Goal: Task Accomplishment & Management: Complete application form

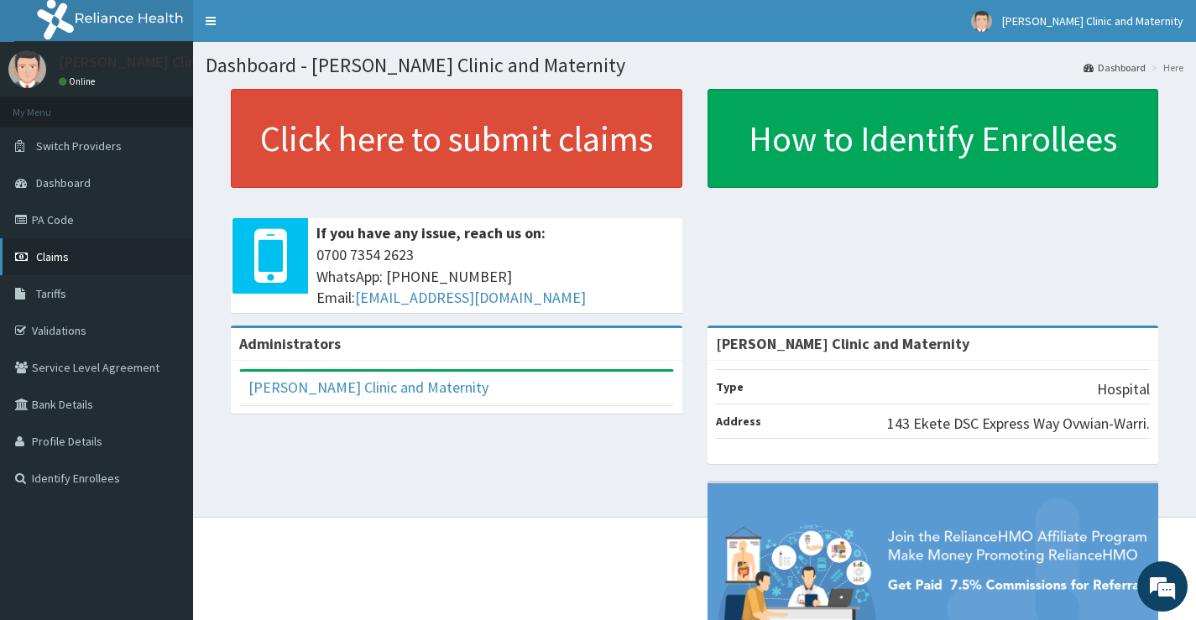
click at [46, 258] on span "Claims" at bounding box center [52, 256] width 33 height 15
click at [51, 219] on link "PA Code" at bounding box center [96, 219] width 193 height 37
click at [72, 329] on link "Validations" at bounding box center [96, 330] width 193 height 37
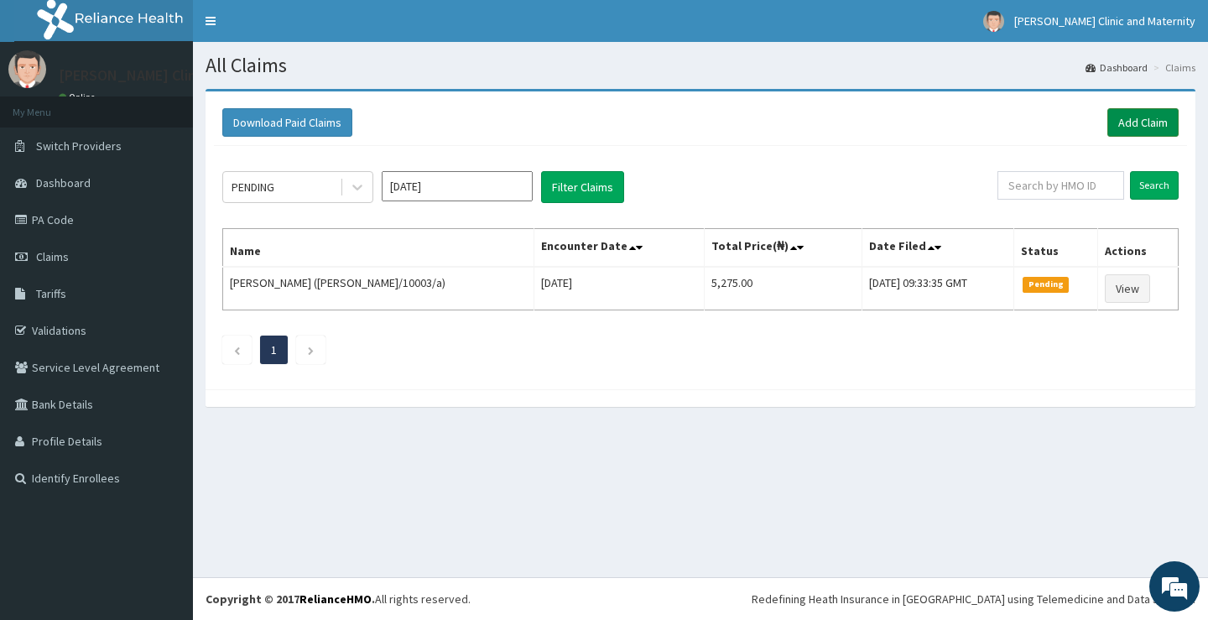
click at [1134, 124] on link "Add Claim" at bounding box center [1143, 122] width 71 height 29
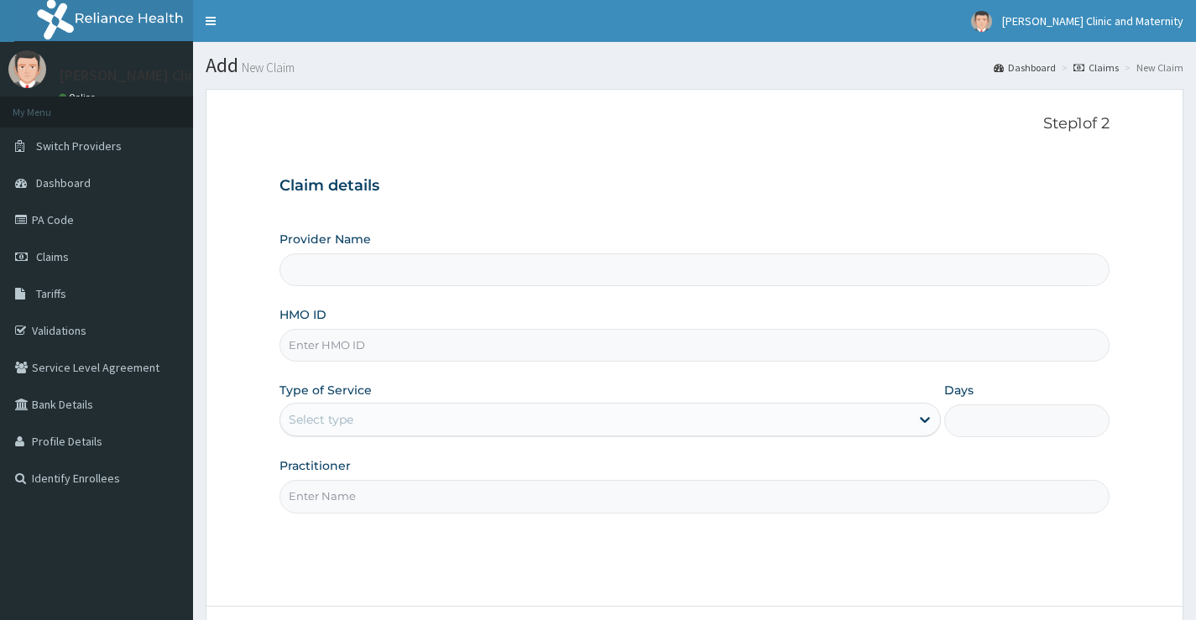
type input "[PERSON_NAME] Clinic and Maternity"
click at [360, 343] on input "HMO ID" at bounding box center [694, 345] width 830 height 33
paste input "SQZ/10700/A"
type input "SQZ/10700/A"
click at [318, 418] on div "Select type" at bounding box center [321, 419] width 65 height 17
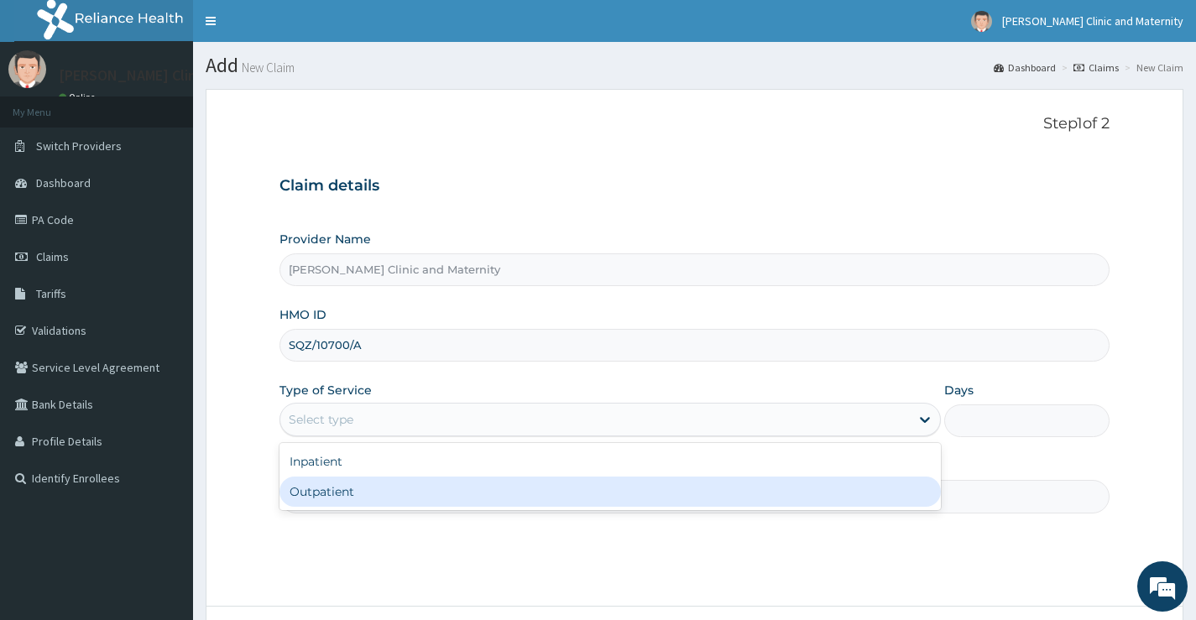
click at [321, 486] on div "Outpatient" at bounding box center [609, 492] width 661 height 30
type input "1"
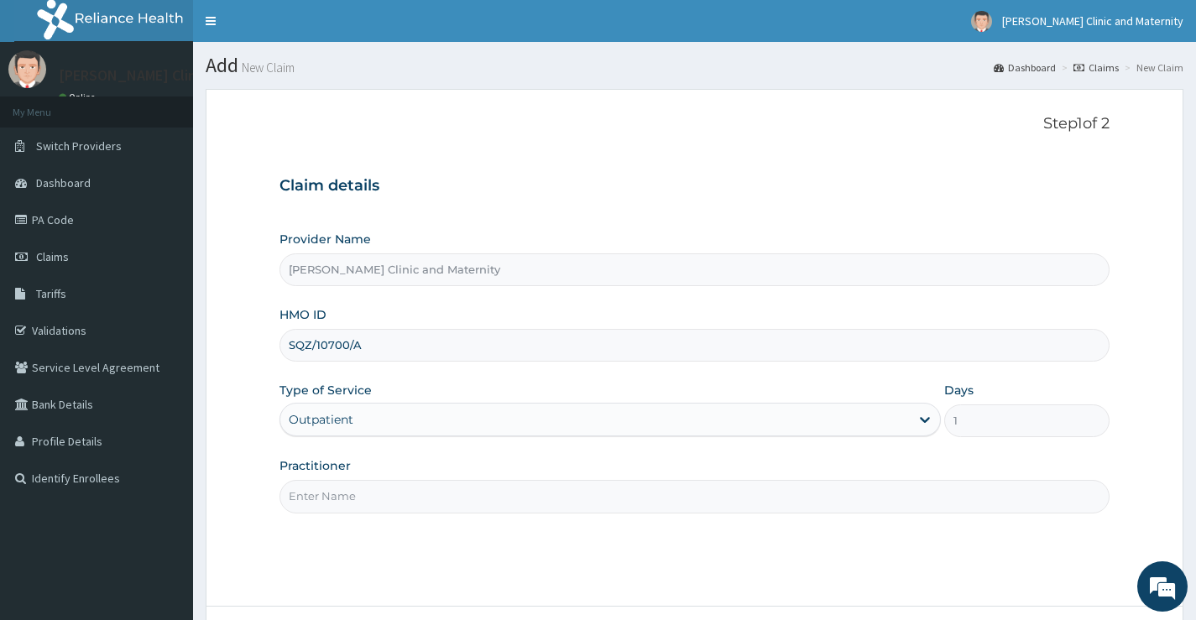
click at [309, 492] on input "Practitioner" at bounding box center [694, 496] width 830 height 33
type input "Dr Ernest"
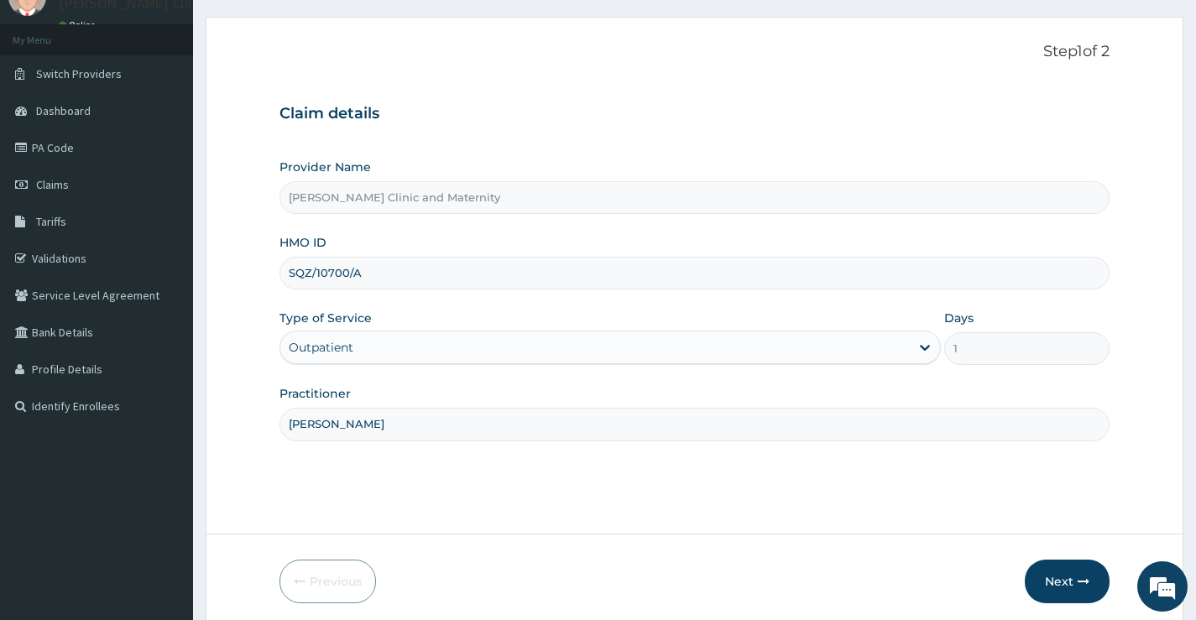
scroll to position [137, 0]
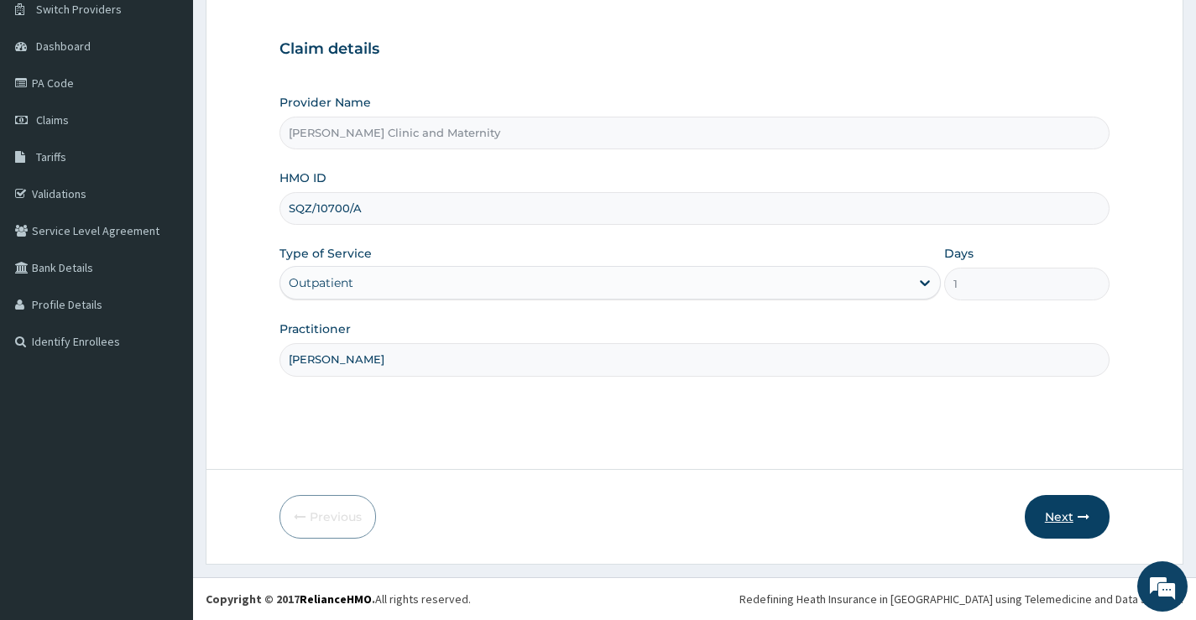
click at [1068, 519] on button "Next" at bounding box center [1067, 517] width 85 height 44
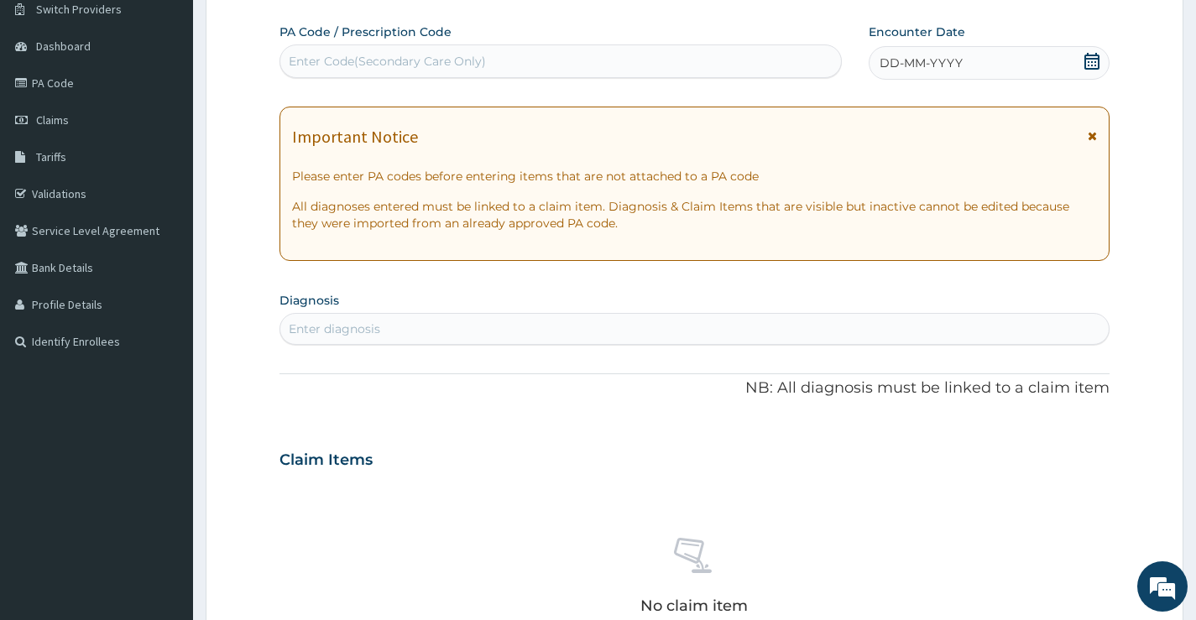
click at [956, 60] on span "DD-MM-YYYY" at bounding box center [920, 63] width 83 height 17
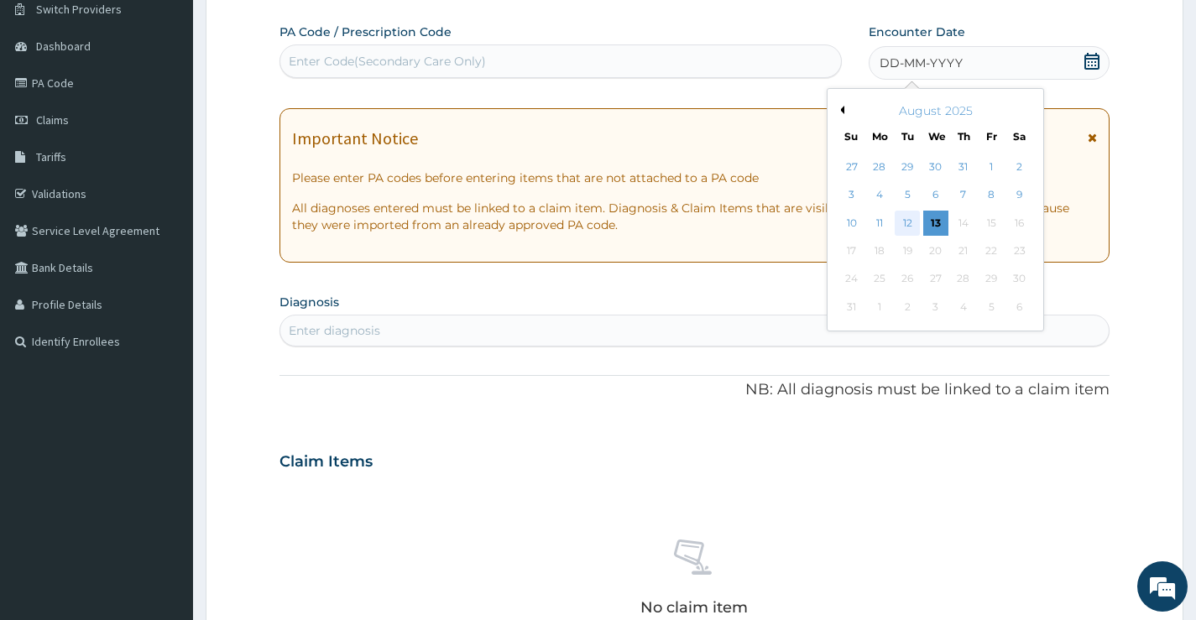
click at [910, 218] on div "12" at bounding box center [907, 223] width 25 height 25
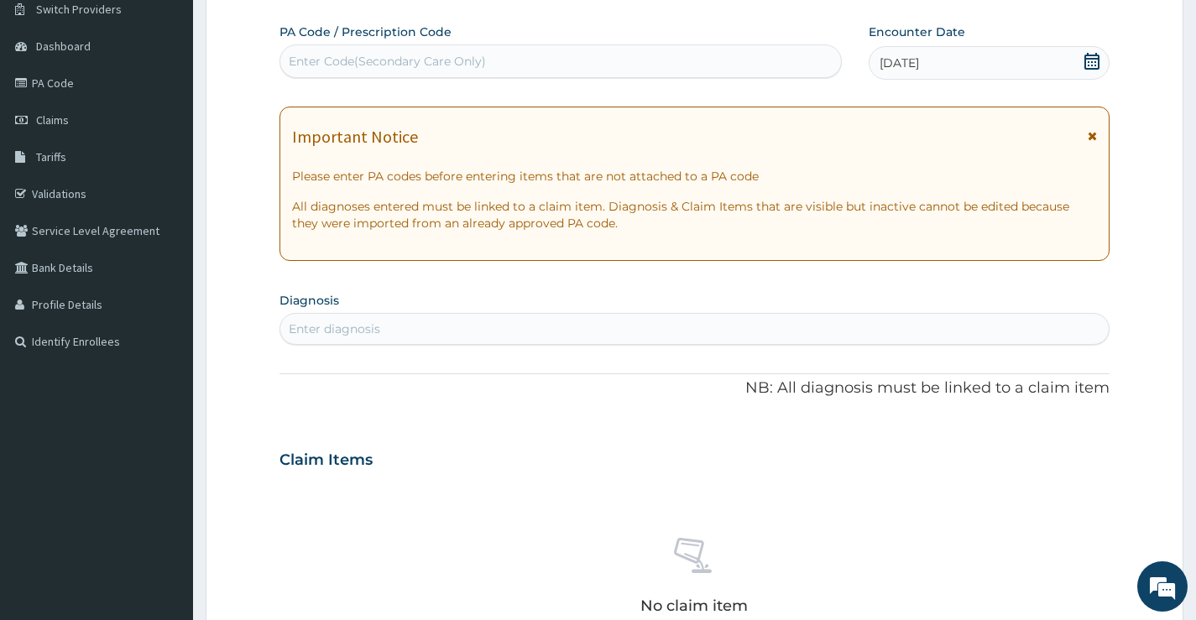
click at [359, 326] on div "Enter diagnosis" at bounding box center [334, 329] width 91 height 17
type input "MALA"
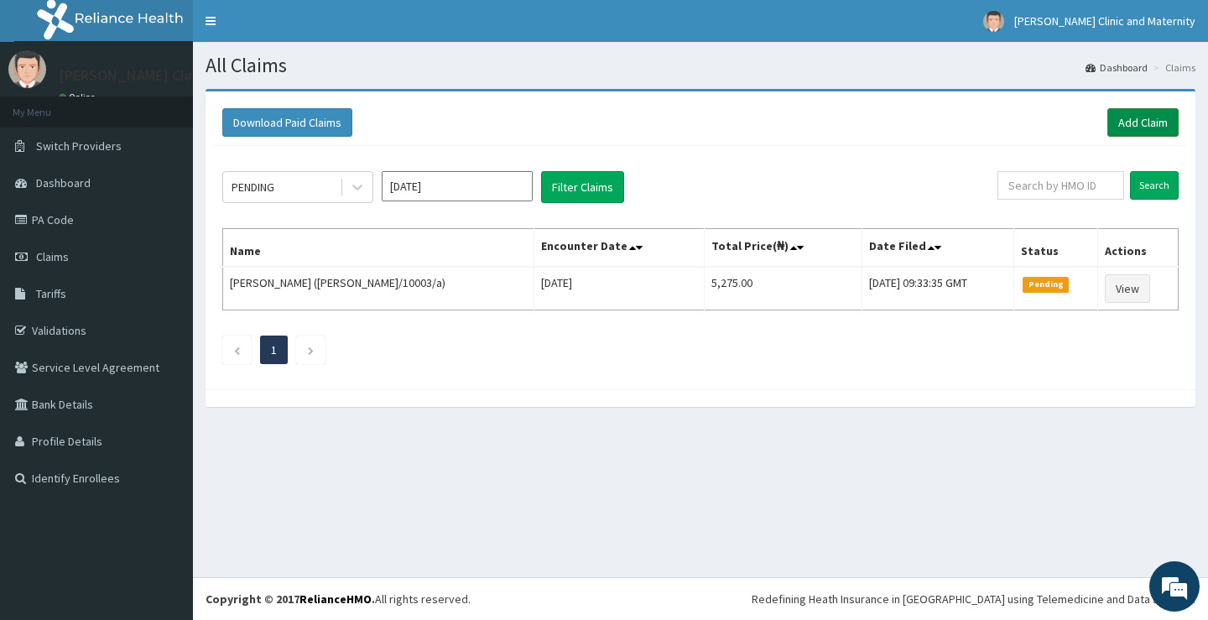
click at [1142, 124] on link "Add Claim" at bounding box center [1143, 122] width 71 height 29
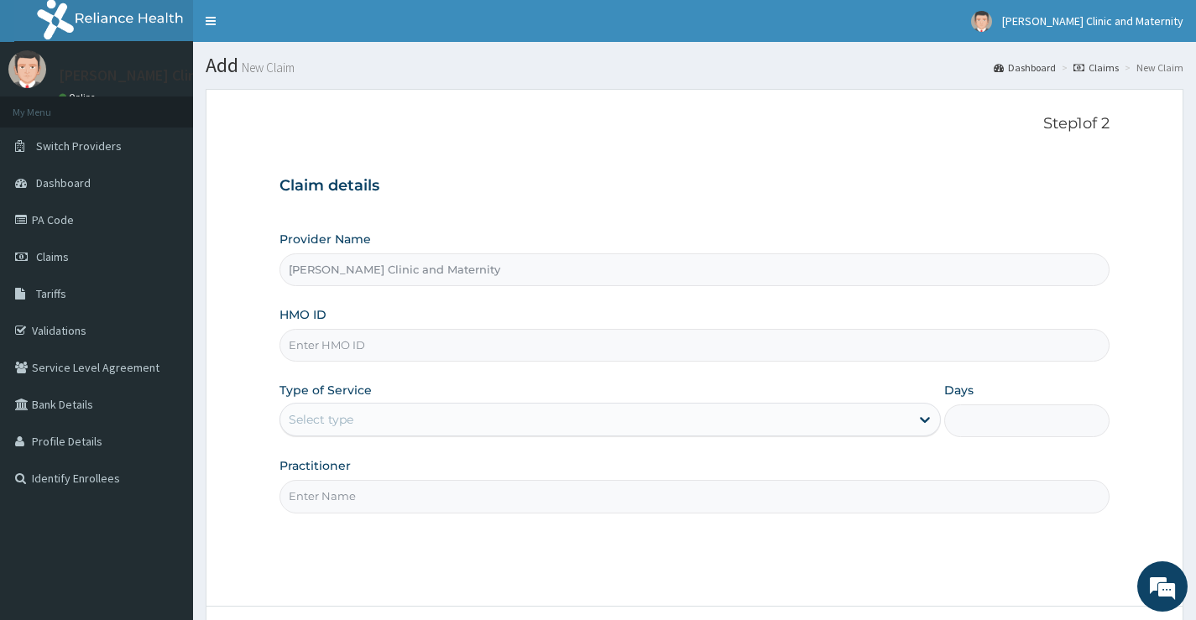
type input "[PERSON_NAME] Clinic and Maternity"
click at [348, 349] on input "HMO ID" at bounding box center [694, 345] width 830 height 33
paste input "SQZ/10700/A"
type input "SQZ/10700/A"
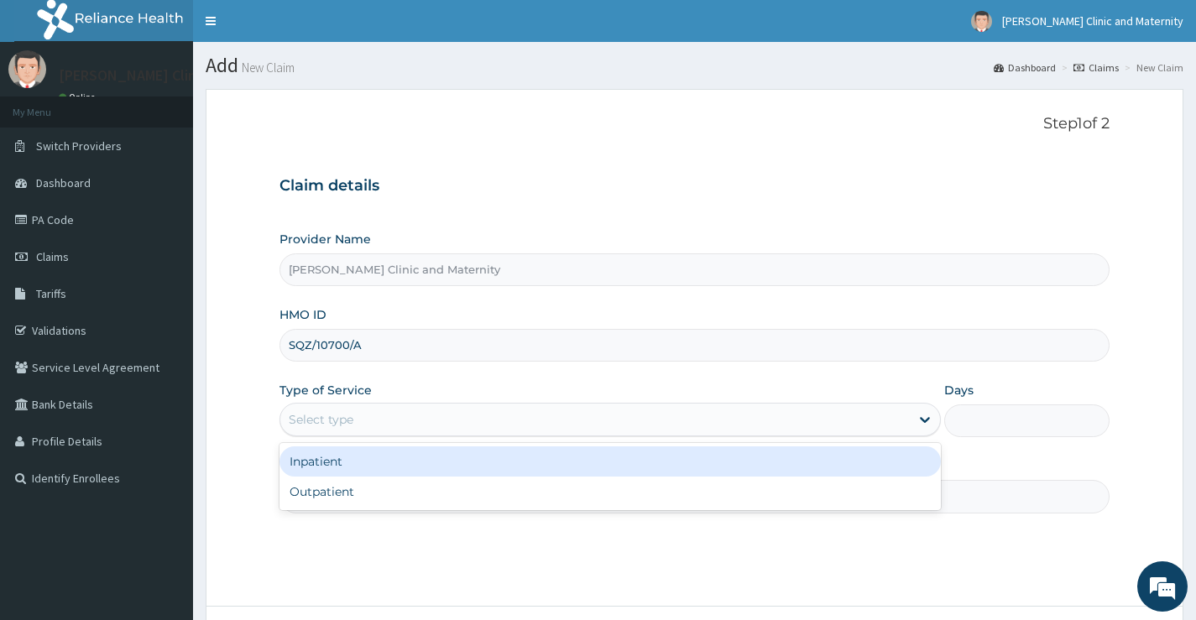
click at [341, 422] on div "Select type" at bounding box center [321, 419] width 65 height 17
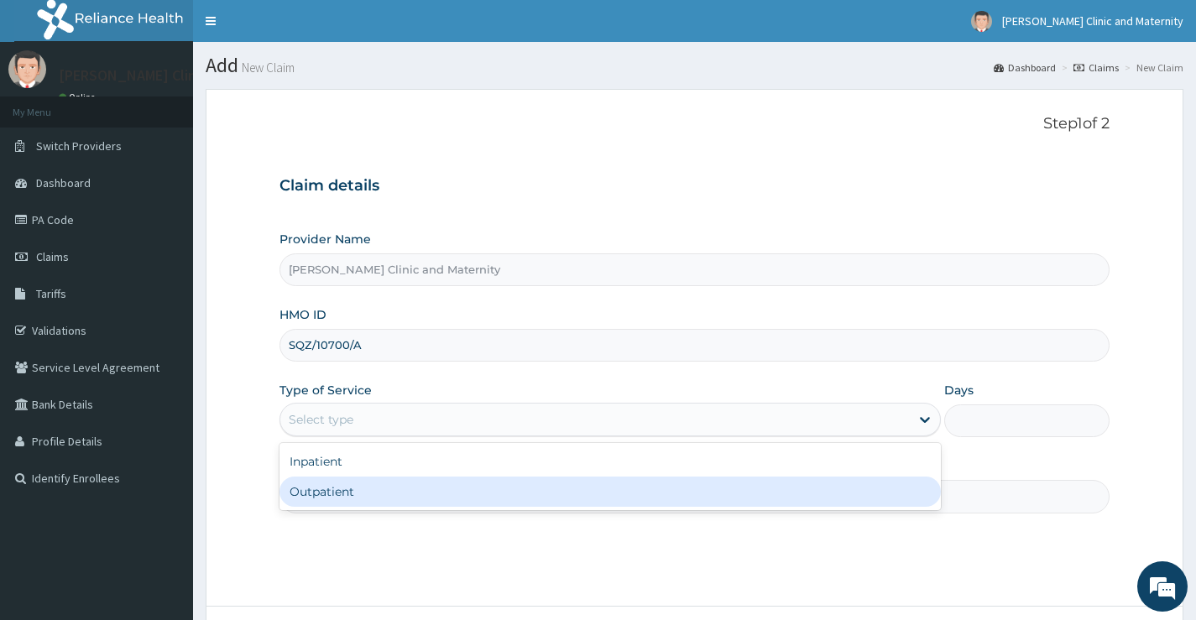
click at [304, 503] on div "Outpatient" at bounding box center [609, 492] width 661 height 30
type input "1"
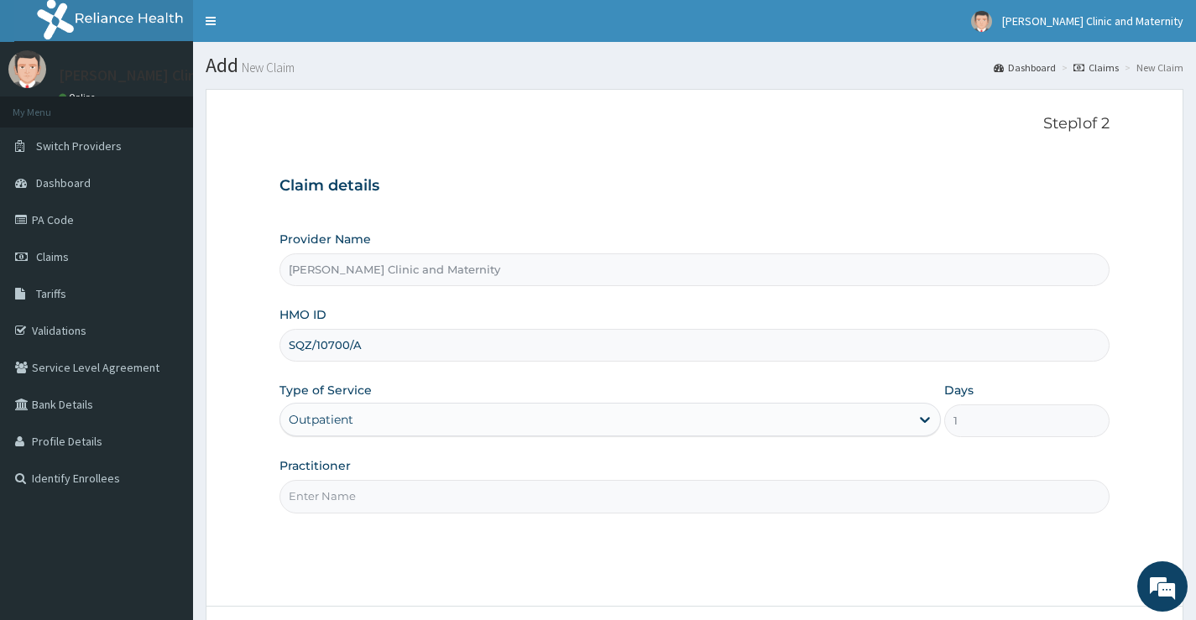
click at [310, 501] on input "Practitioner" at bounding box center [694, 496] width 830 height 33
type input "Dr Ernest"
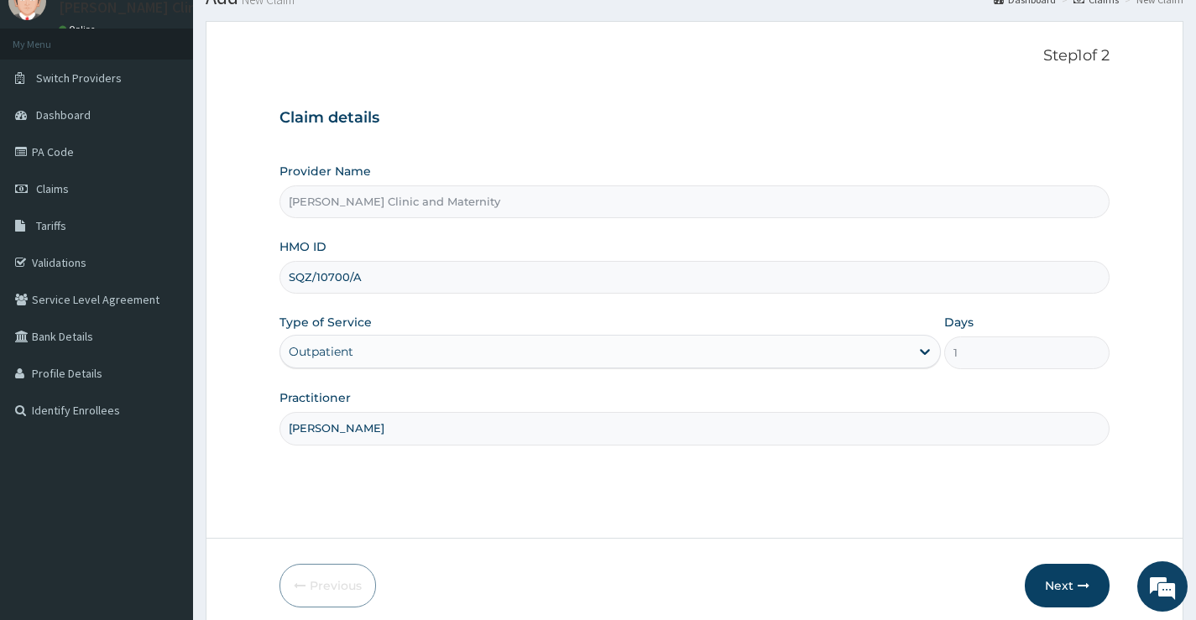
scroll to position [137, 0]
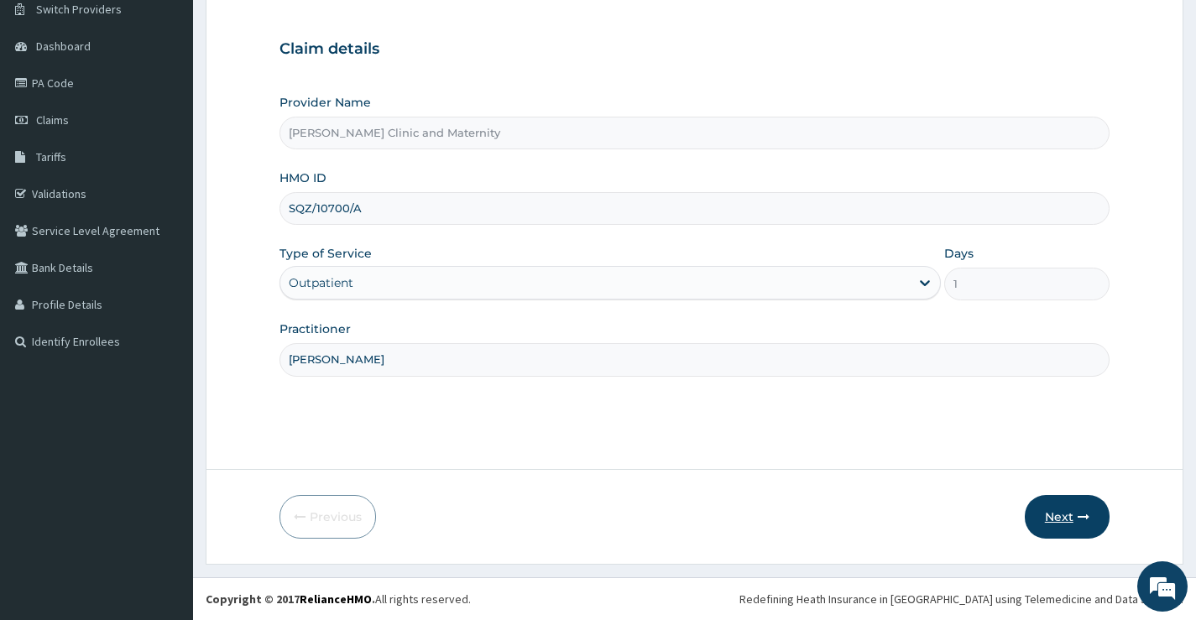
click at [1060, 514] on button "Next" at bounding box center [1067, 517] width 85 height 44
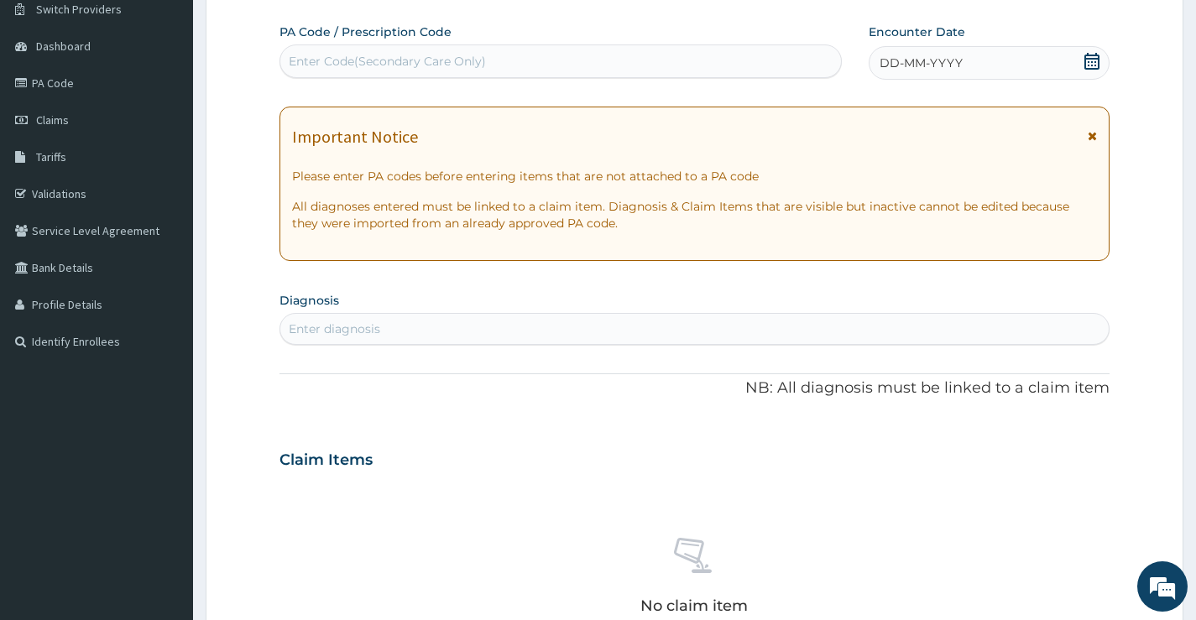
click at [915, 66] on span "DD-MM-YYYY" at bounding box center [920, 63] width 83 height 17
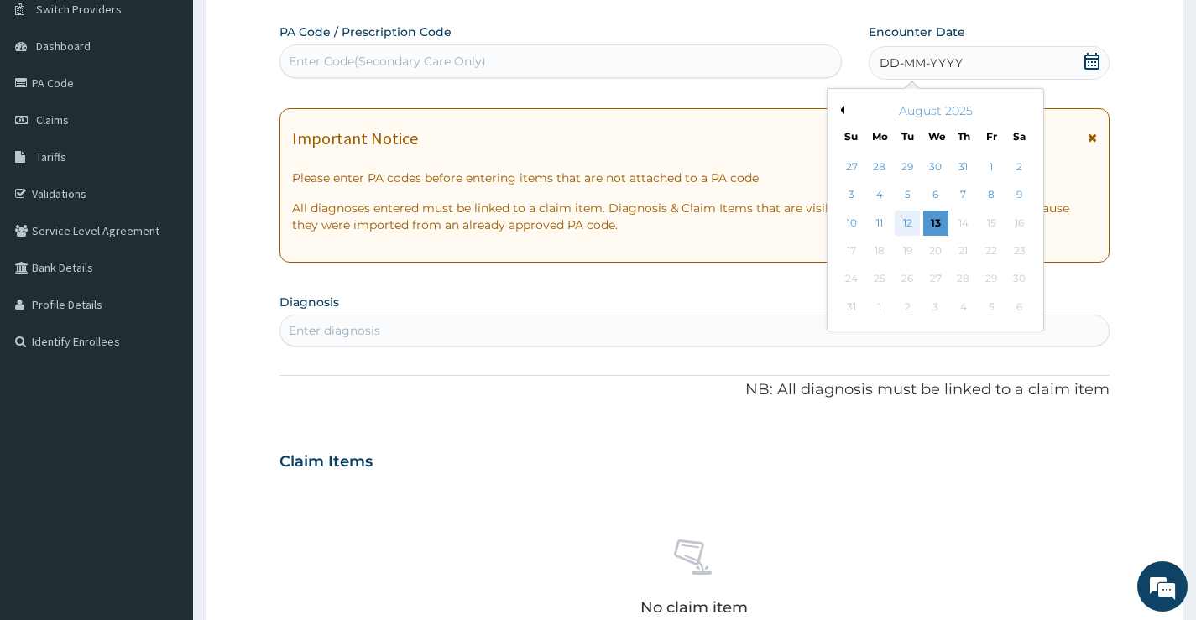
click at [915, 221] on div "12" at bounding box center [907, 223] width 25 height 25
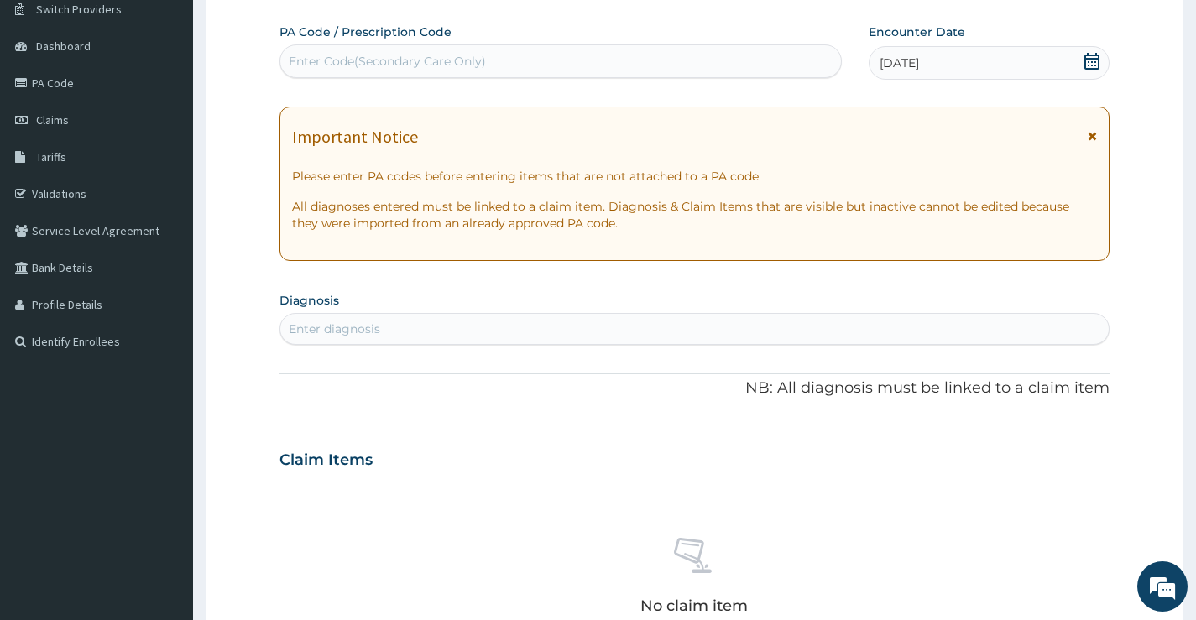
click at [302, 329] on div "Enter diagnosis" at bounding box center [334, 329] width 91 height 17
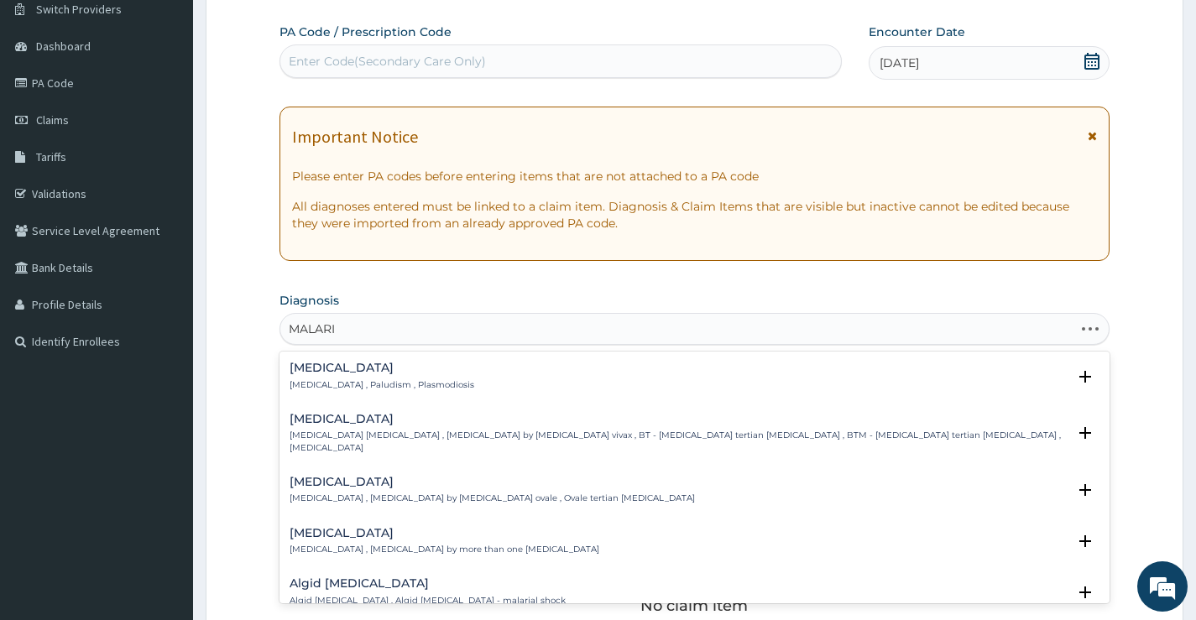
type input "MALARIA"
click at [313, 376] on div "Malaria Malaria , Paludism , Plasmodiosis" at bounding box center [381, 376] width 185 height 29
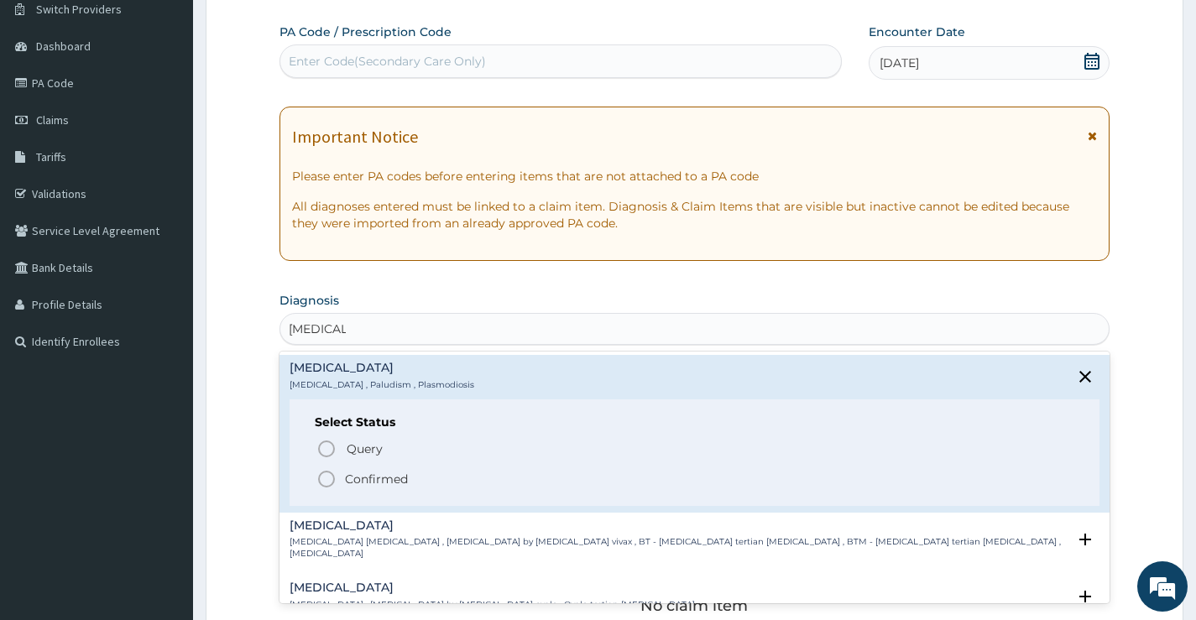
click at [322, 480] on icon "status option filled" at bounding box center [326, 479] width 20 height 20
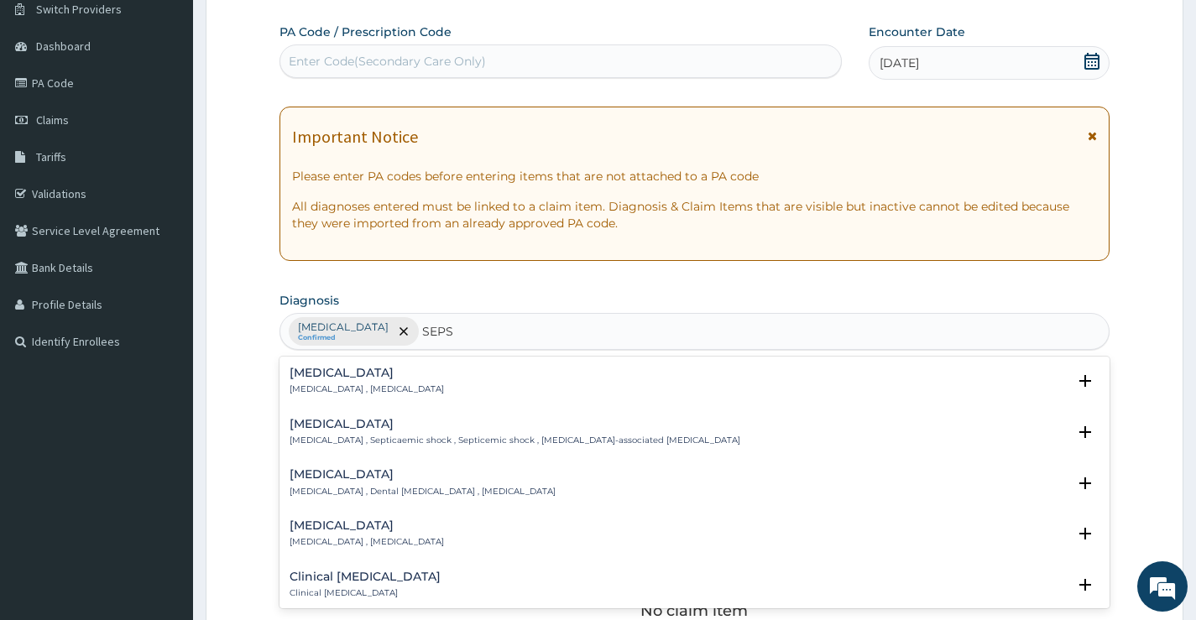
type input "SEPSI"
click at [344, 379] on h4 "Sepsis" at bounding box center [366, 373] width 154 height 13
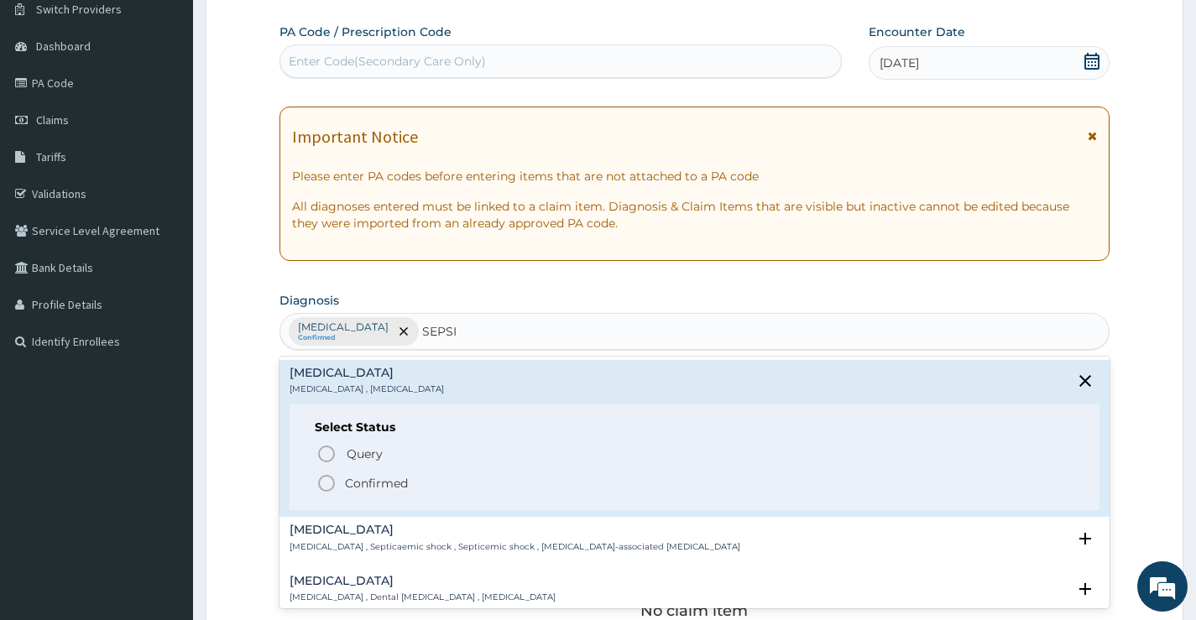
click at [335, 474] on icon "status option filled" at bounding box center [326, 483] width 20 height 20
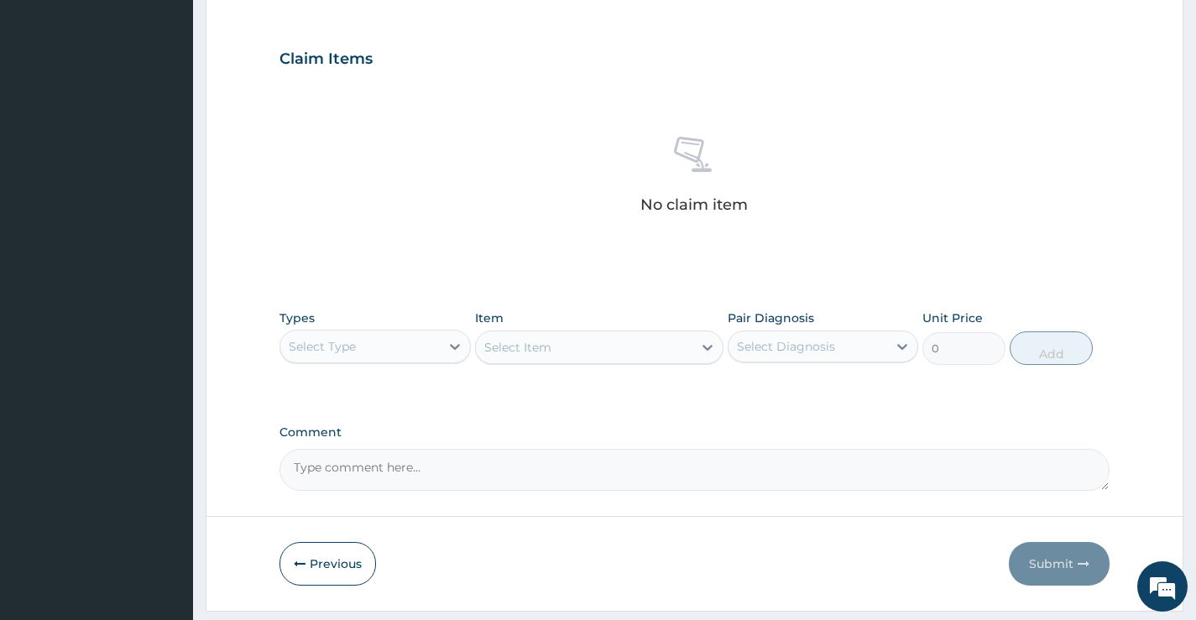
scroll to position [556, 0]
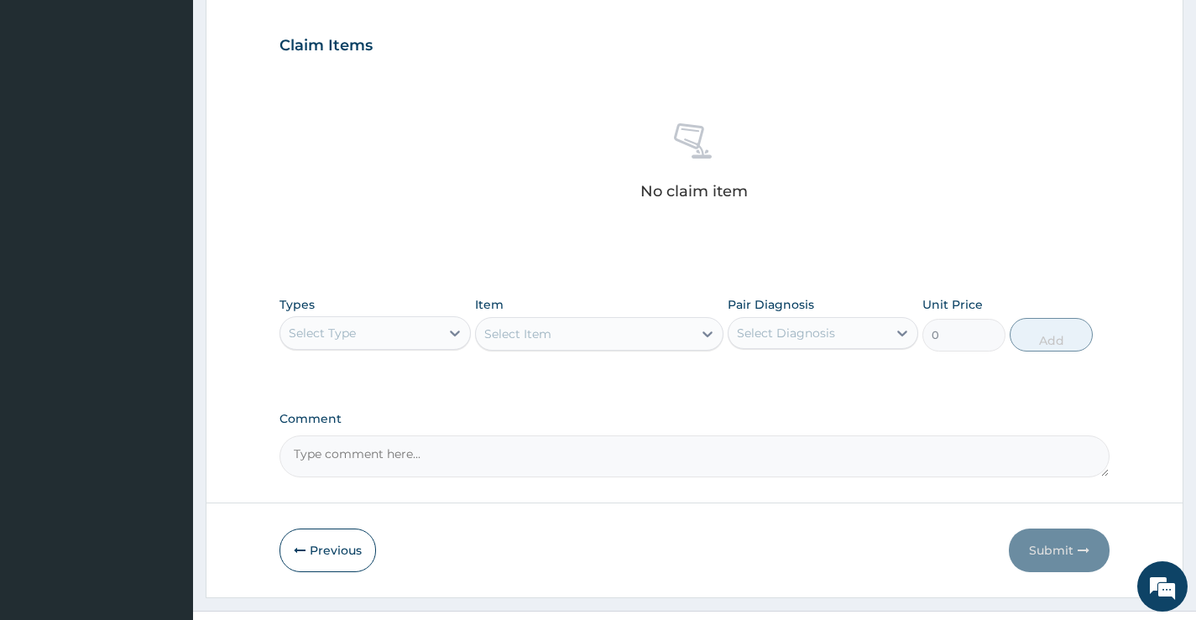
click at [409, 332] on div "Select Type" at bounding box center [359, 333] width 159 height 27
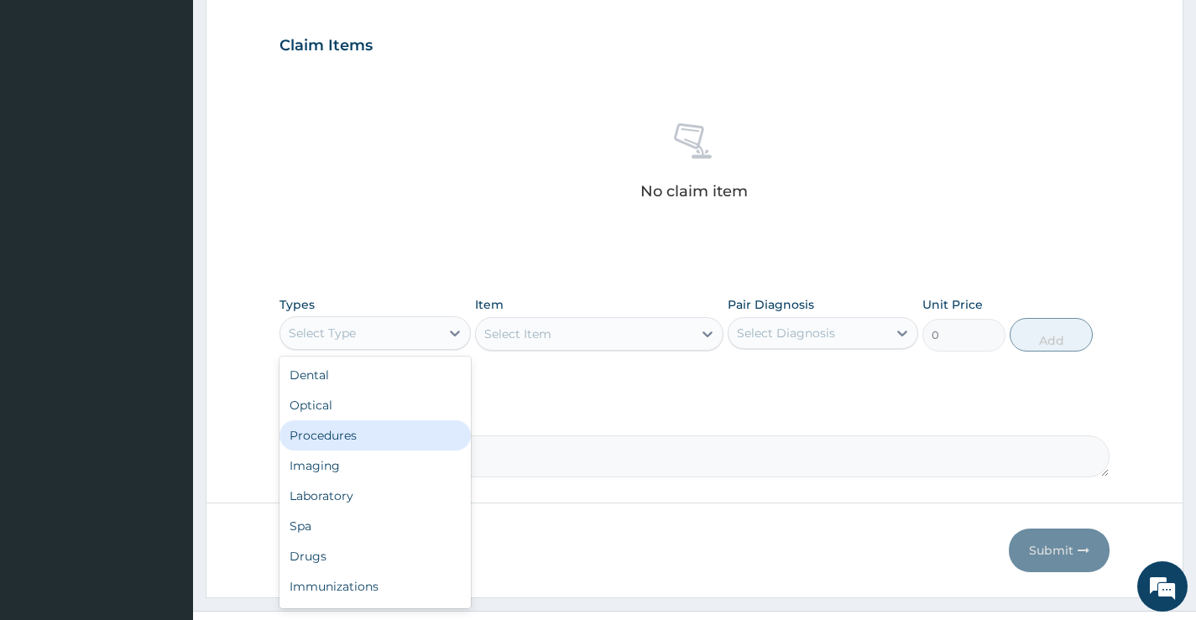
click at [370, 444] on div "Procedures" at bounding box center [374, 435] width 190 height 30
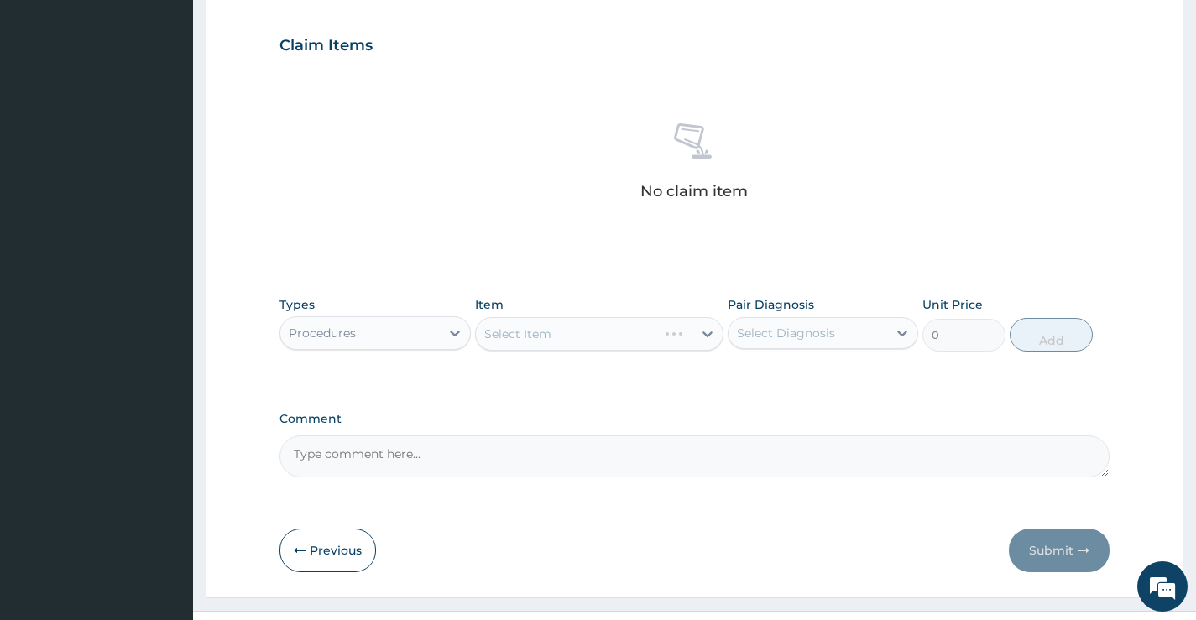
click at [771, 331] on div "Select Diagnosis" at bounding box center [786, 333] width 98 height 17
click at [781, 373] on label "Malaria" at bounding box center [807, 374] width 104 height 17
checkbox input "true"
click at [644, 331] on div "Select Item" at bounding box center [584, 334] width 217 height 27
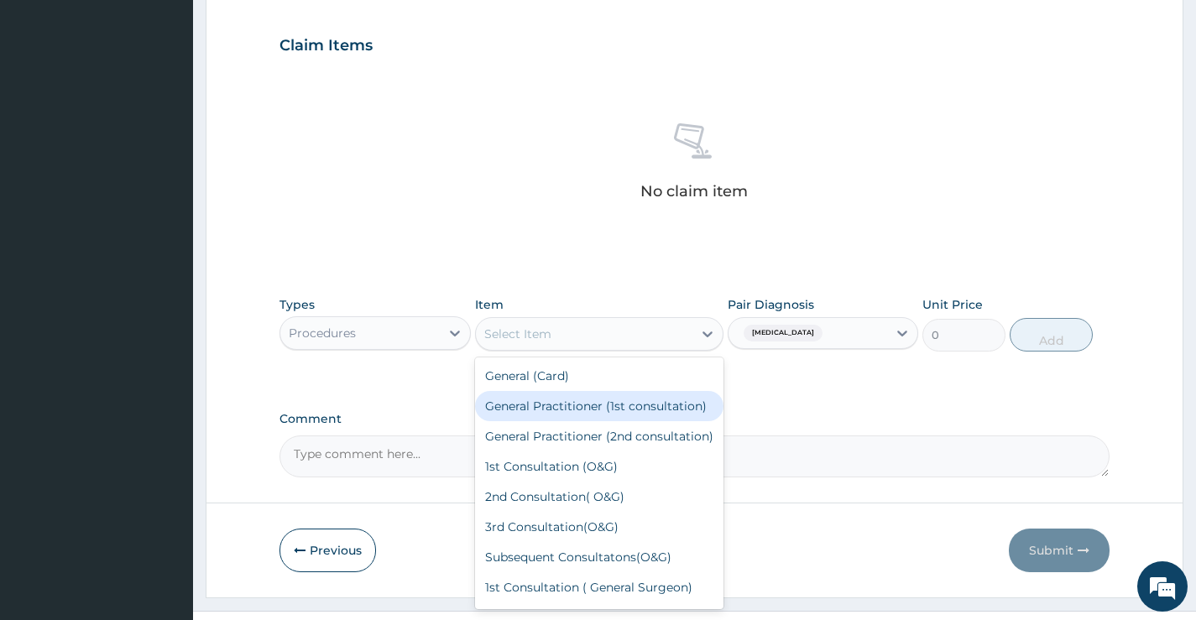
click at [620, 408] on div "General Practitioner (1st consultation)" at bounding box center [599, 406] width 249 height 30
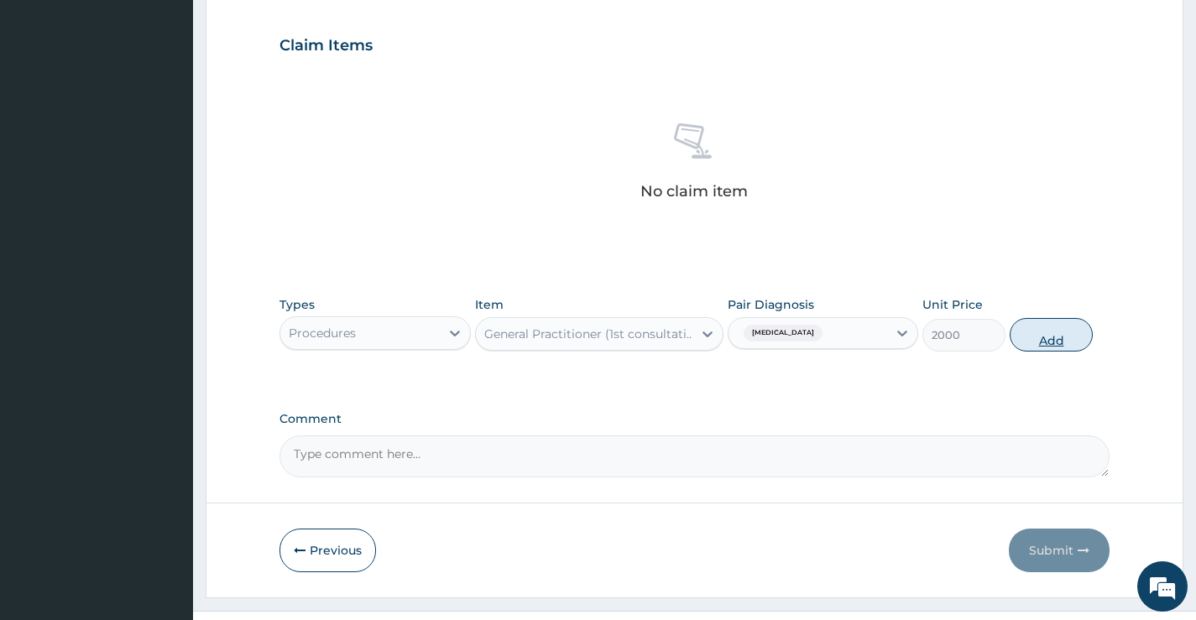
click at [1035, 327] on button "Add" at bounding box center [1050, 335] width 83 height 34
type input "0"
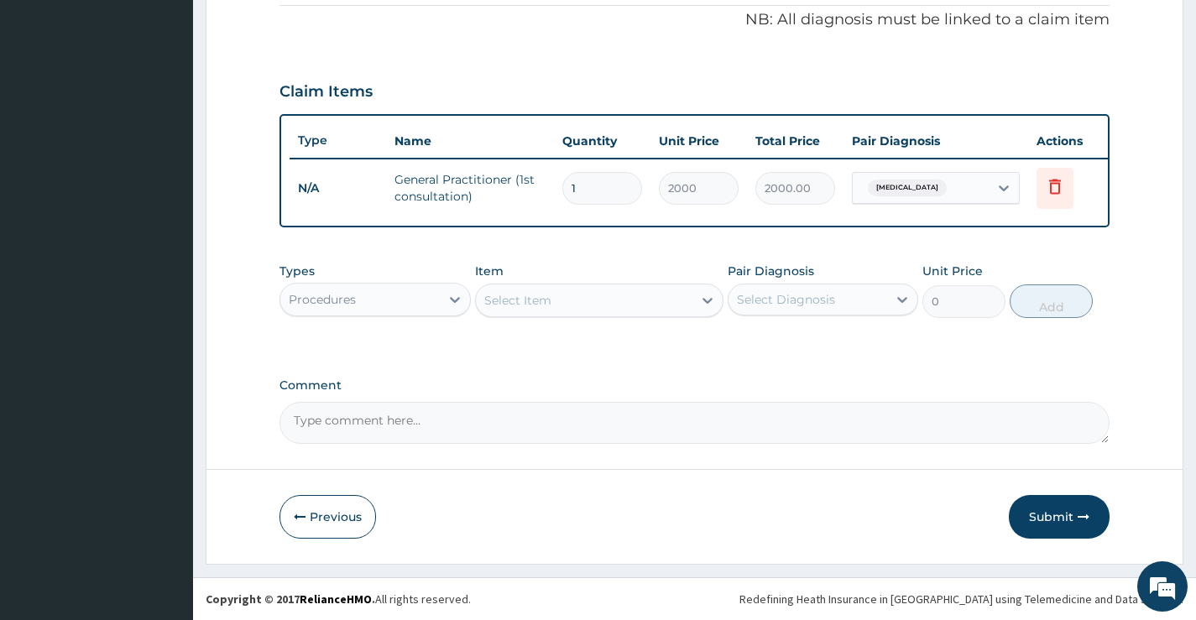
scroll to position [523, 0]
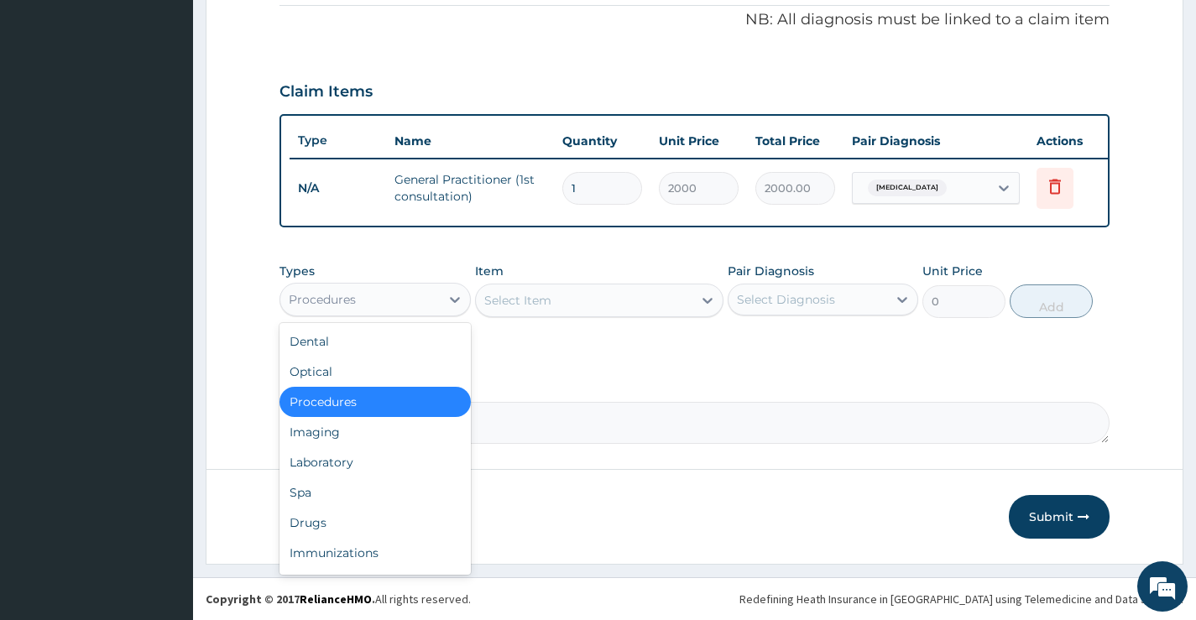
click at [376, 305] on div "Procedures" at bounding box center [359, 299] width 159 height 27
click at [369, 462] on div "Laboratory" at bounding box center [374, 462] width 190 height 30
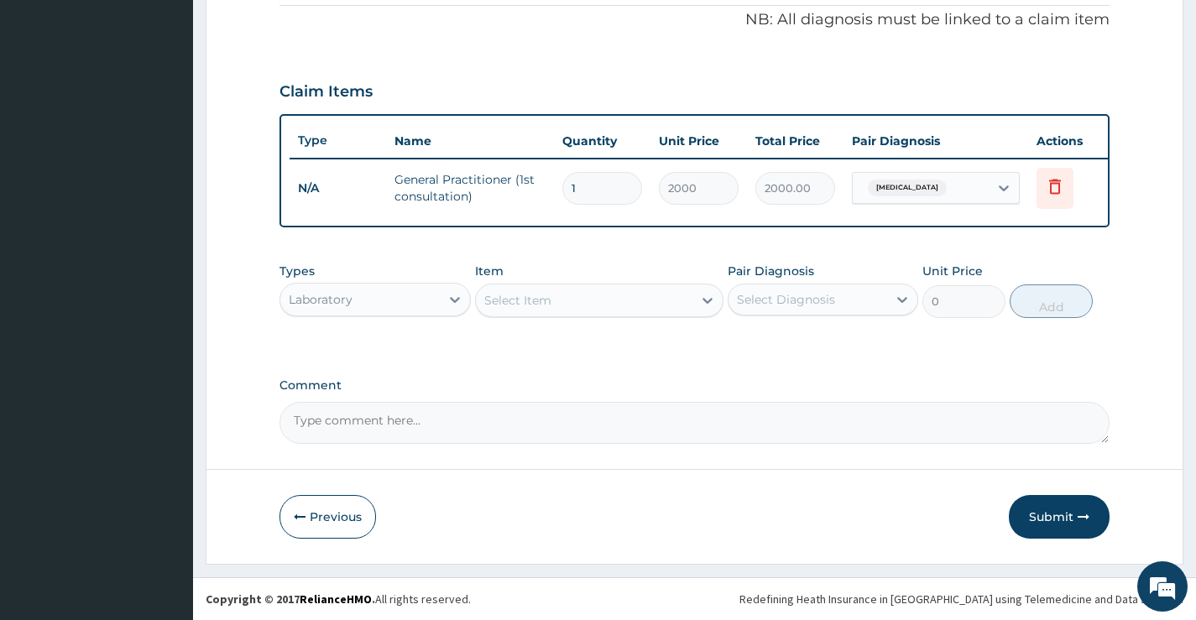
click at [806, 310] on div "Select Diagnosis" at bounding box center [807, 299] width 159 height 27
click at [771, 343] on label "Malaria" at bounding box center [807, 340] width 104 height 17
checkbox input "true"
click at [579, 285] on div "Select Item" at bounding box center [599, 301] width 249 height 34
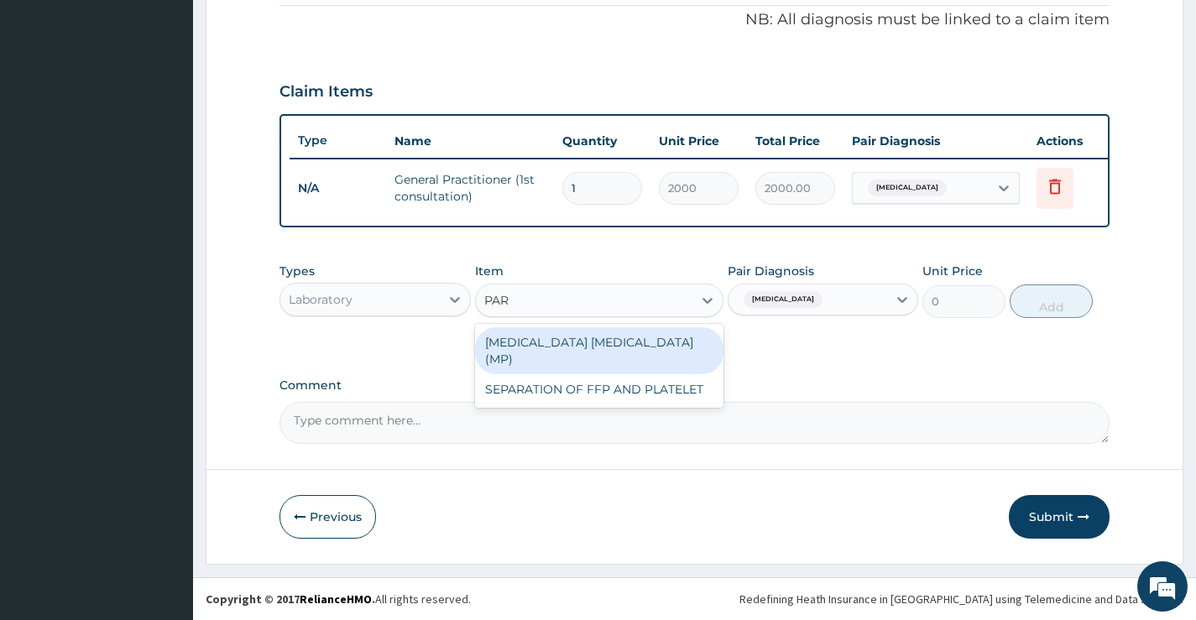
type input "PARA"
click at [594, 334] on div "MALARIA PARASITE (MP)" at bounding box center [599, 350] width 249 height 47
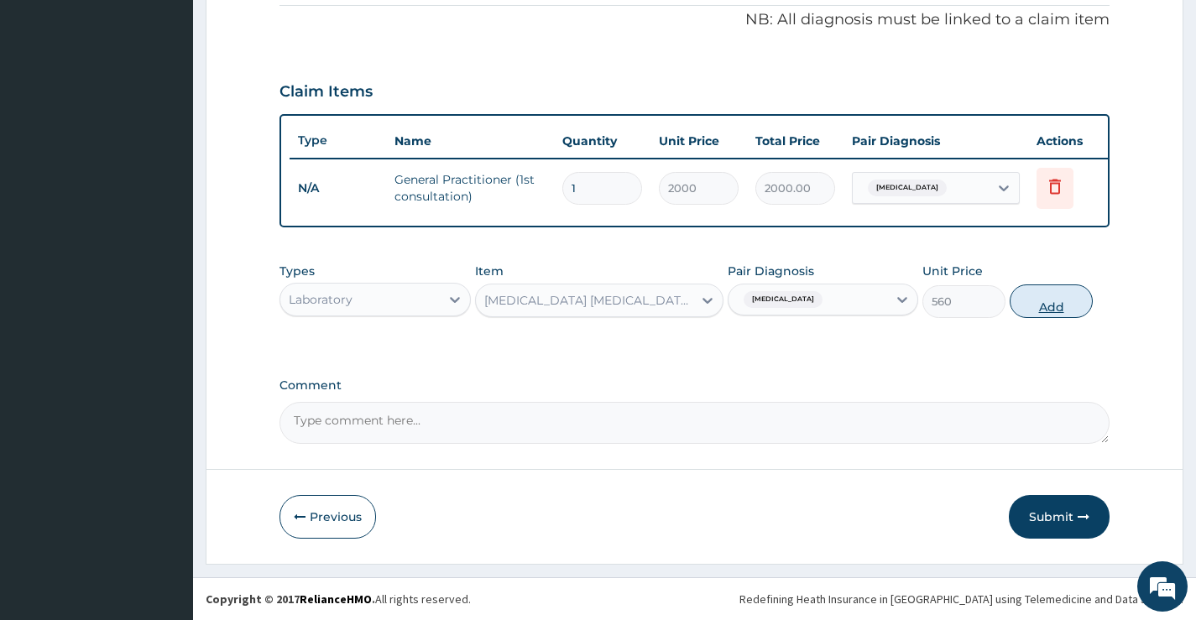
click at [1056, 301] on button "Add" at bounding box center [1050, 301] width 83 height 34
type input "0"
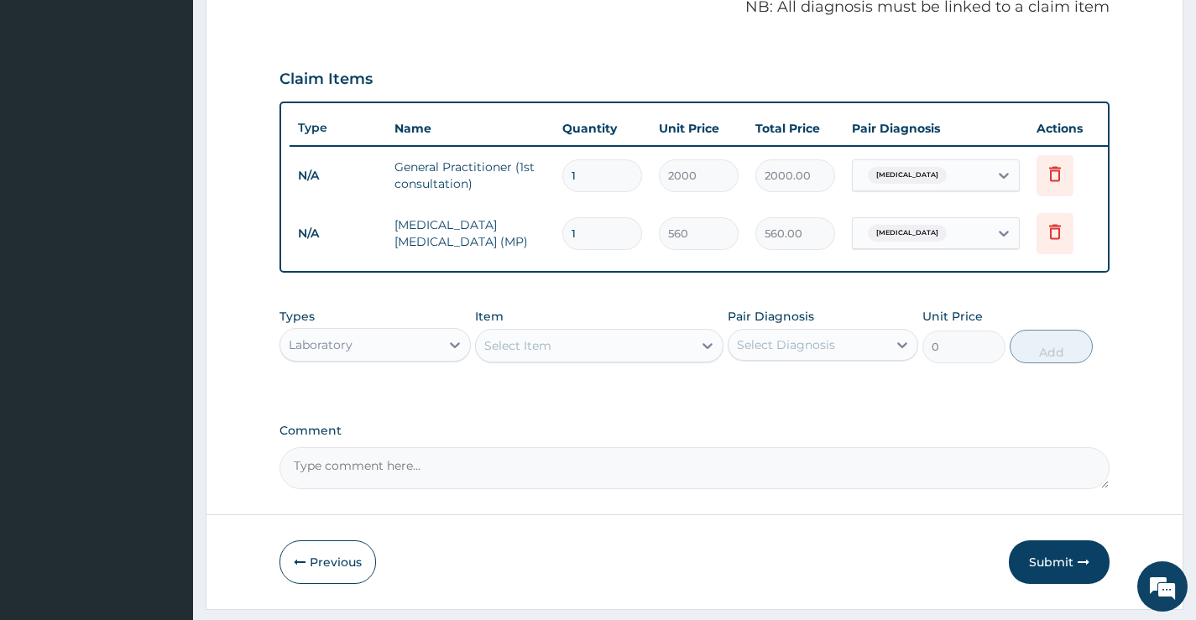
click at [529, 354] on div "Select Item" at bounding box center [517, 345] width 67 height 17
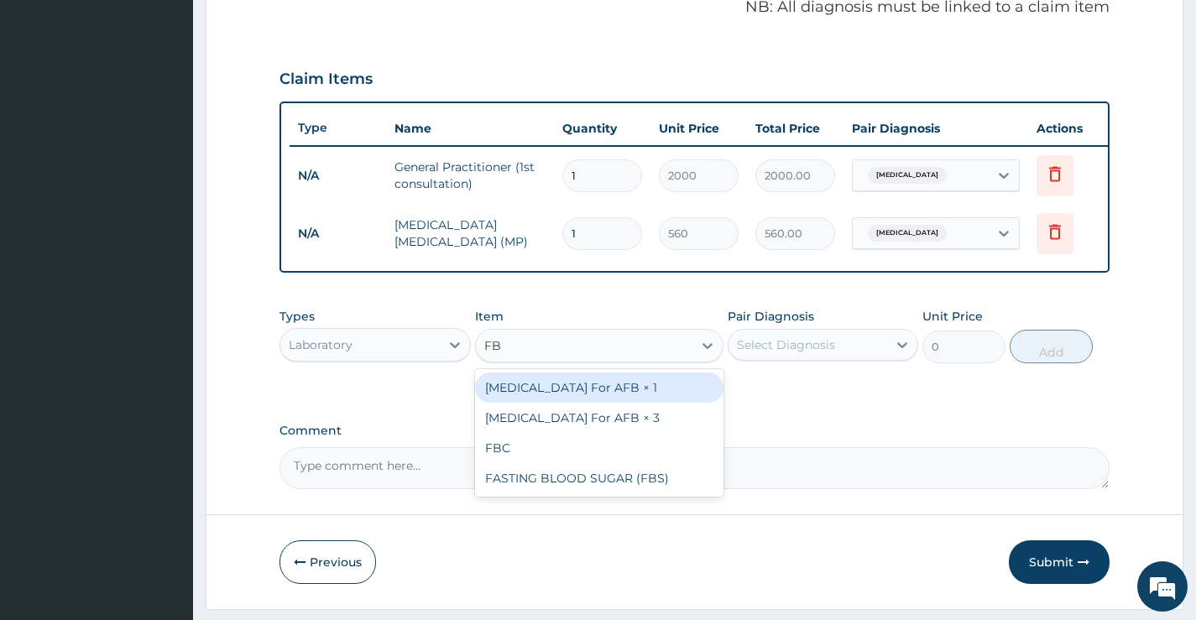
type input "FBC"
click at [536, 403] on div "FBC" at bounding box center [599, 388] width 249 height 30
type input "2500"
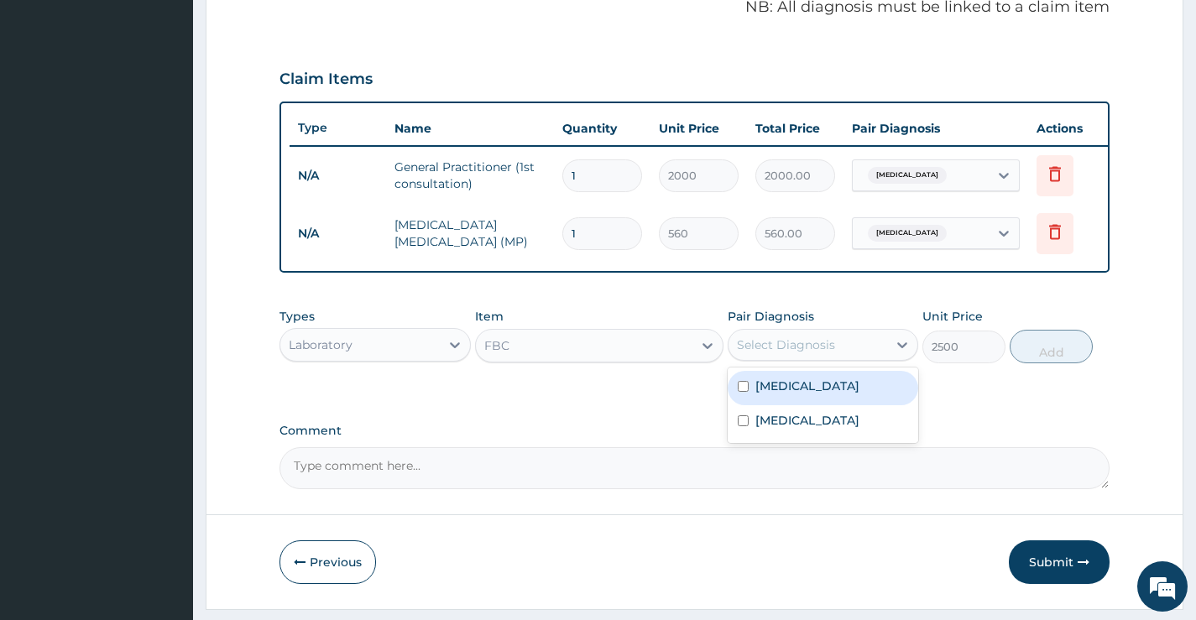
click at [857, 357] on div "Select Diagnosis" at bounding box center [807, 344] width 159 height 27
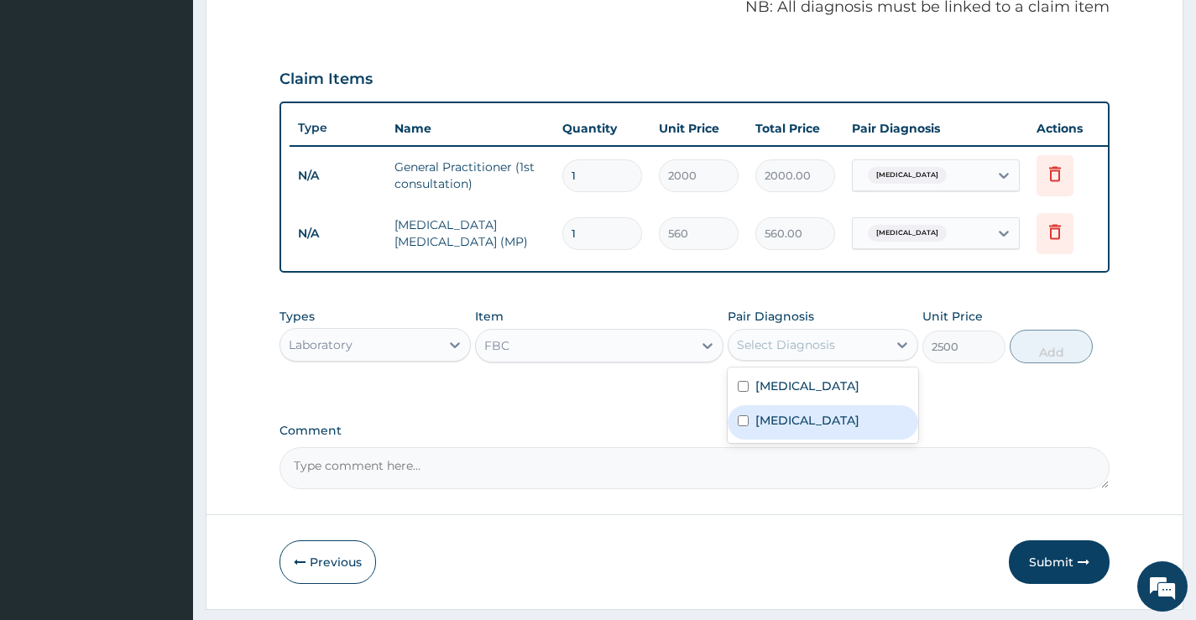
click at [837, 430] on div "Sepsis" at bounding box center [823, 422] width 190 height 34
checkbox input "true"
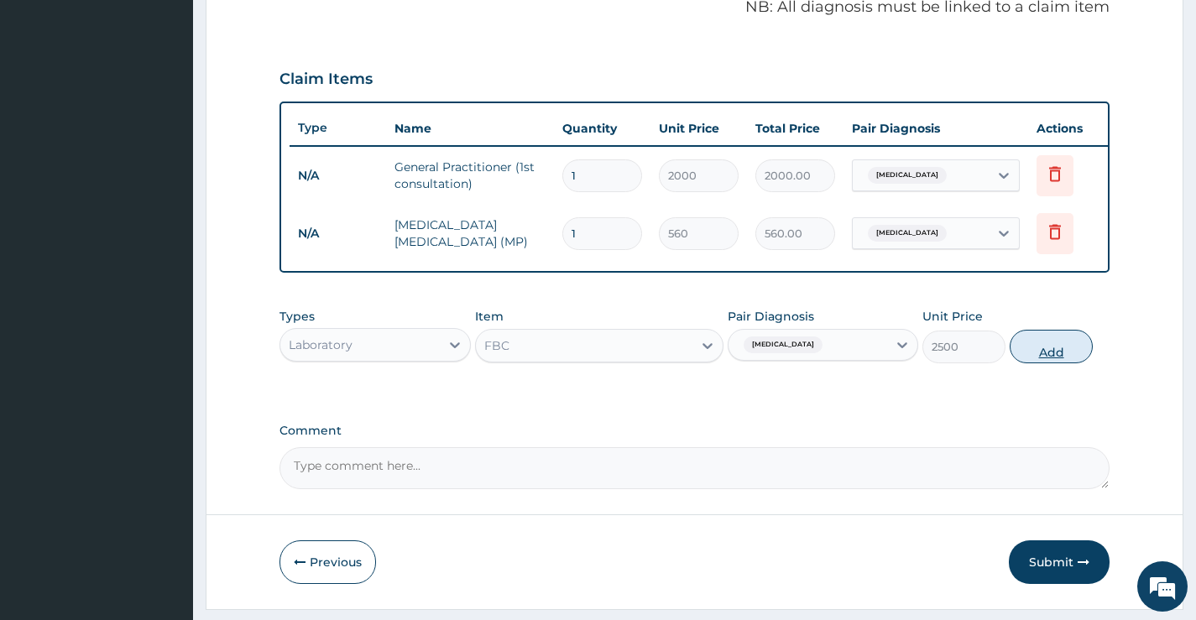
click at [1061, 359] on button "Add" at bounding box center [1050, 347] width 83 height 34
type input "0"
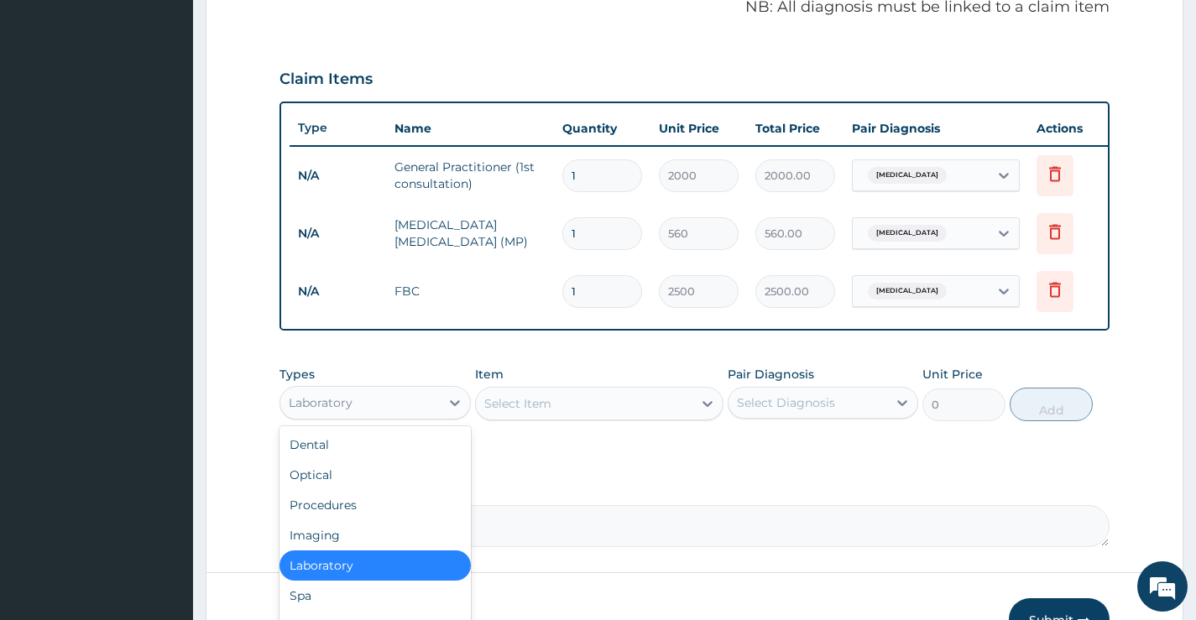
click at [391, 416] on div "Laboratory" at bounding box center [359, 402] width 159 height 27
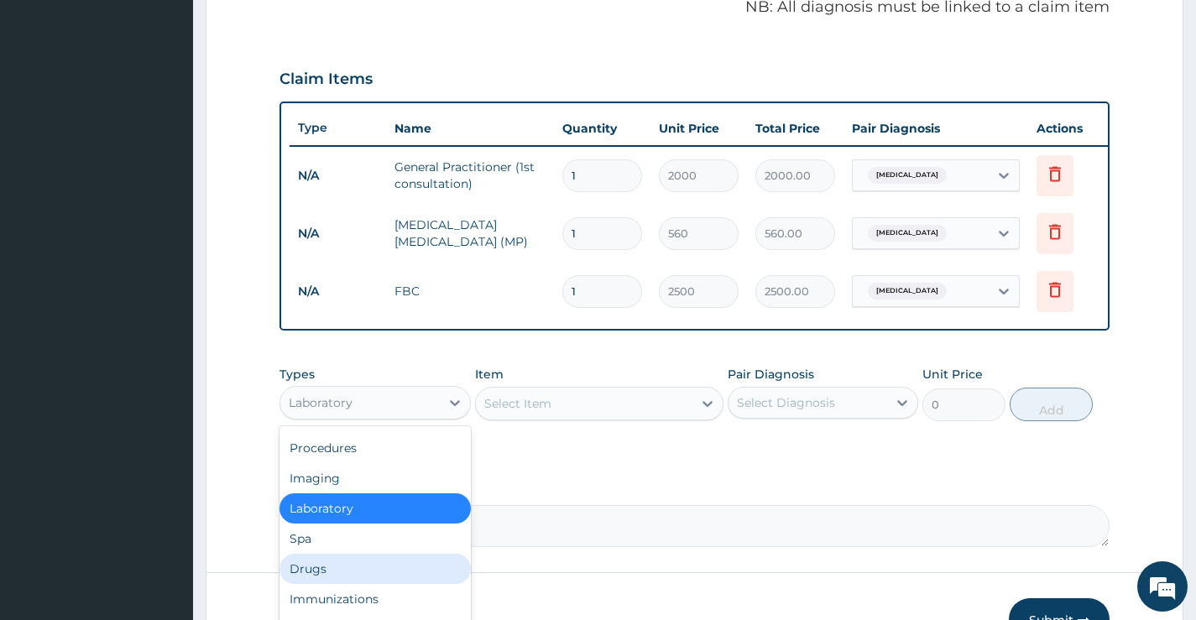
click at [341, 574] on div "Drugs" at bounding box center [374, 569] width 190 height 30
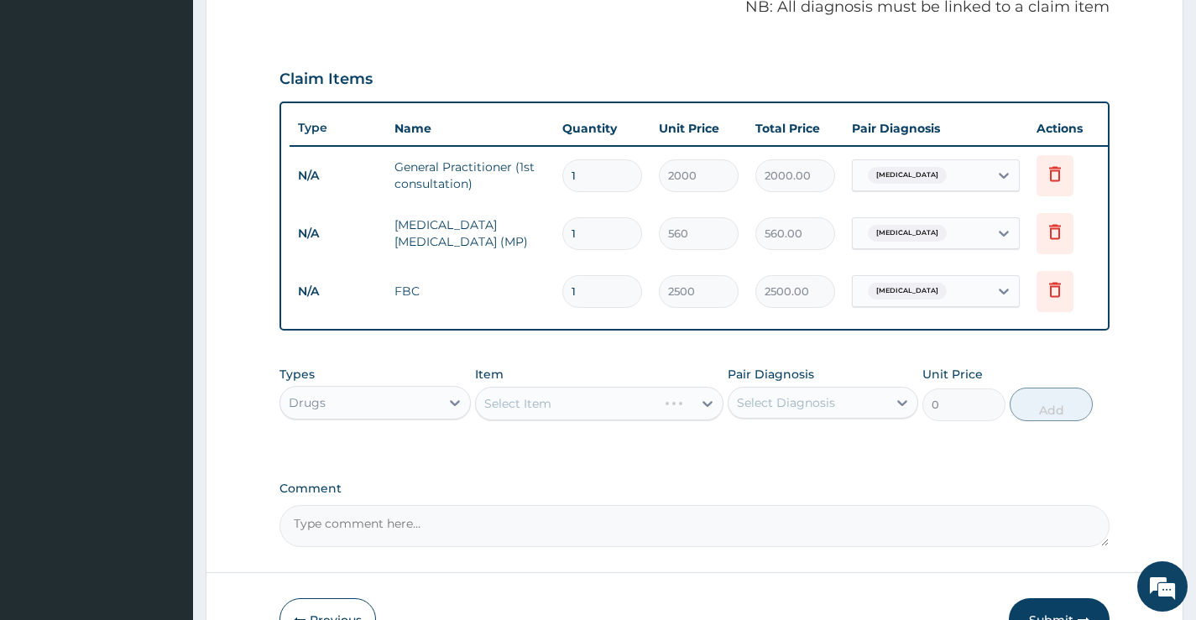
click at [636, 409] on div "Select Item" at bounding box center [599, 404] width 249 height 34
click at [644, 415] on div "Select Item" at bounding box center [584, 403] width 217 height 27
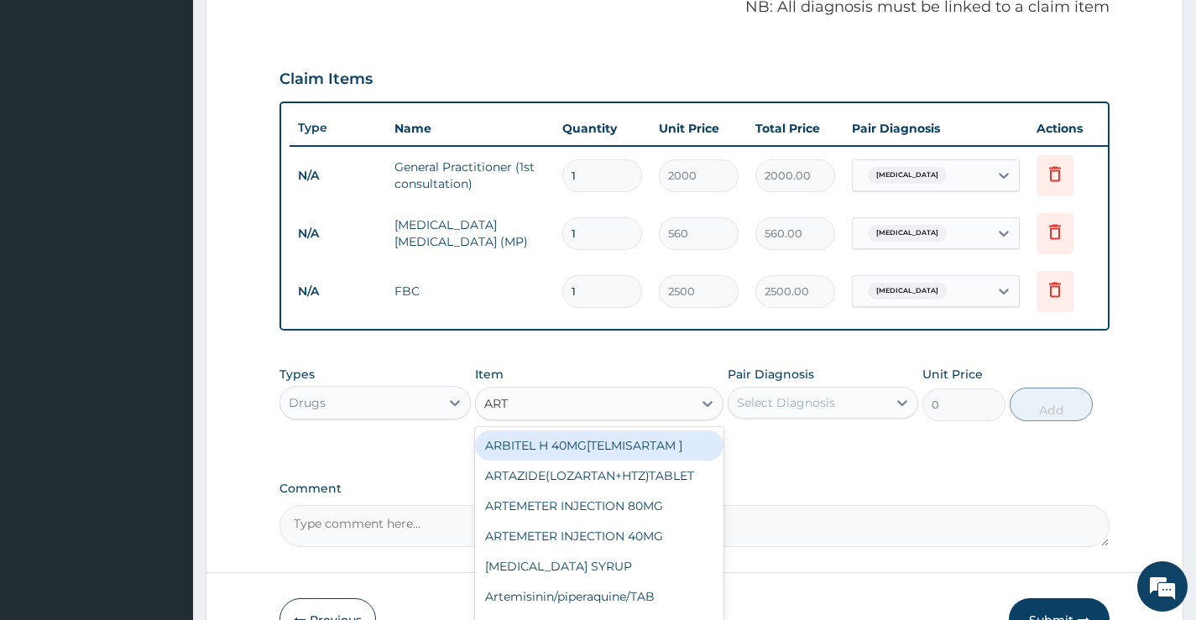
type input "ARTE"
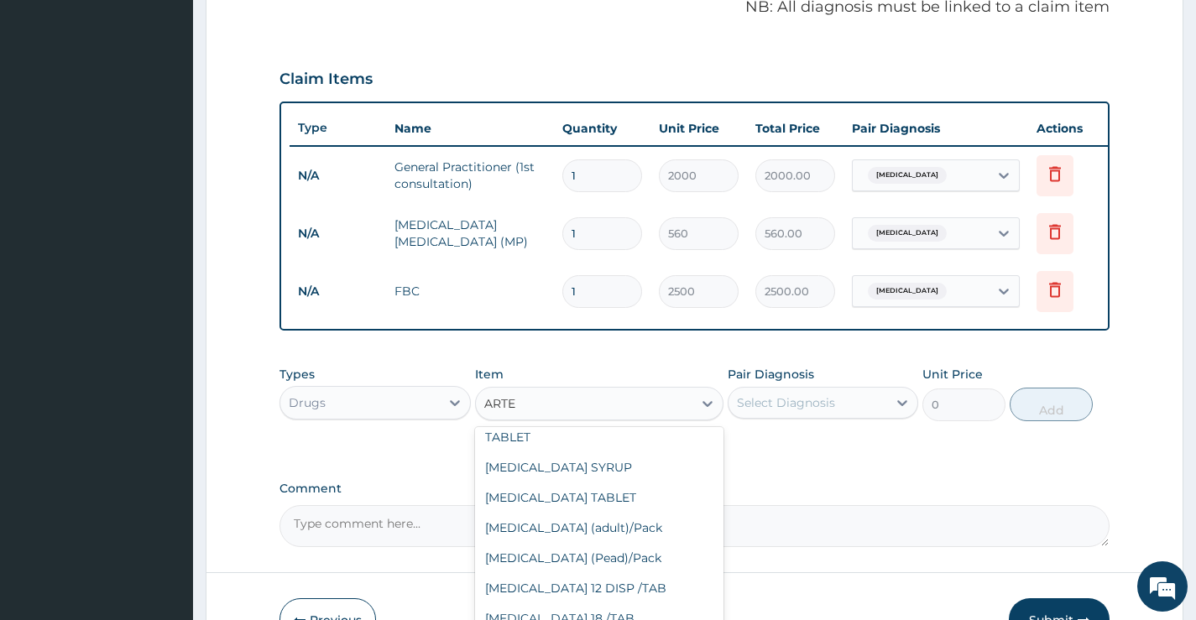
scroll to position [252, 0]
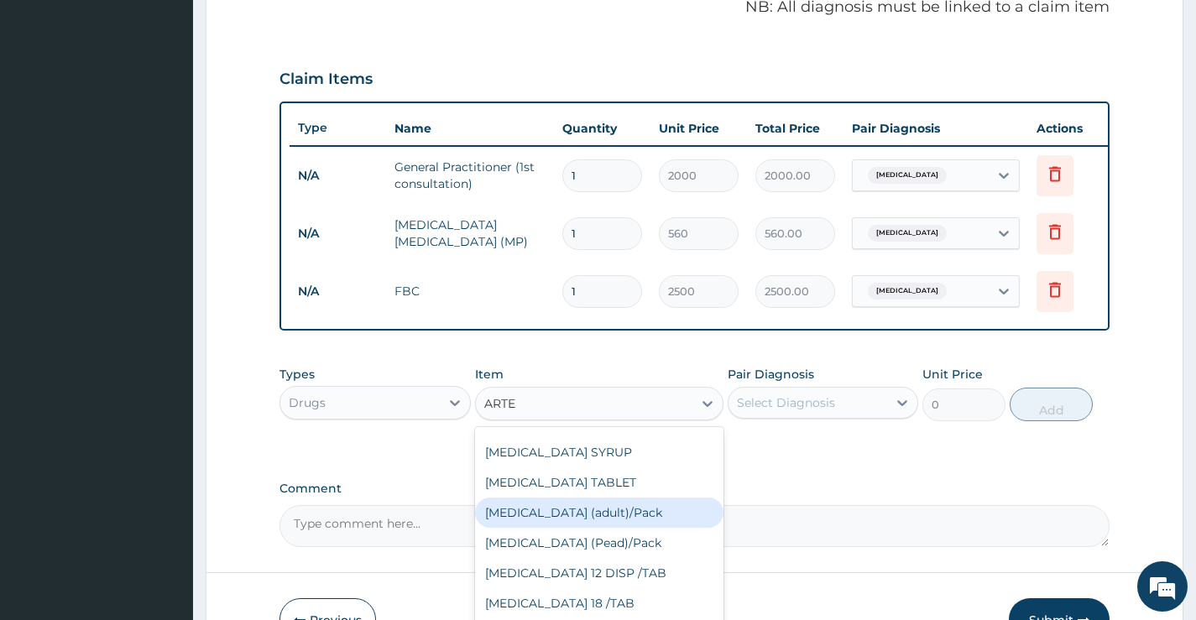
click at [569, 519] on div "Coartem (adult)/Pack" at bounding box center [599, 513] width 249 height 30
type input "2500"
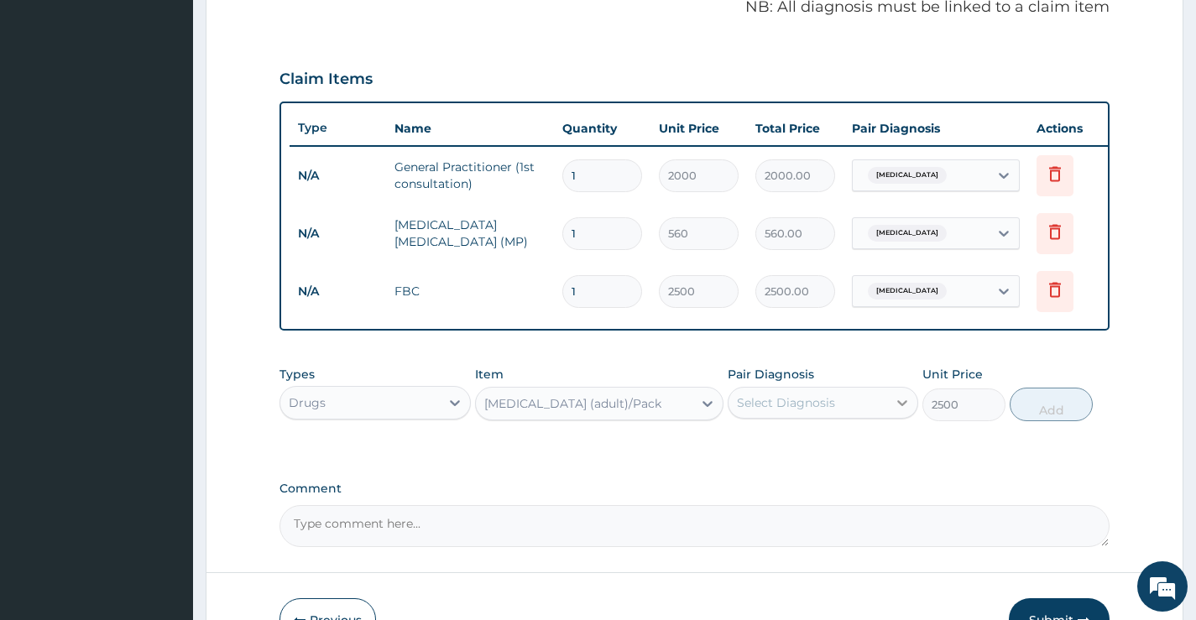
click at [888, 416] on div at bounding box center [902, 403] width 30 height 30
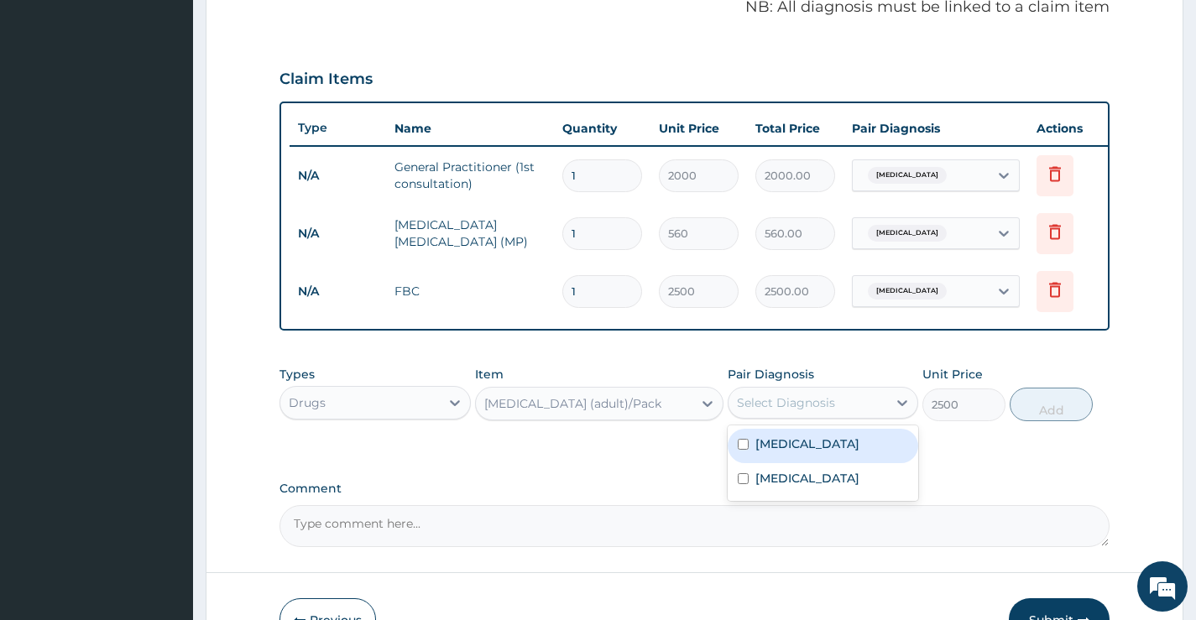
click at [849, 450] on div "Malaria" at bounding box center [823, 446] width 190 height 34
checkbox input "true"
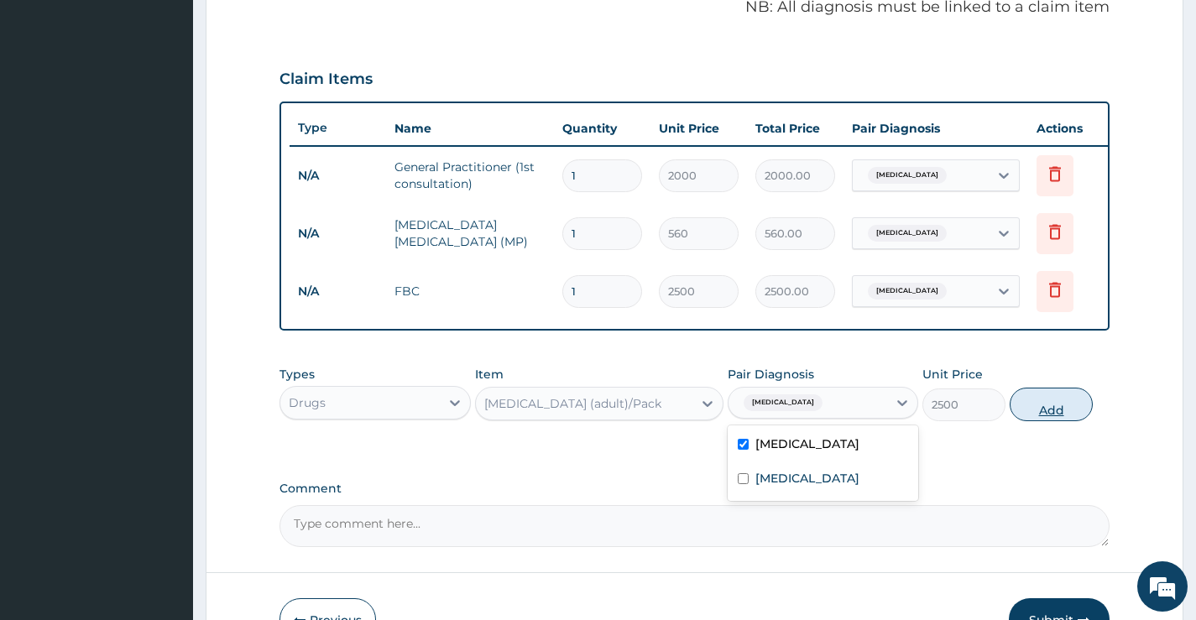
click at [1056, 420] on button "Add" at bounding box center [1050, 405] width 83 height 34
type input "0"
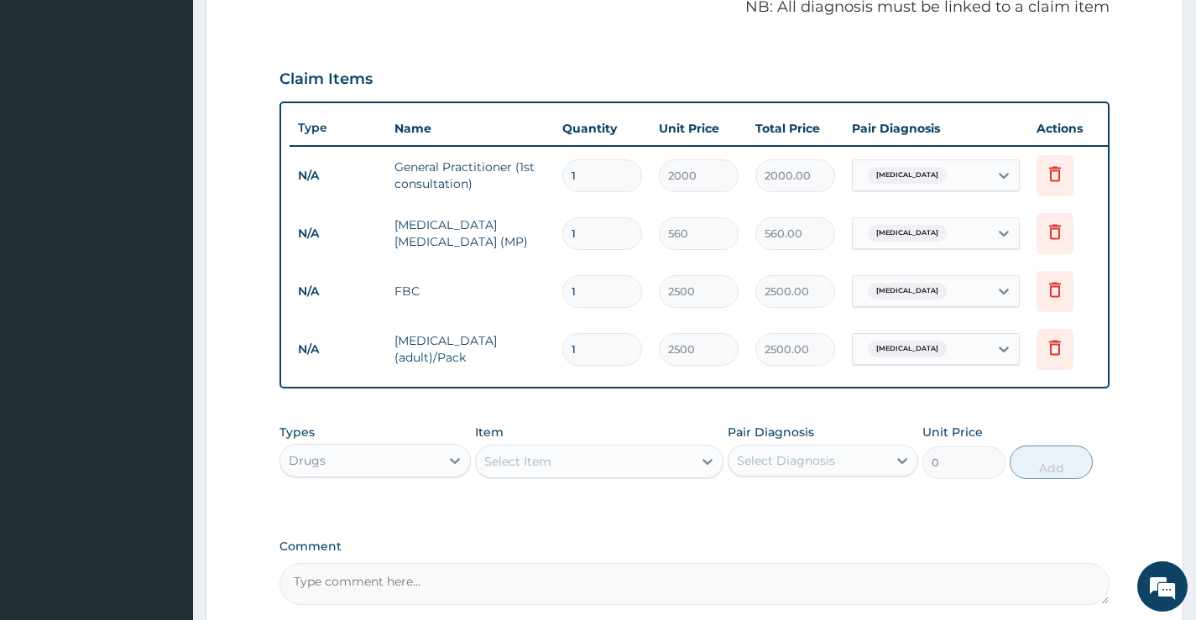
click at [523, 466] on div "Select Item" at bounding box center [517, 461] width 67 height 17
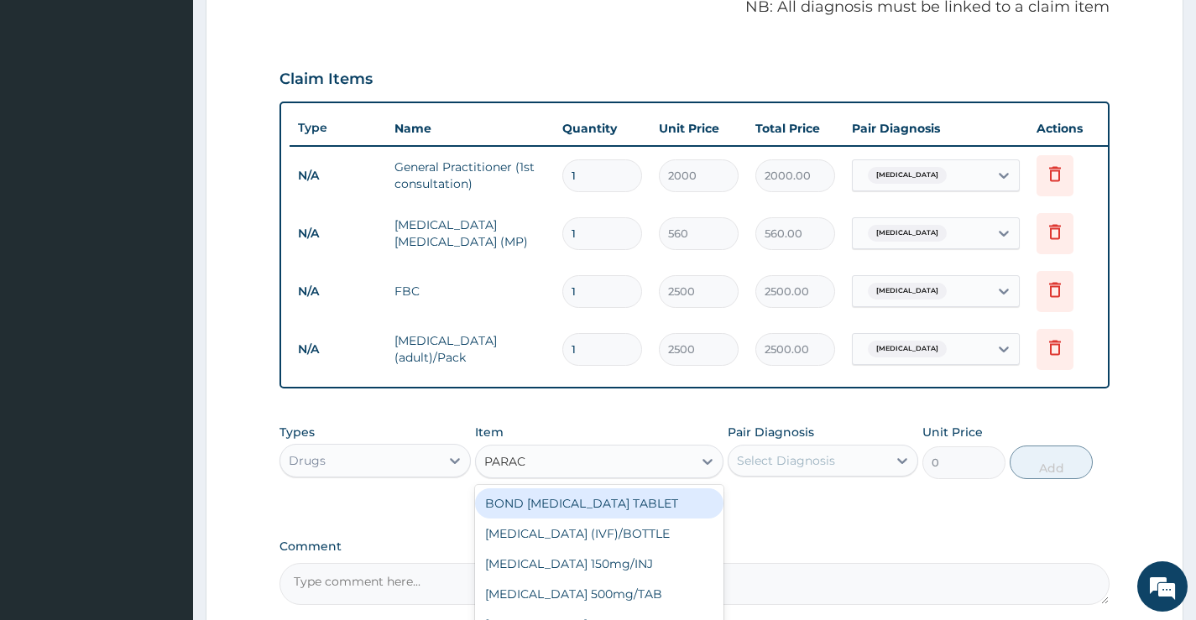
type input "PARACE"
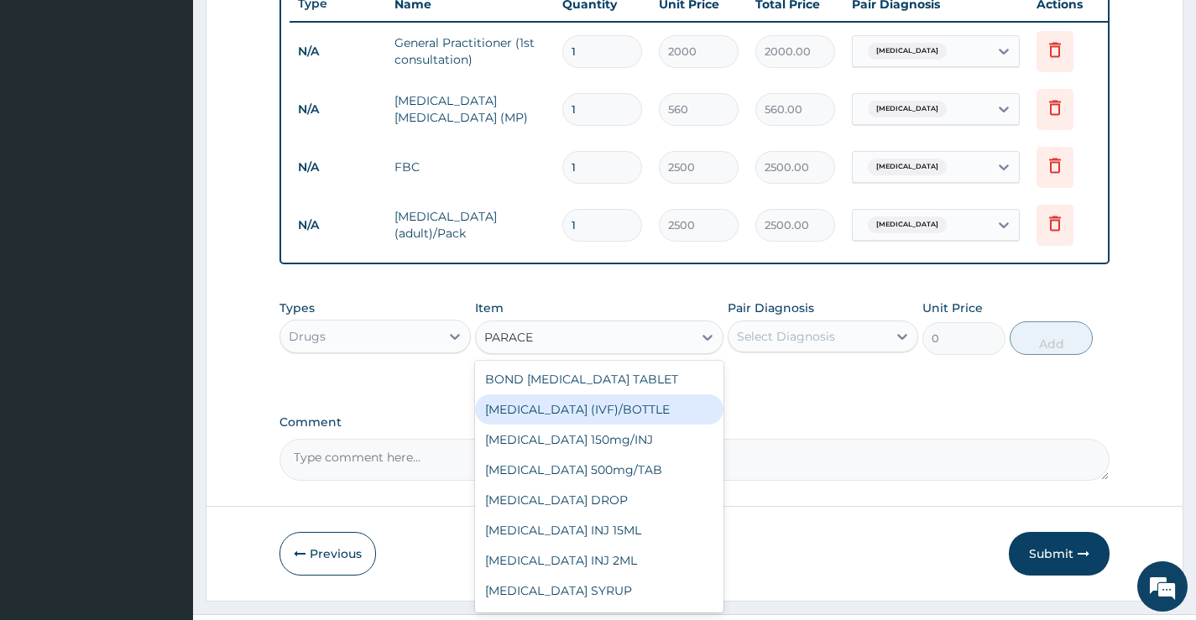
scroll to position [691, 0]
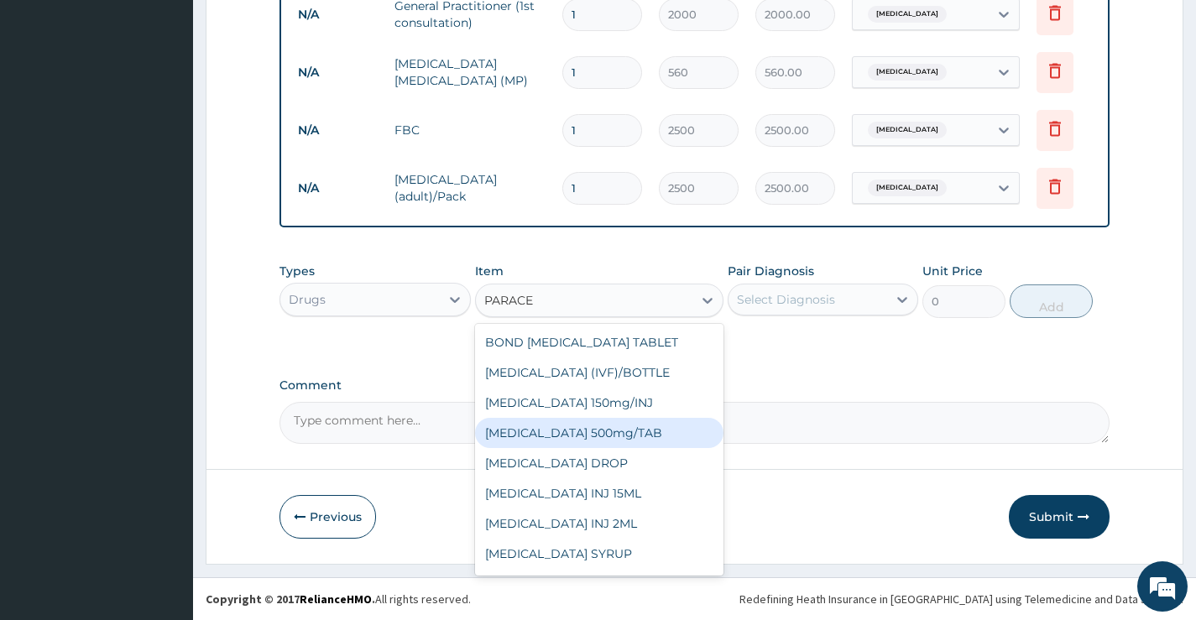
click at [618, 439] on div "PARACETAMOL 500mg/TAB" at bounding box center [599, 433] width 249 height 30
type input "20"
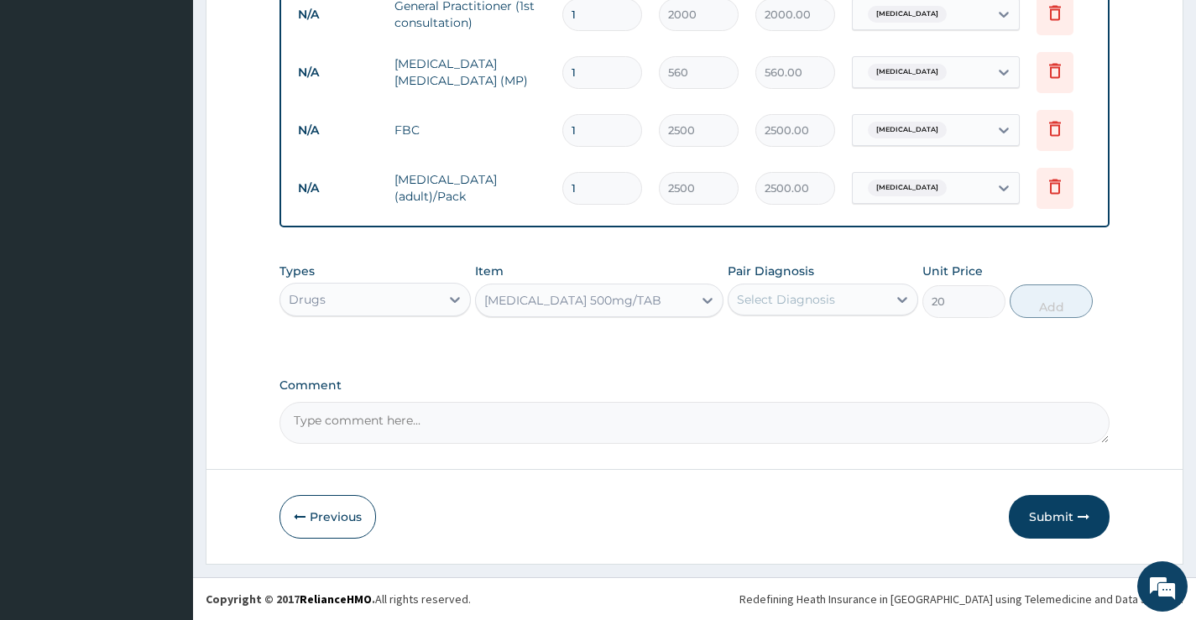
click at [821, 305] on div "Select Diagnosis" at bounding box center [786, 299] width 98 height 17
click at [816, 349] on div "Malaria" at bounding box center [823, 343] width 190 height 34
checkbox input "true"
click at [1061, 318] on button "Add" at bounding box center [1050, 301] width 83 height 34
type input "0"
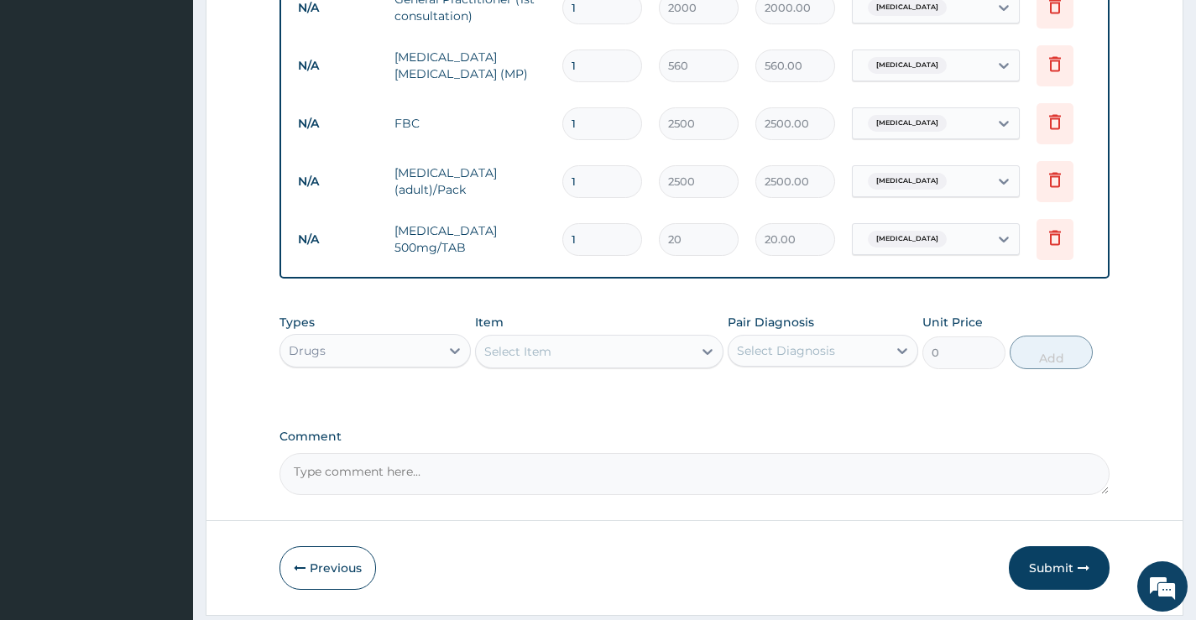
type input "18"
type input "360.00"
type input "18"
click at [550, 360] on div "Select Item" at bounding box center [517, 351] width 67 height 17
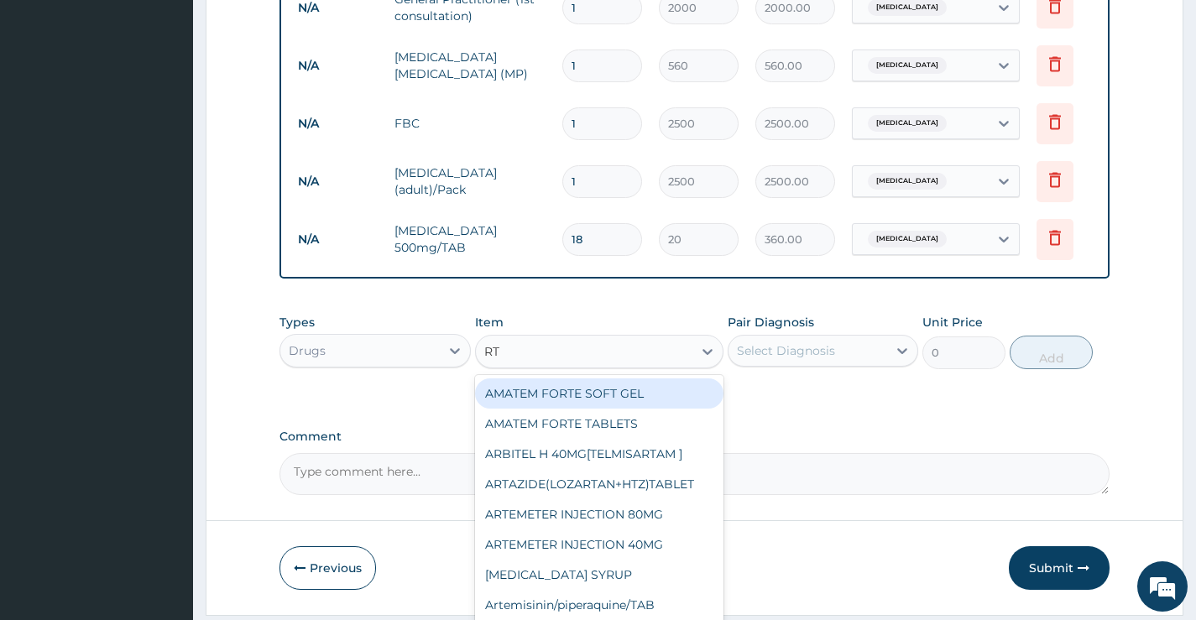
type input "R"
type input "arte"
click at [653, 407] on div "ARTEMETER INJECTION 80MG" at bounding box center [599, 393] width 249 height 30
type input "700"
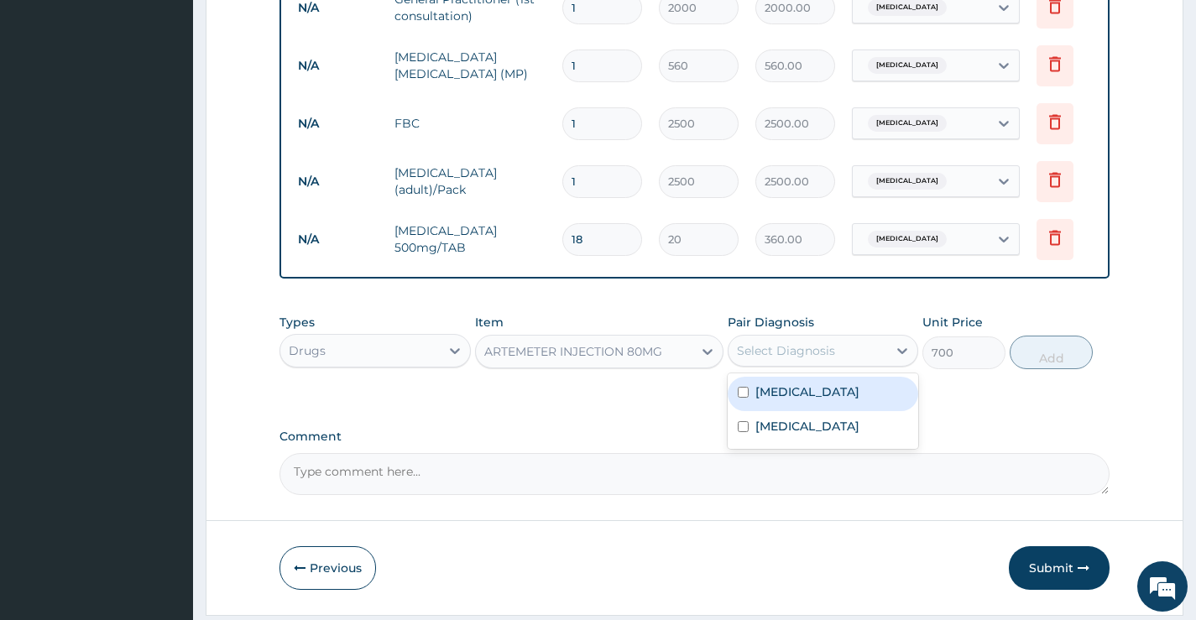
click at [775, 359] on div "Select Diagnosis" at bounding box center [786, 350] width 98 height 17
click at [787, 399] on label "Malaria" at bounding box center [807, 391] width 104 height 17
checkbox input "true"
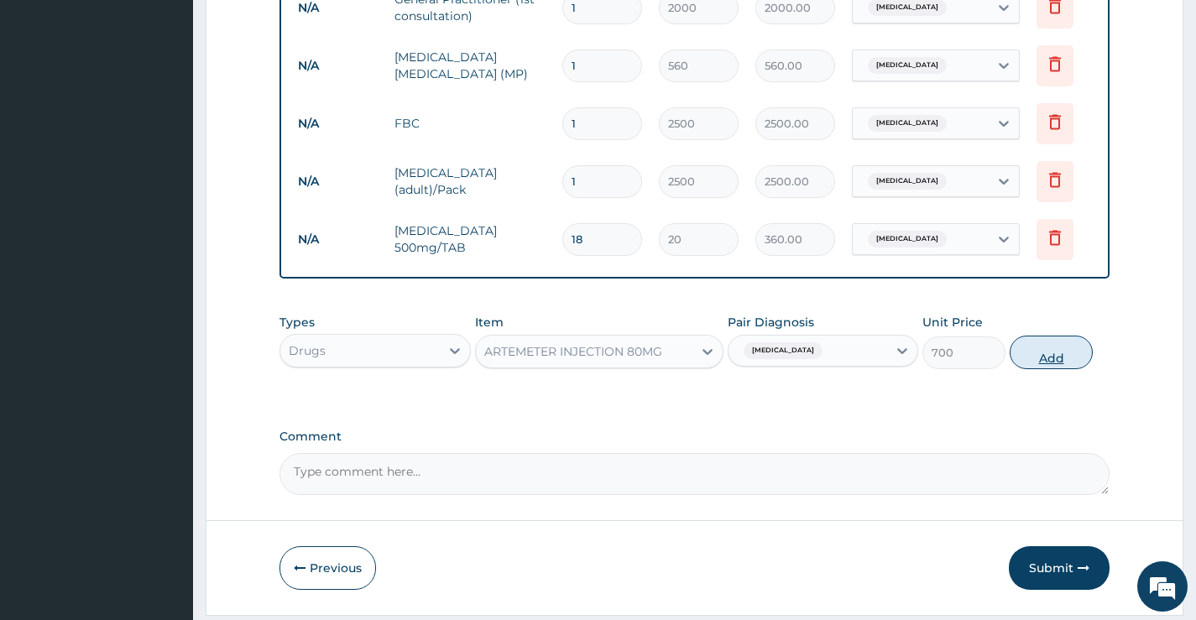
click at [1043, 359] on button "Add" at bounding box center [1050, 353] width 83 height 34
type input "0"
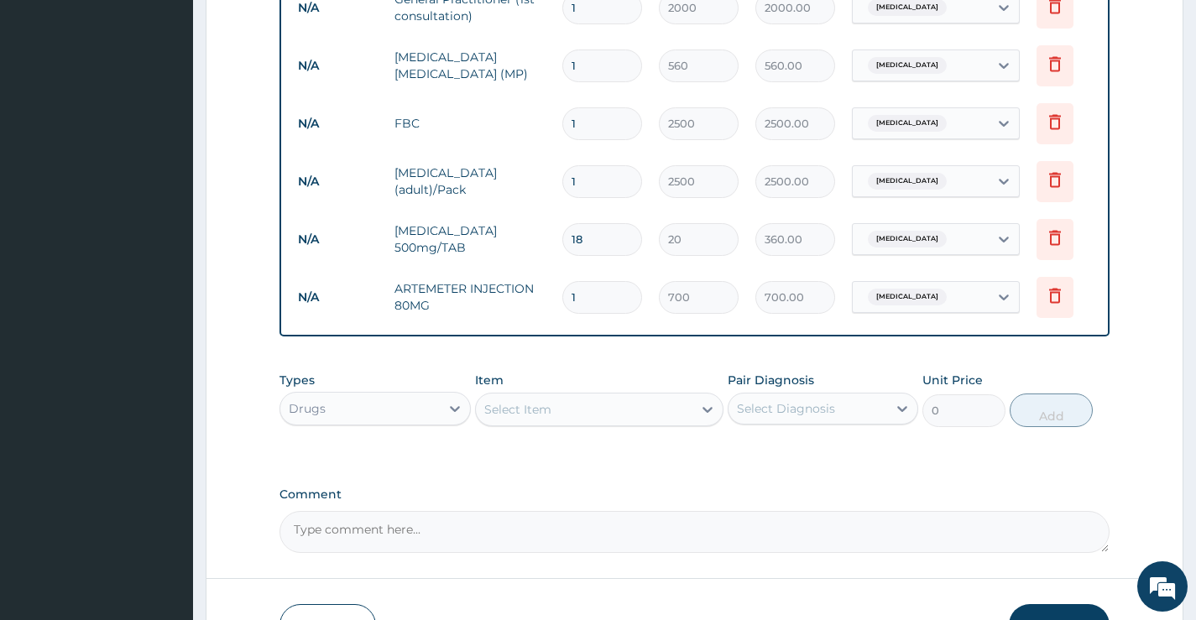
type input "0.00"
type input "6"
type input "4200.00"
type input "6"
click at [533, 418] on div "Select Item" at bounding box center [517, 409] width 67 height 17
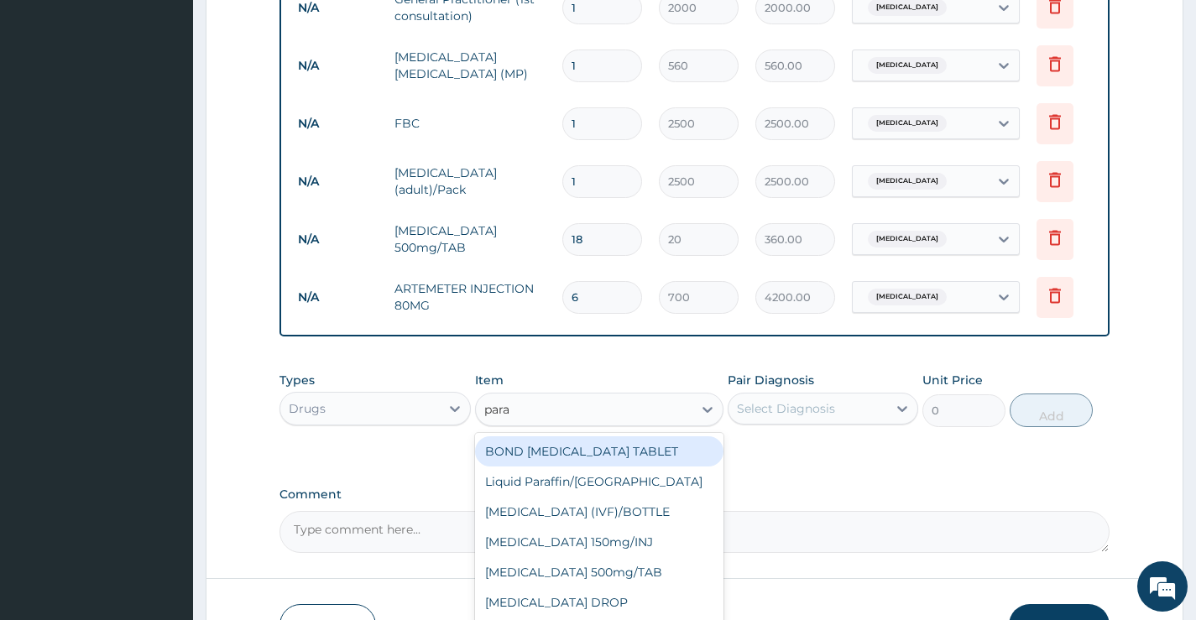
type input "parac"
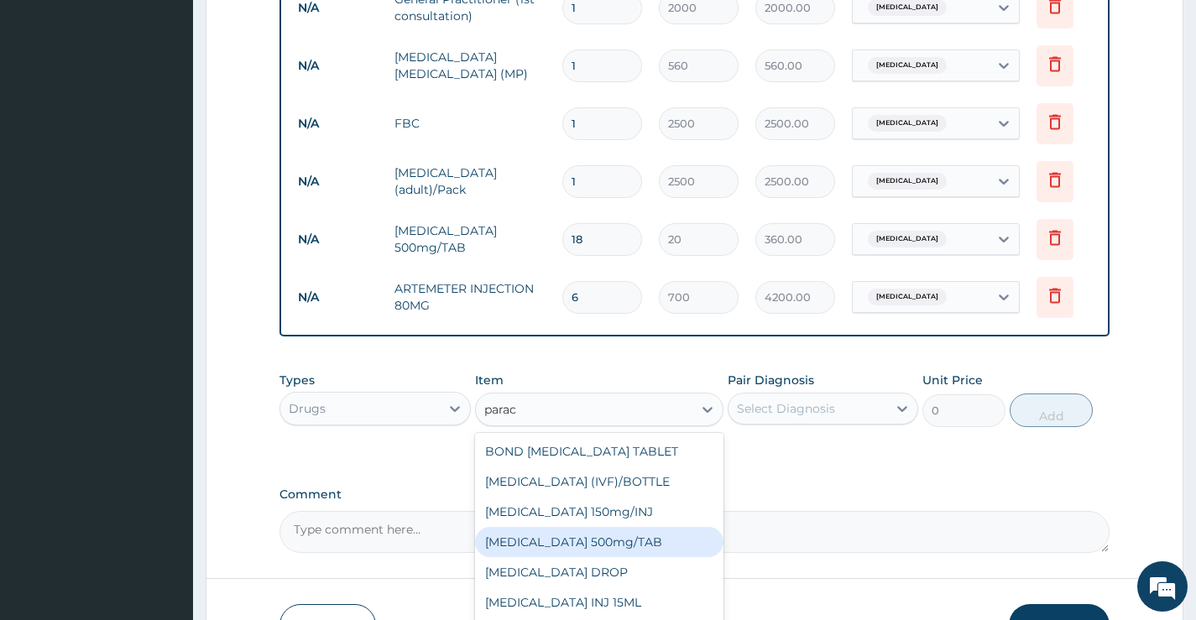
click at [618, 555] on div "PARACETAMOL 500mg/TAB" at bounding box center [599, 542] width 249 height 30
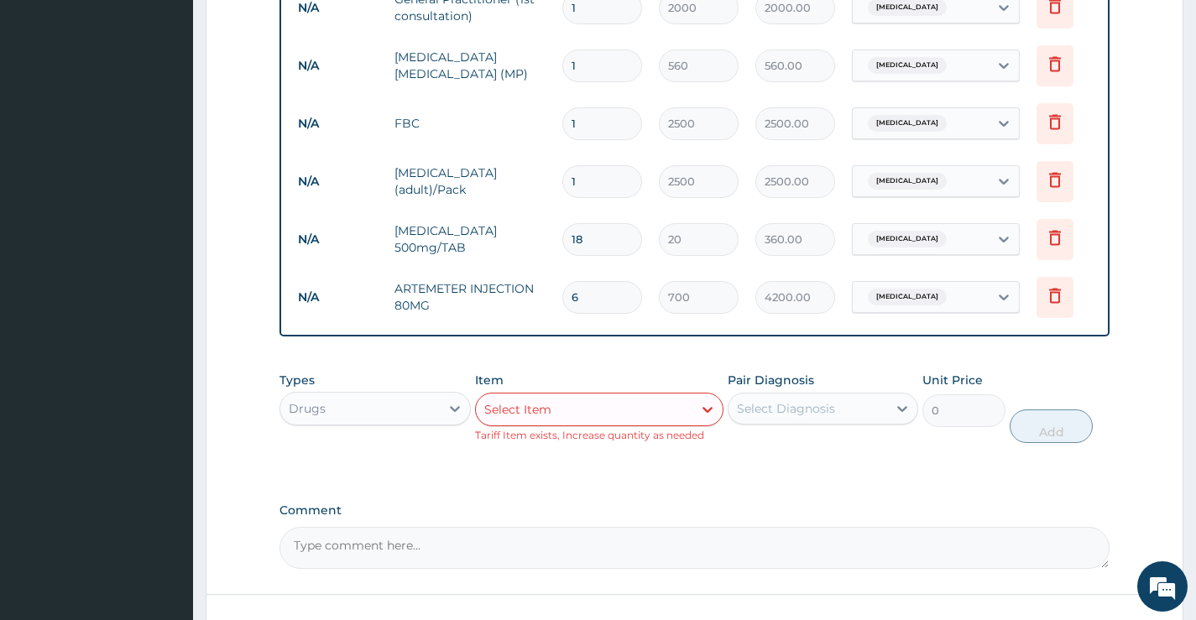
click at [639, 423] on div "Select Item" at bounding box center [584, 409] width 217 height 27
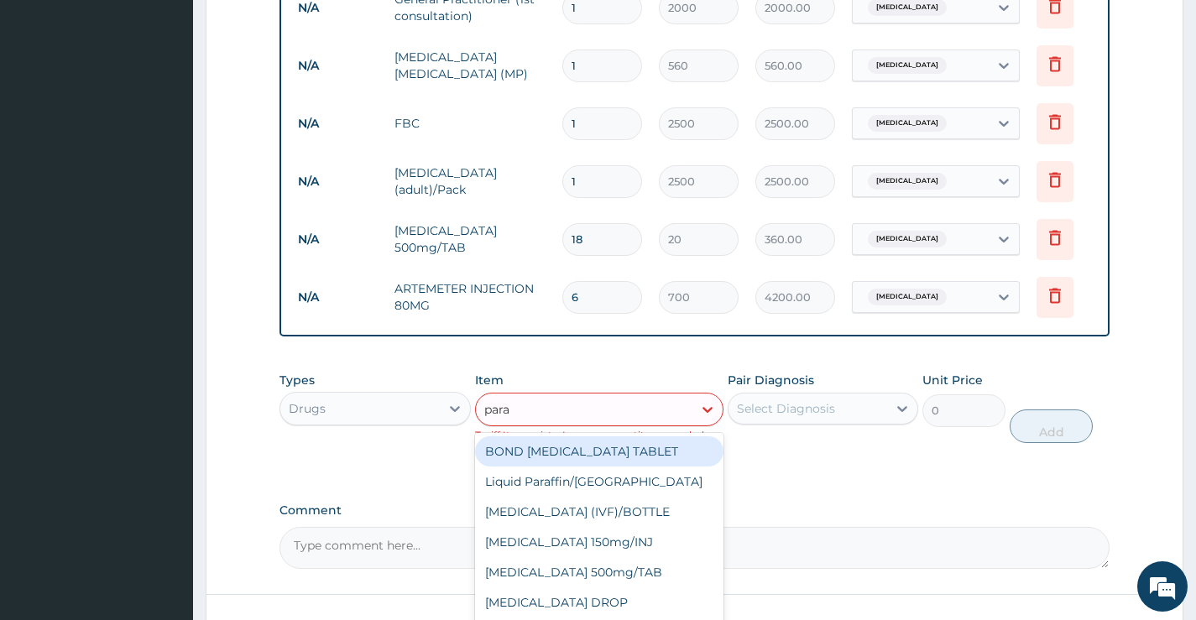
type input "parac"
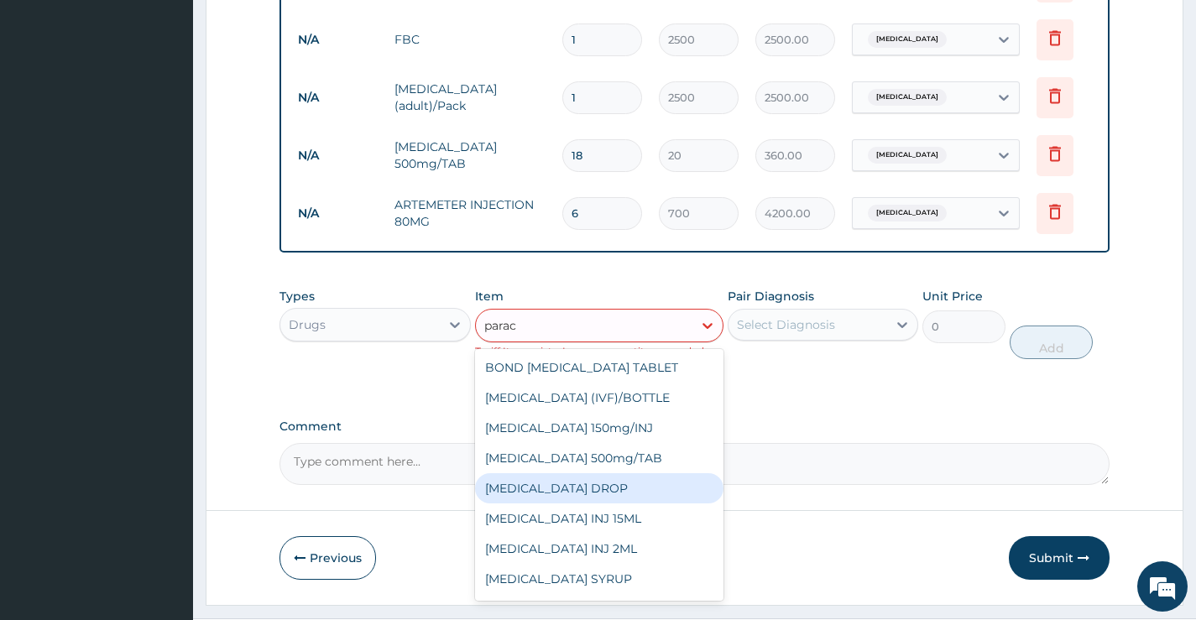
scroll to position [27, 0]
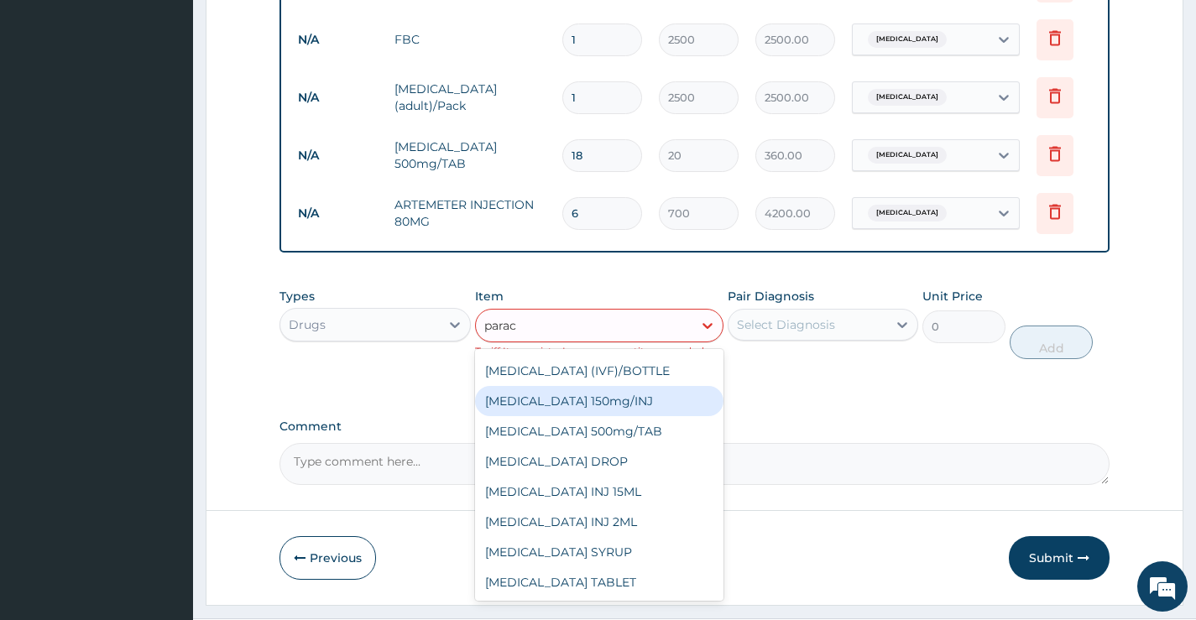
click at [618, 413] on div "Paracetamol 150mg/INJ" at bounding box center [599, 401] width 249 height 30
type input "500"
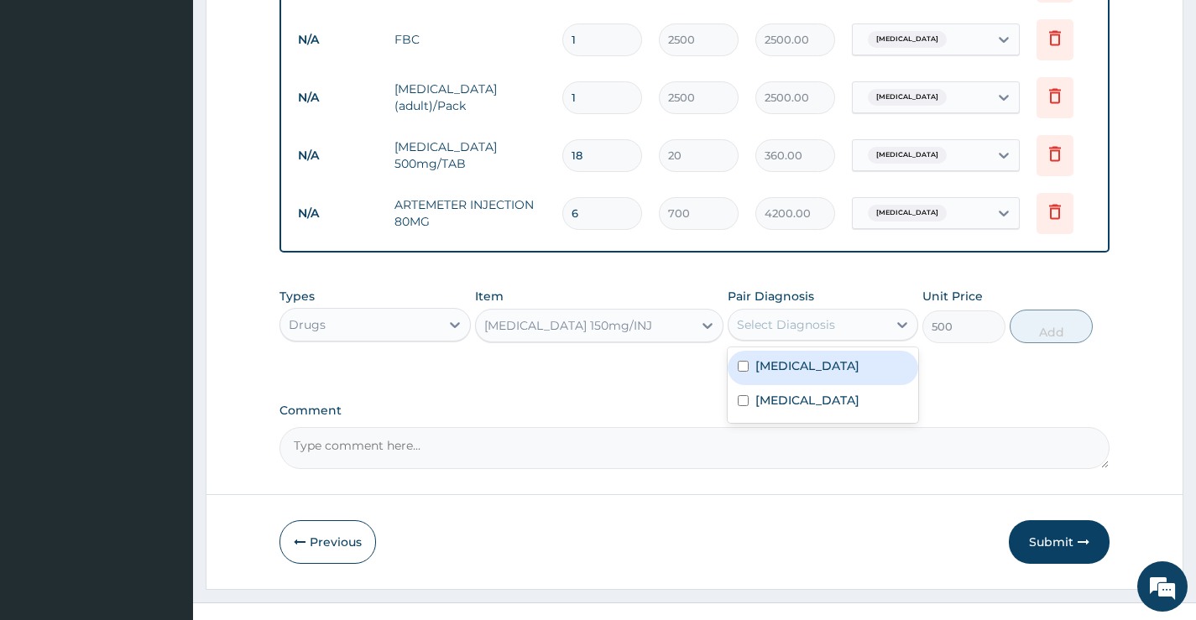
click at [799, 333] on div "Select Diagnosis" at bounding box center [786, 324] width 98 height 17
click at [795, 374] on label "Malaria" at bounding box center [807, 365] width 104 height 17
checkbox input "true"
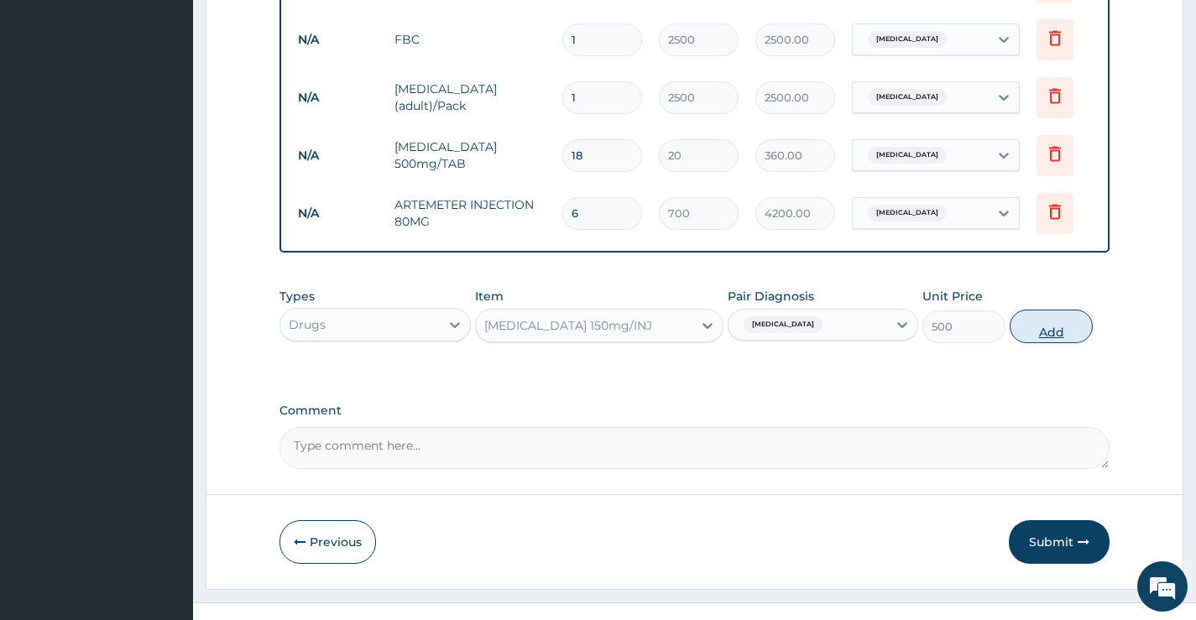
click at [1042, 326] on button "Add" at bounding box center [1050, 327] width 83 height 34
type input "0"
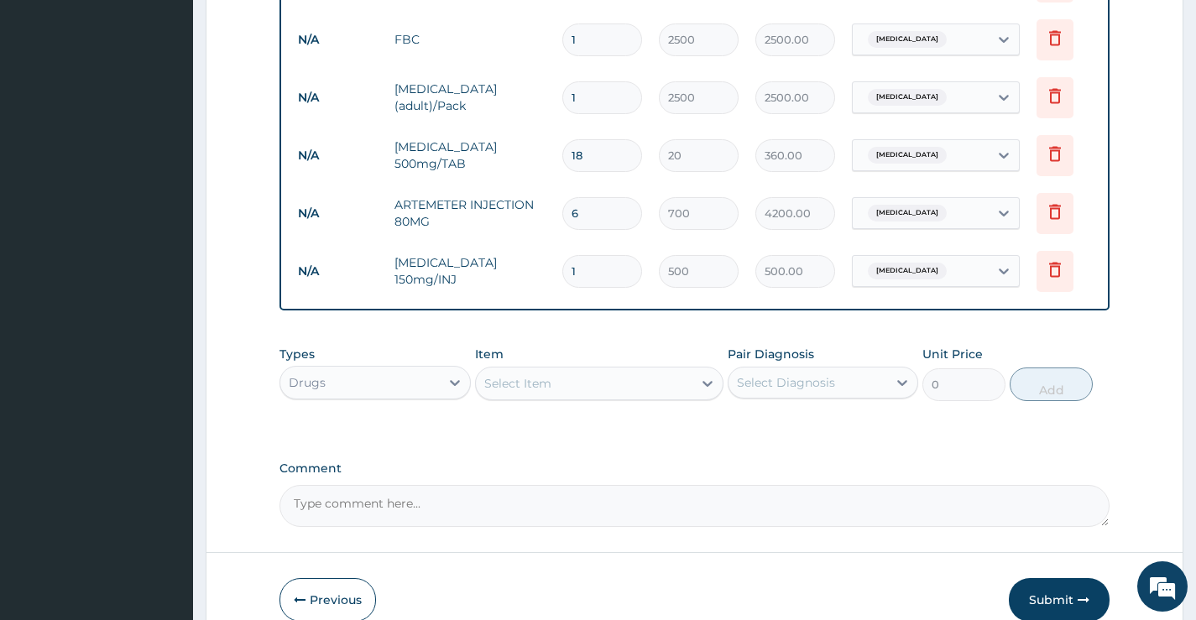
type input "0.00"
type input "4"
type input "2000.00"
type input "4"
click at [508, 392] on div "Select Item" at bounding box center [517, 383] width 67 height 17
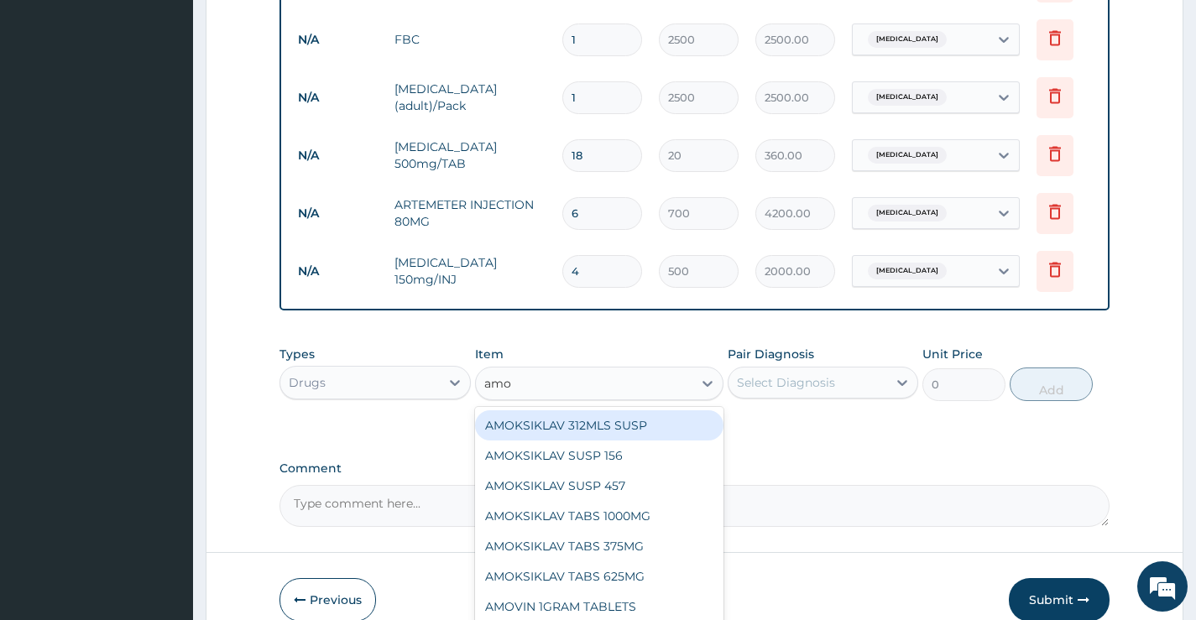
type input "amox"
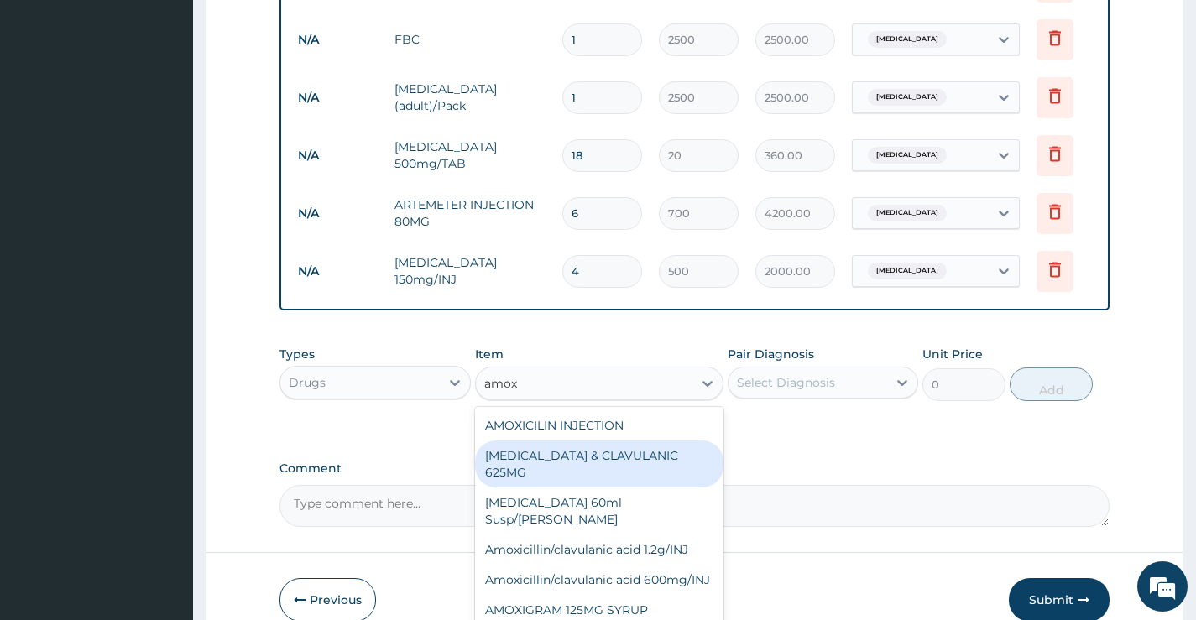
click at [630, 467] on div "AMOXICILLIN & CLAVULANIC 625MG" at bounding box center [599, 464] width 249 height 47
type input "350"
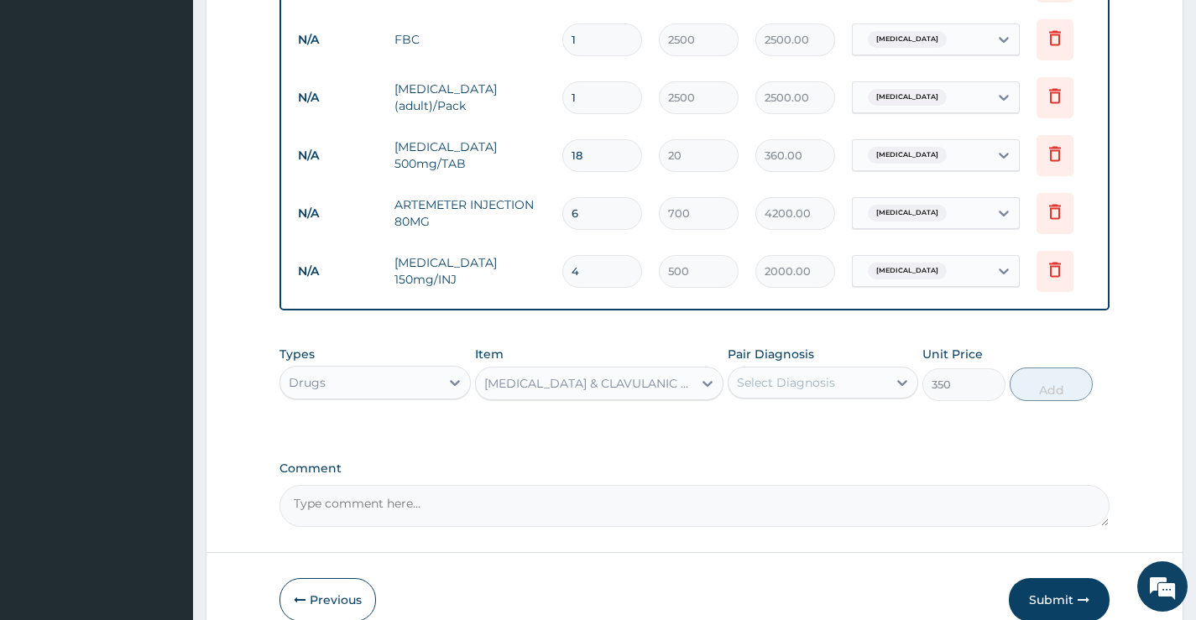
click at [822, 391] on div "Select Diagnosis" at bounding box center [786, 382] width 98 height 17
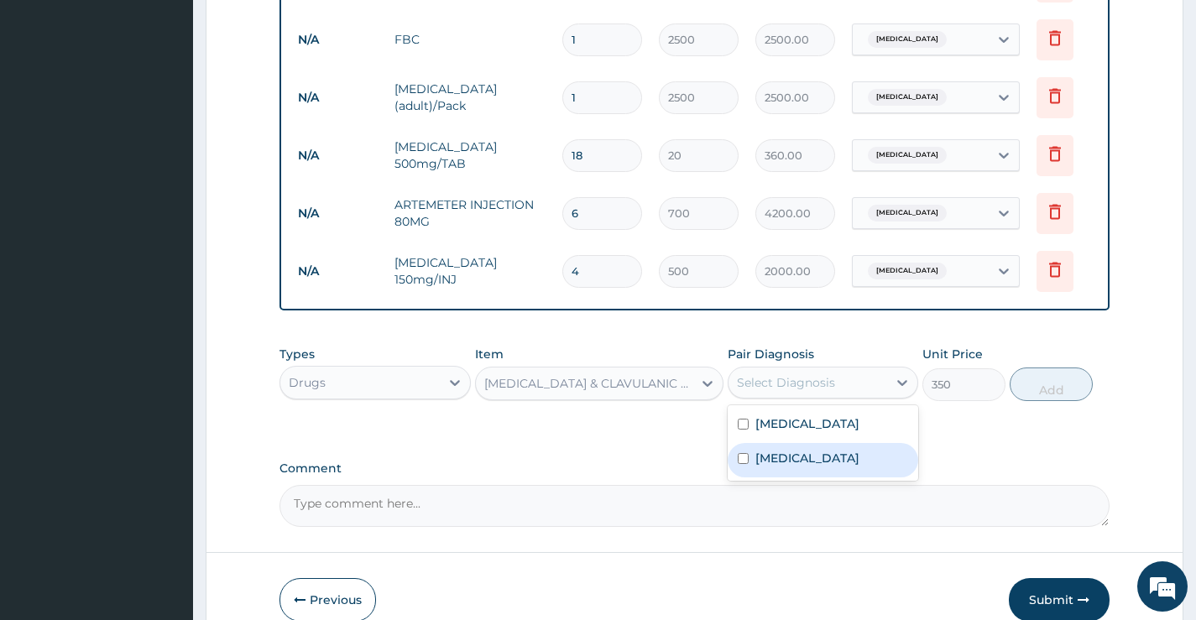
click at [749, 464] on input "checkbox" at bounding box center [743, 458] width 11 height 11
checkbox input "true"
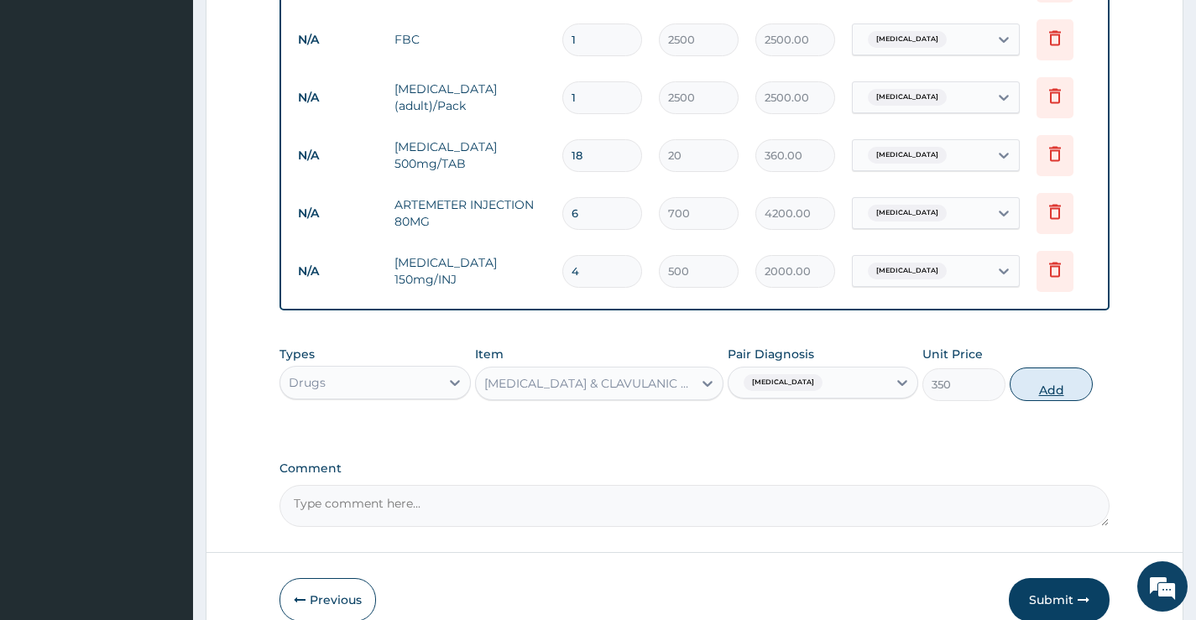
click at [1057, 401] on button "Add" at bounding box center [1050, 385] width 83 height 34
type input "0"
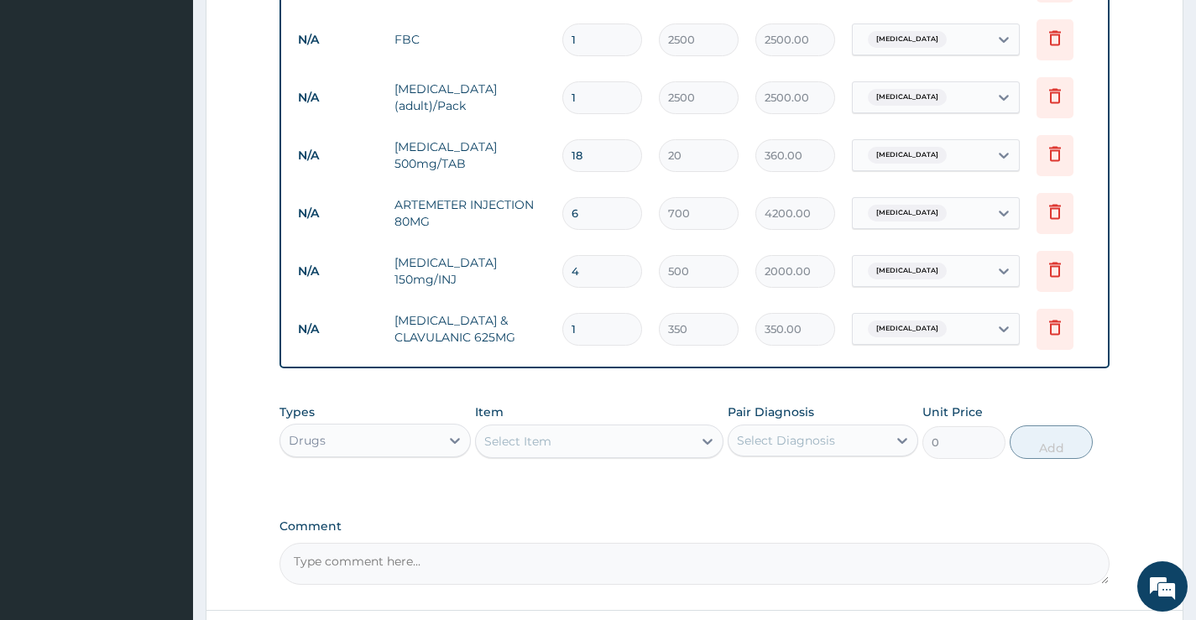
type input "14"
type input "4900.00"
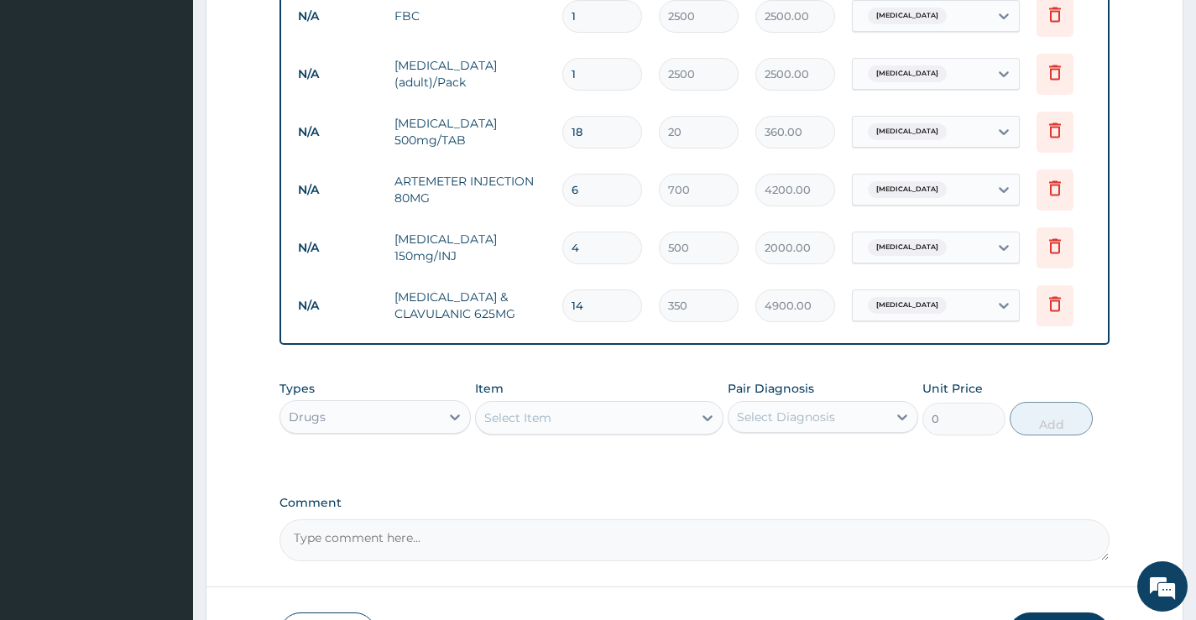
scroll to position [844, 0]
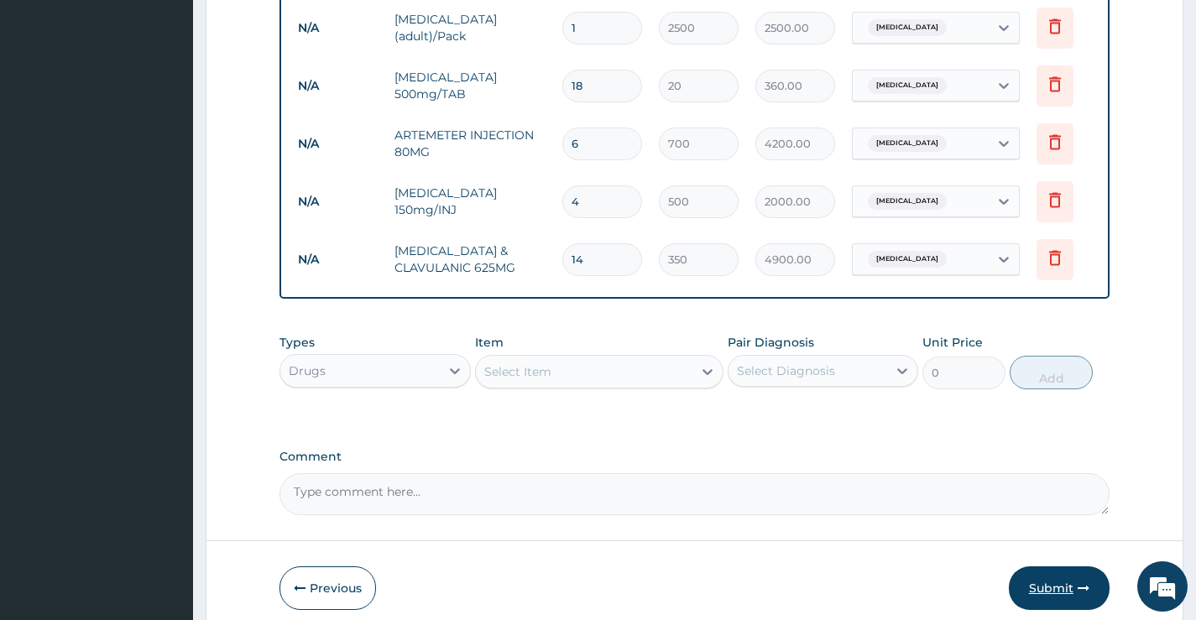
type input "14"
click at [1044, 599] on button "Submit" at bounding box center [1059, 588] width 101 height 44
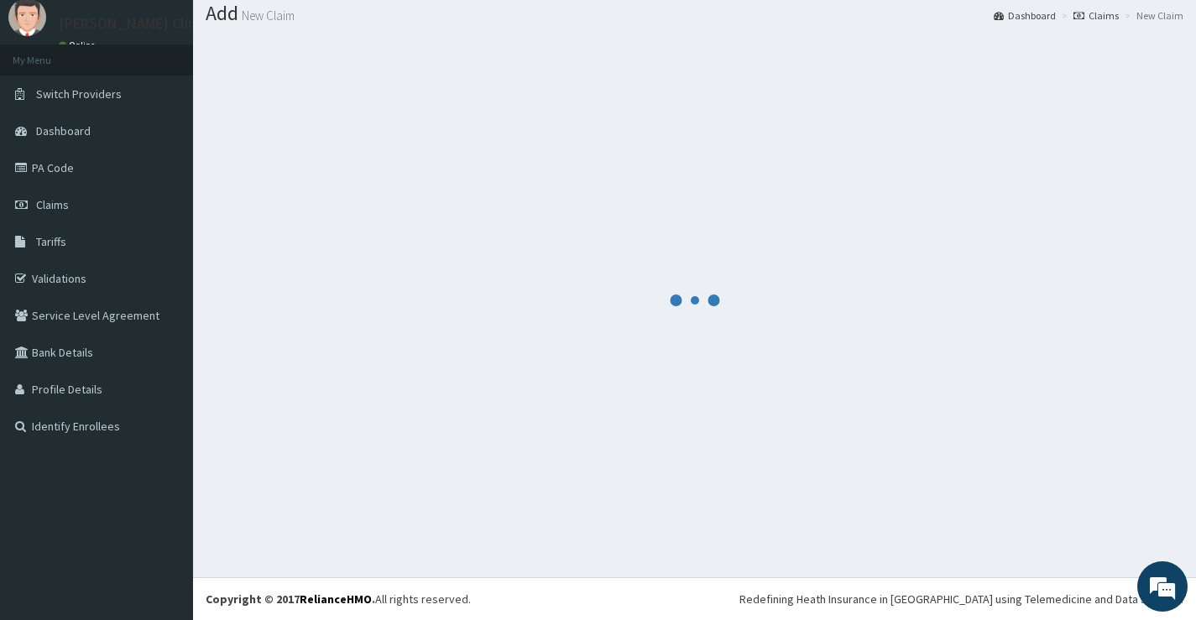
scroll to position [52, 0]
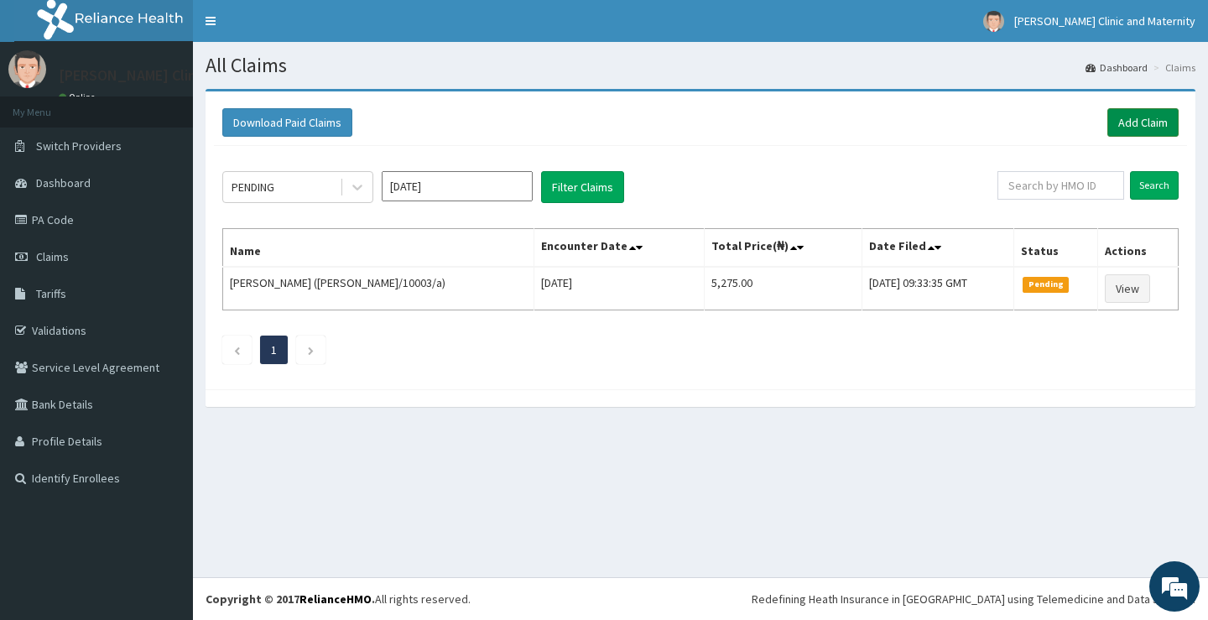
click at [1161, 124] on link "Add Claim" at bounding box center [1143, 122] width 71 height 29
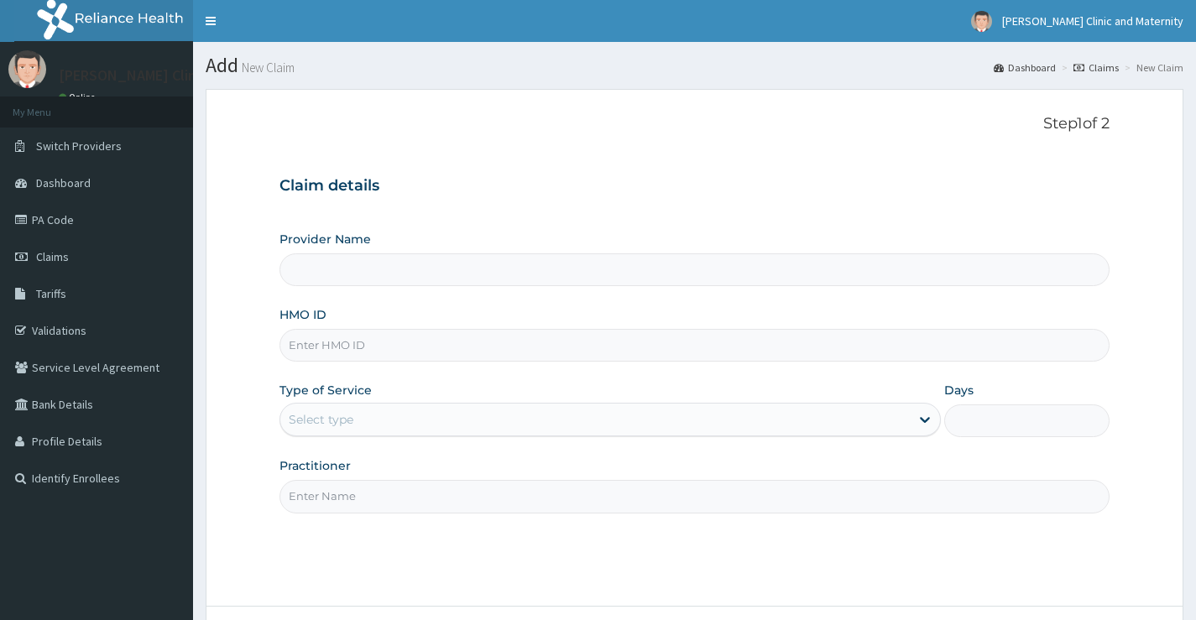
type input "[PERSON_NAME] Clinic and Maternity"
click at [300, 346] on input "HMO ID" at bounding box center [694, 345] width 830 height 33
paste input "SQZ/10700/A"
type input "SQZ/10700/A"
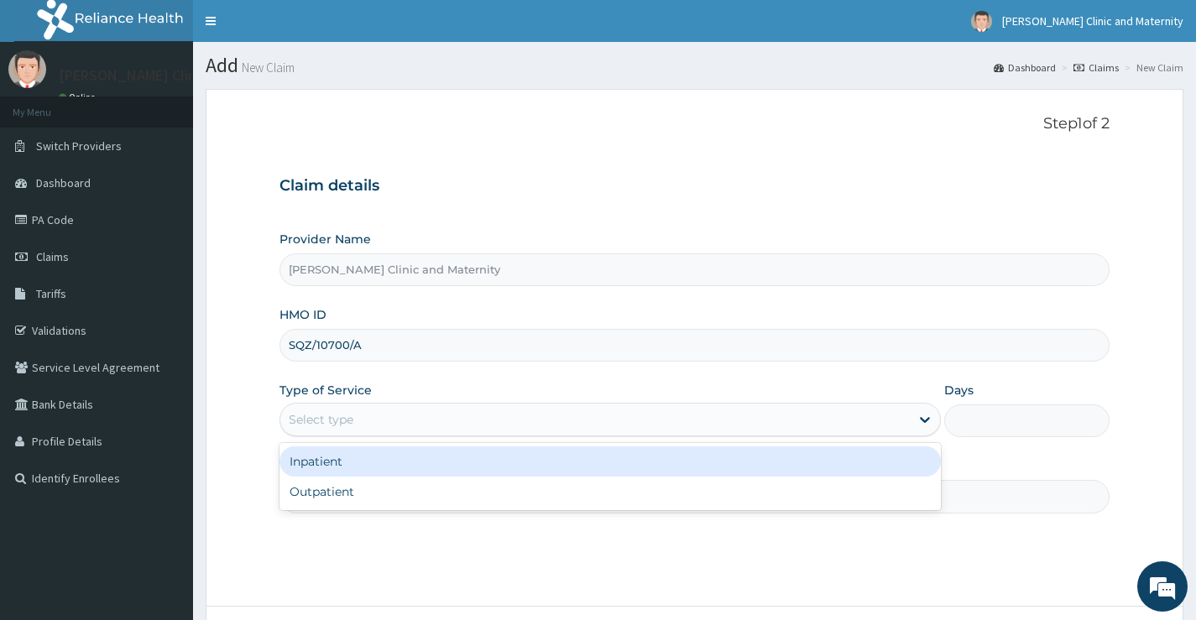
click at [383, 420] on div "Select type" at bounding box center [594, 419] width 629 height 27
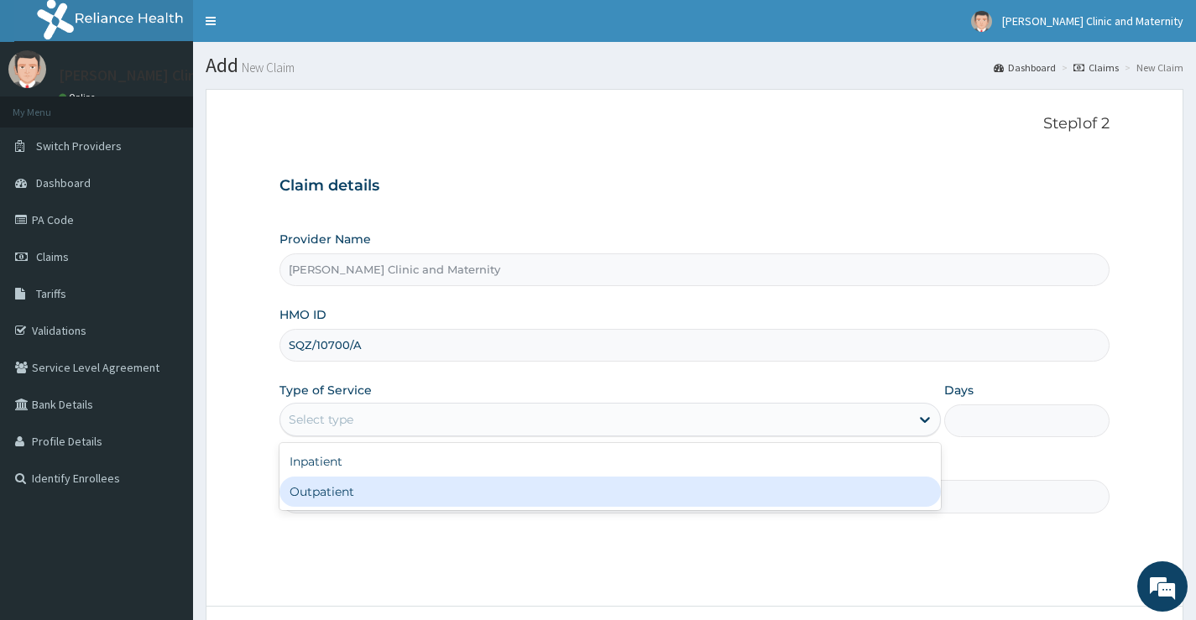
click at [354, 498] on div "Outpatient" at bounding box center [609, 492] width 661 height 30
type input "1"
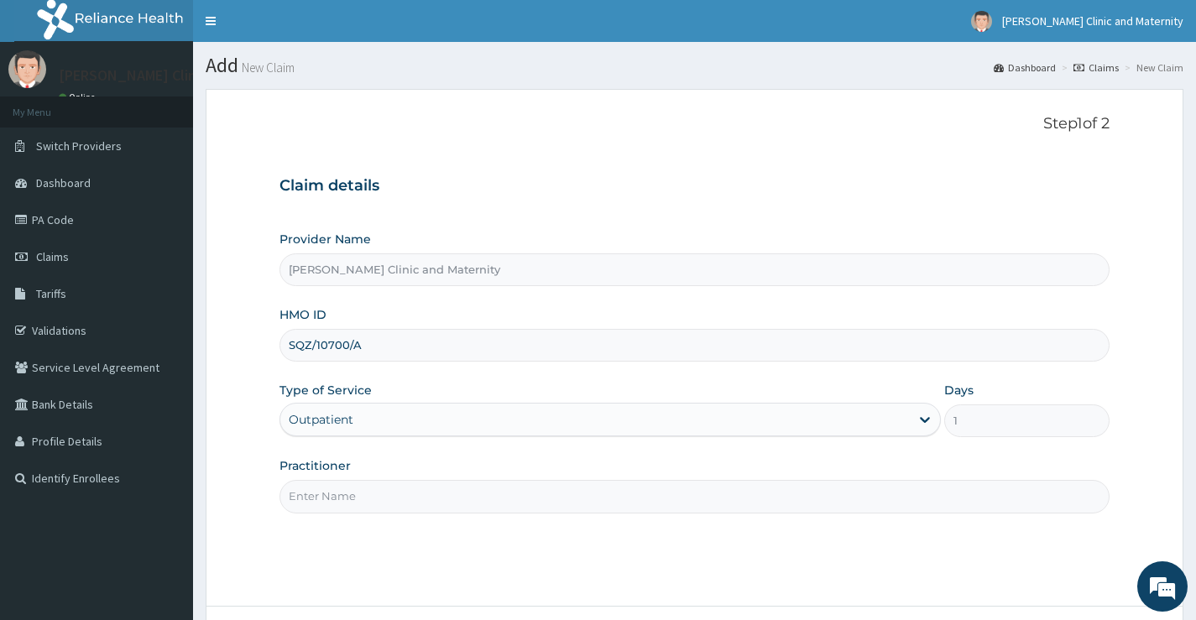
click at [354, 498] on input "Practitioner" at bounding box center [694, 496] width 830 height 33
type input "Dr Ernest"
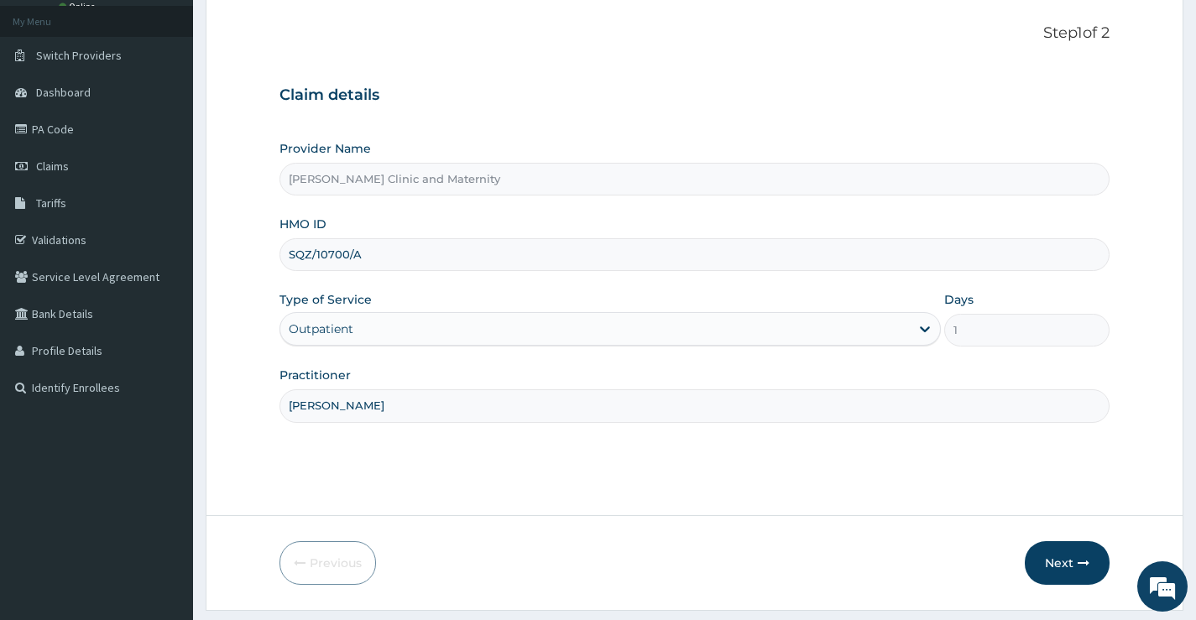
scroll to position [137, 0]
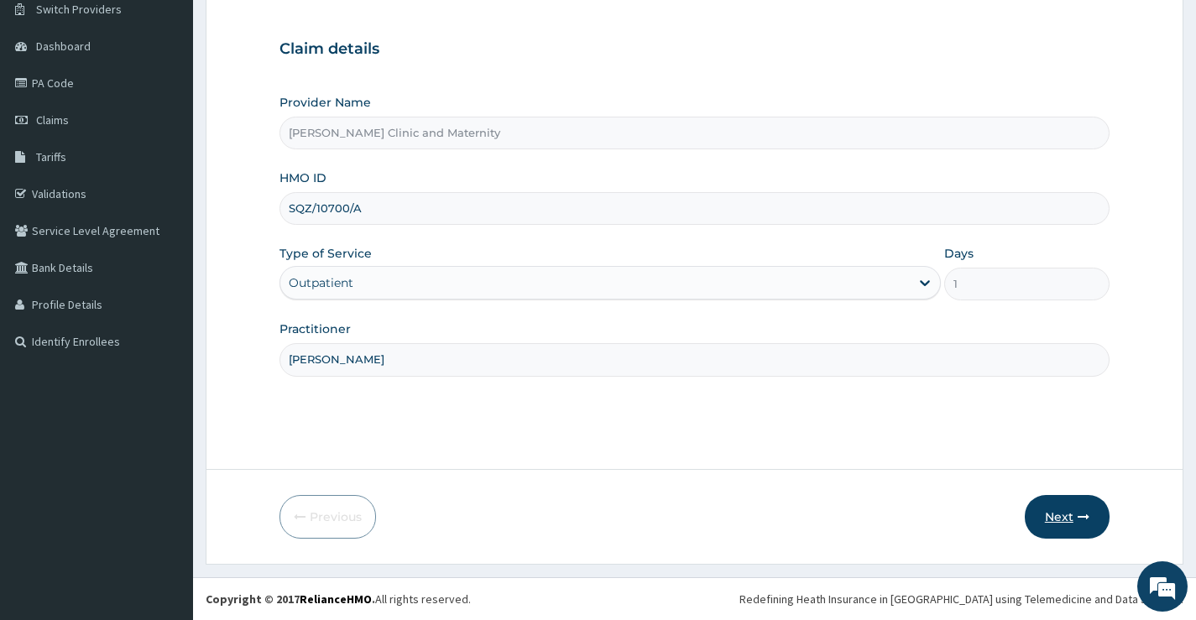
click at [1056, 514] on button "Next" at bounding box center [1067, 517] width 85 height 44
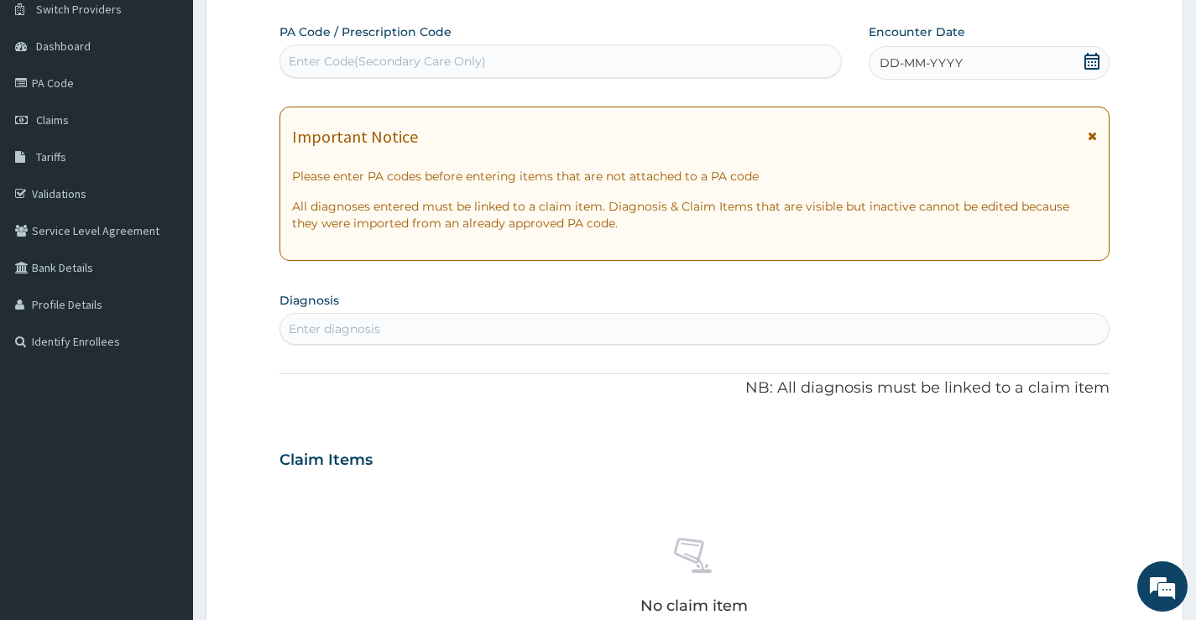
click at [701, 73] on div "Enter Code(Secondary Care Only)" at bounding box center [560, 61] width 561 height 27
type input "PA/CB0673"
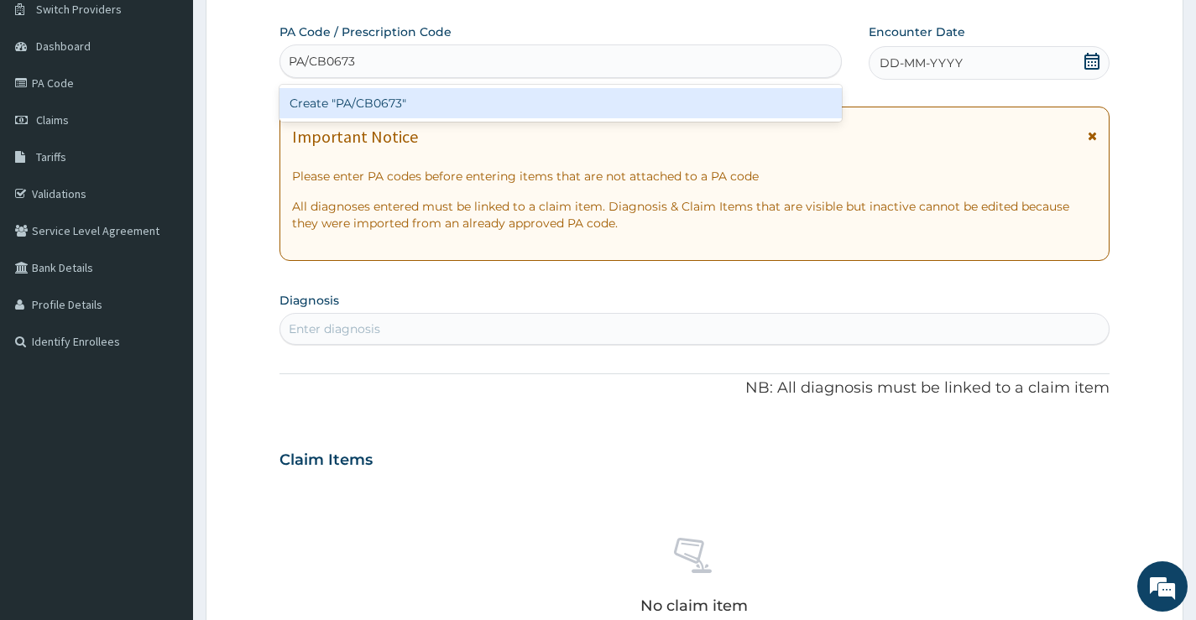
click at [667, 111] on div "Create "PA/CB0673"" at bounding box center [560, 103] width 562 height 30
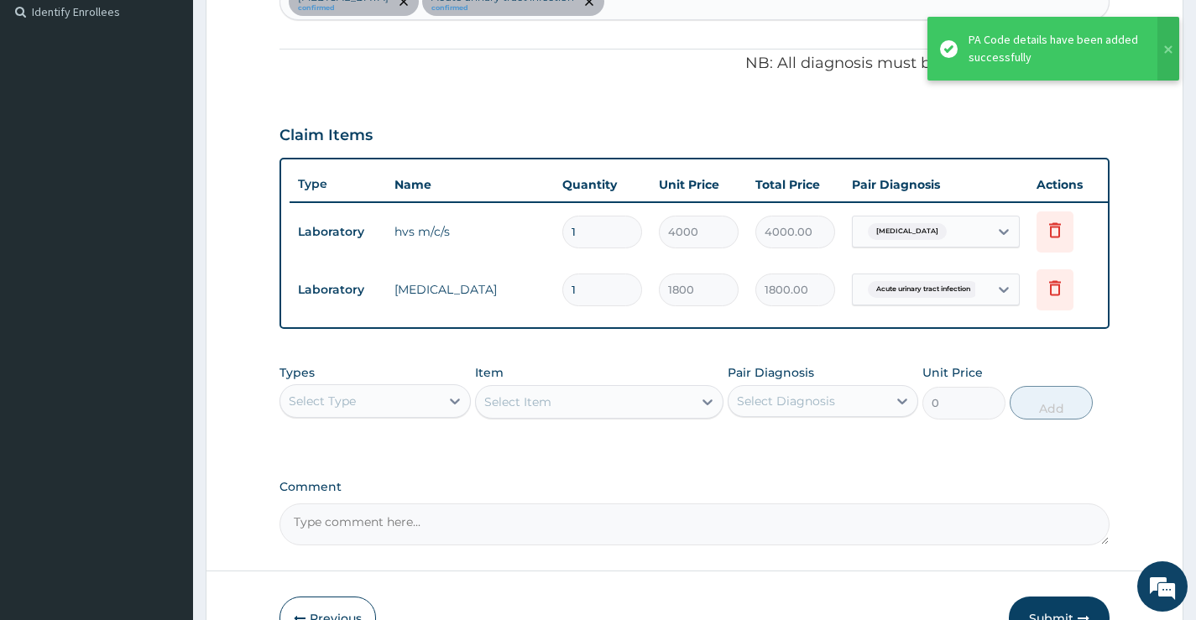
scroll to position [581, 0]
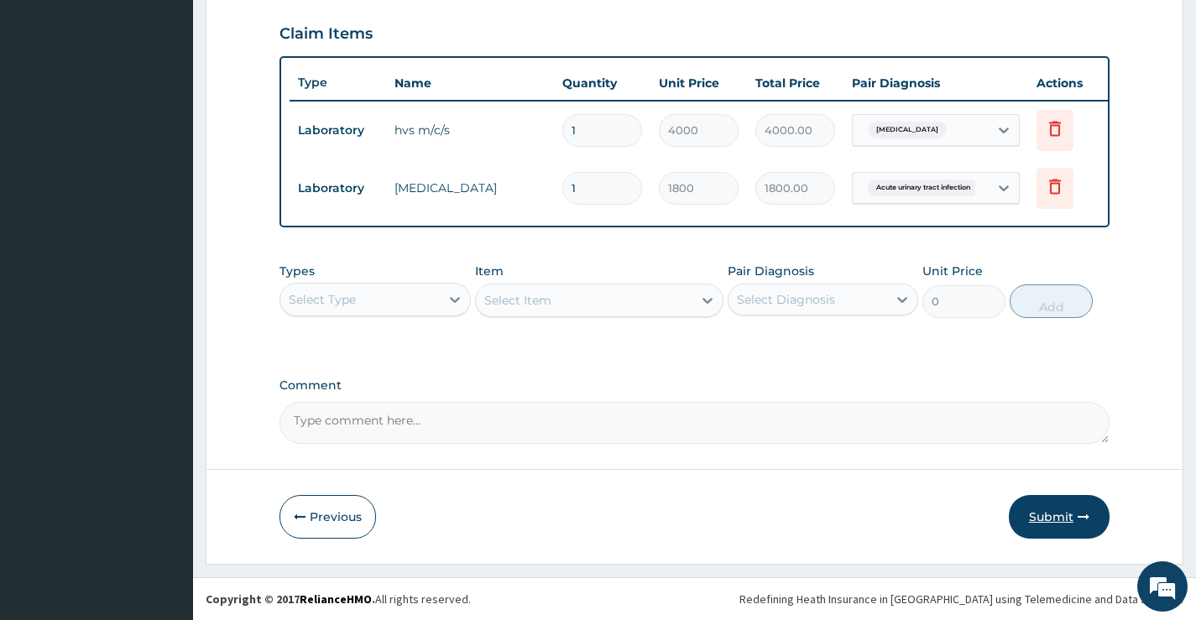
click at [1039, 508] on button "Submit" at bounding box center [1059, 517] width 101 height 44
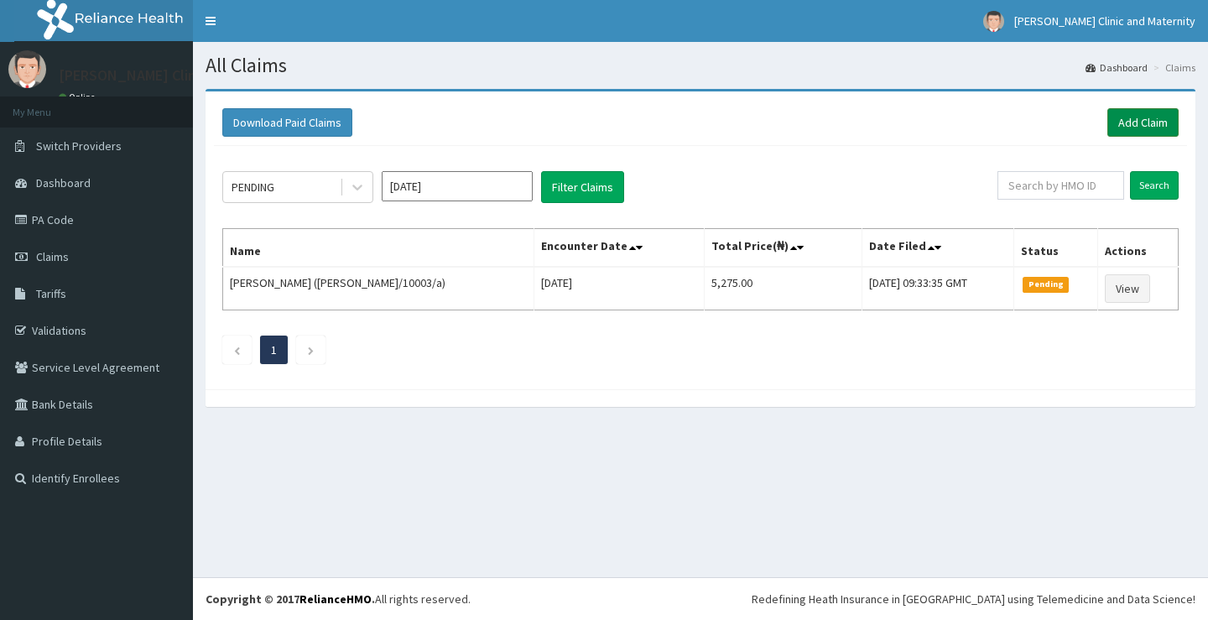
click at [1135, 118] on link "Add Claim" at bounding box center [1143, 122] width 71 height 29
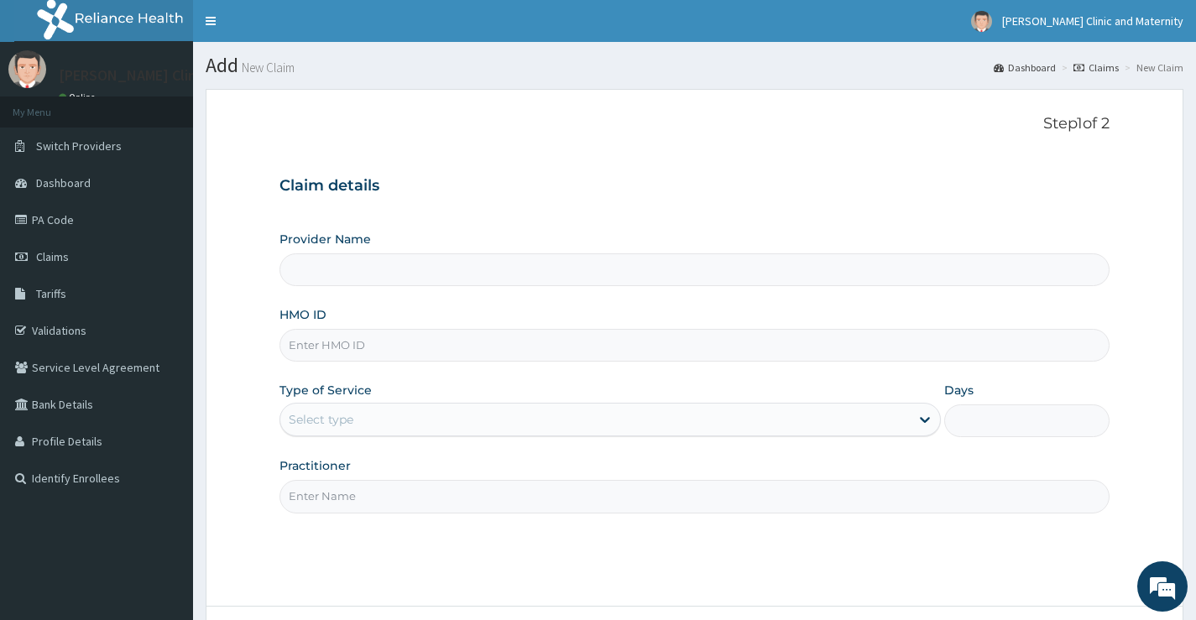
type input "[PERSON_NAME] Clinic and Maternity"
paste input "SQZ/10700/A"
type input "SQZ/10700/A"
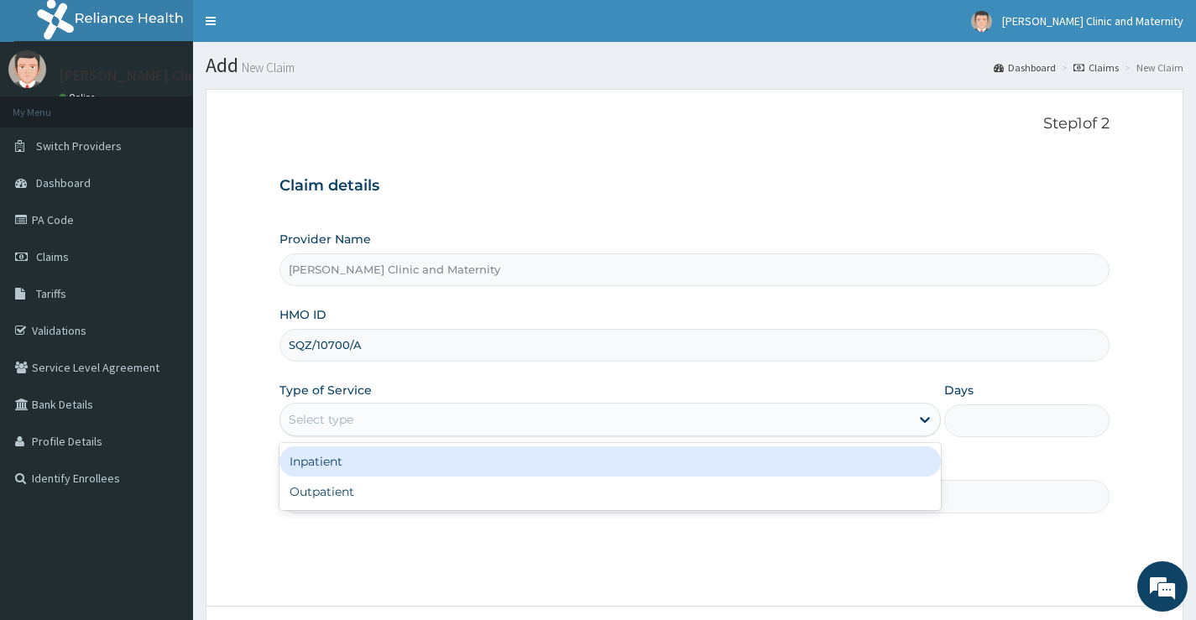
click at [368, 424] on div "Select type" at bounding box center [594, 419] width 629 height 27
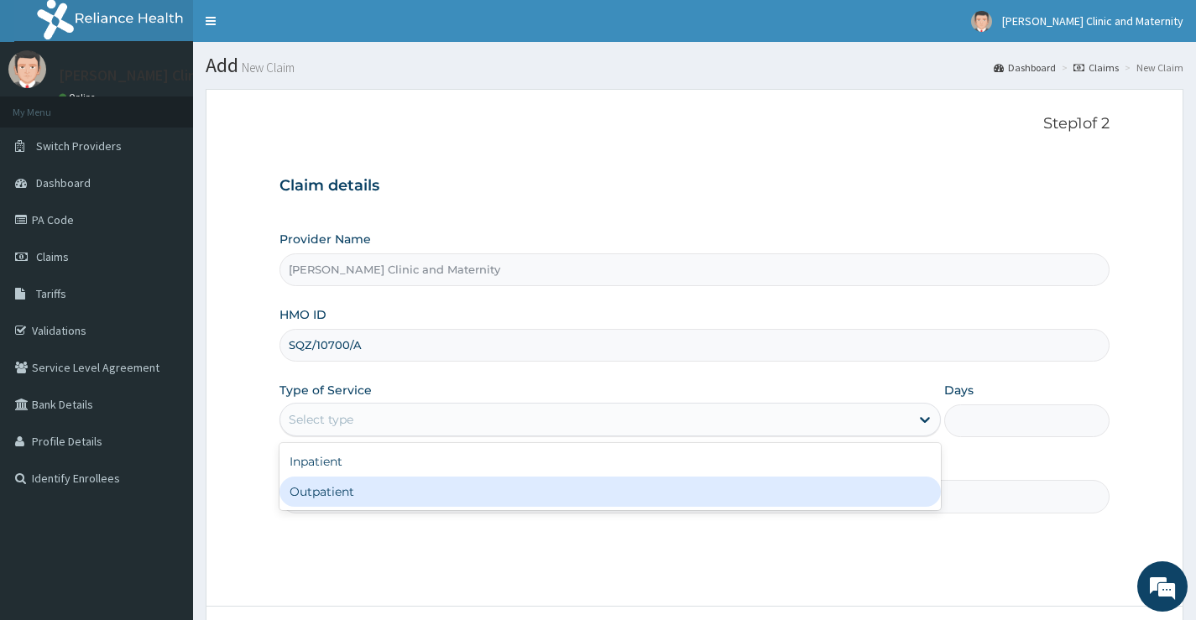
click at [362, 486] on div "Outpatient" at bounding box center [609, 492] width 661 height 30
type input "1"
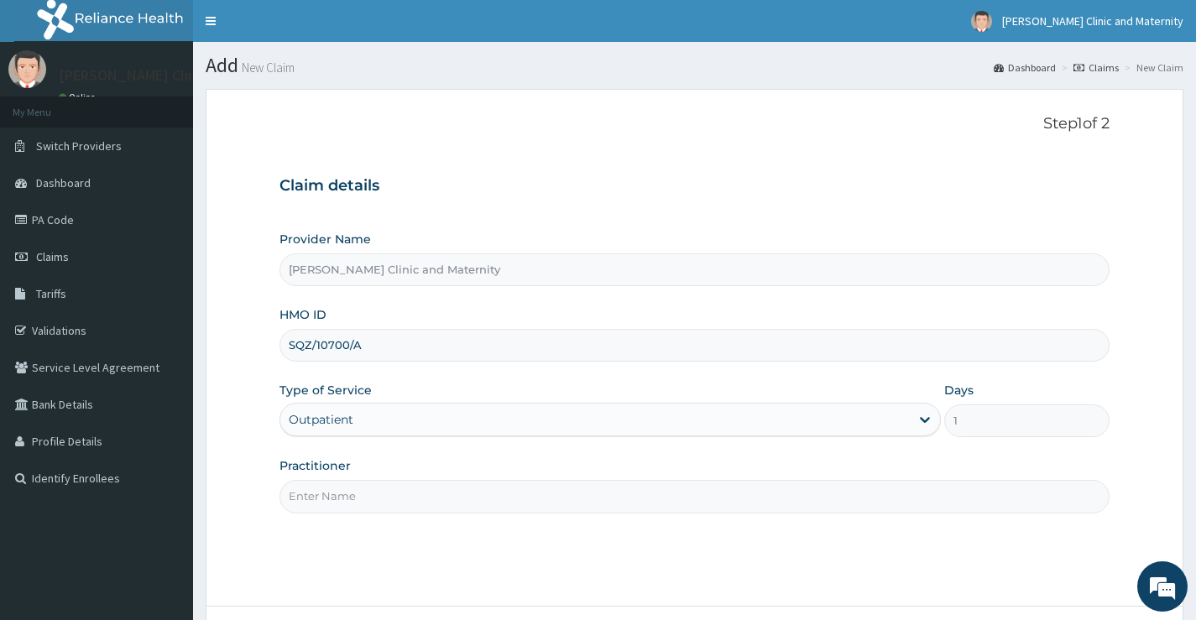
click at [362, 486] on input "Practitioner" at bounding box center [694, 496] width 830 height 33
type input "Dr Ernest"
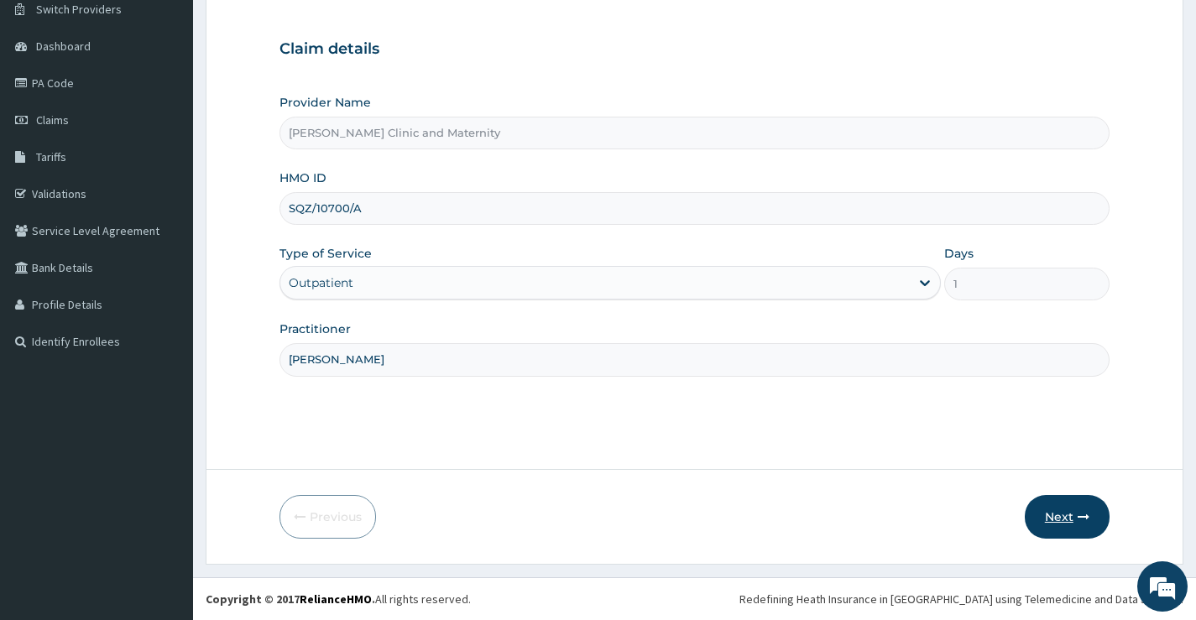
click at [1051, 515] on button "Next" at bounding box center [1067, 517] width 85 height 44
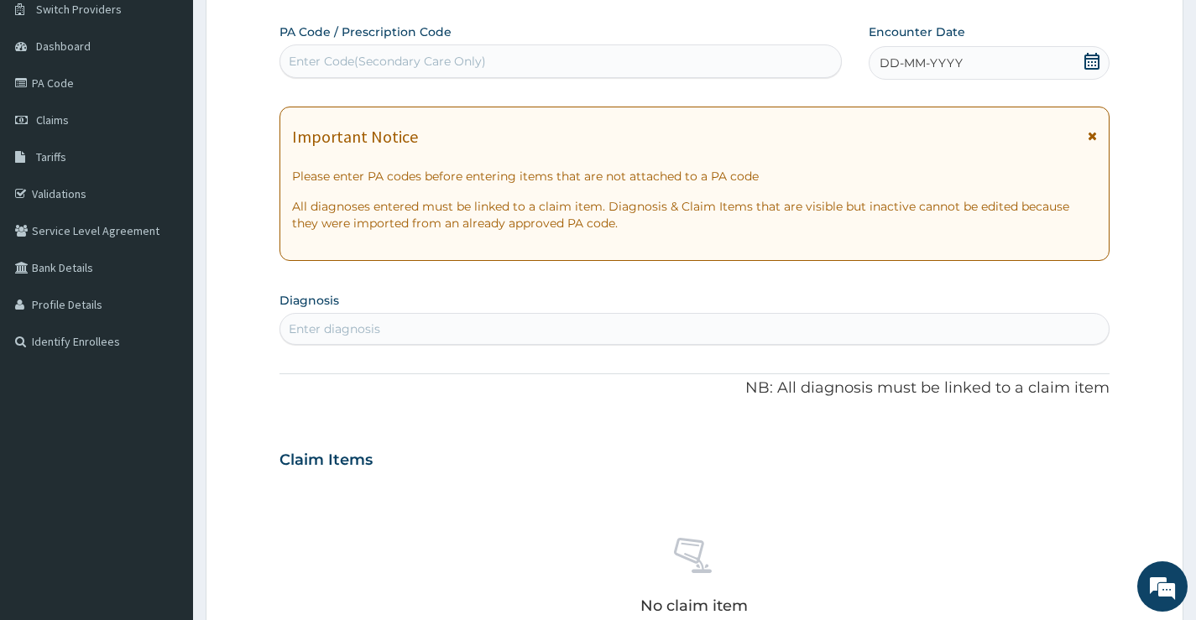
click at [354, 65] on div "Enter Code(Secondary Care Only)" at bounding box center [387, 61] width 197 height 17
type input "PA/C01CA3"
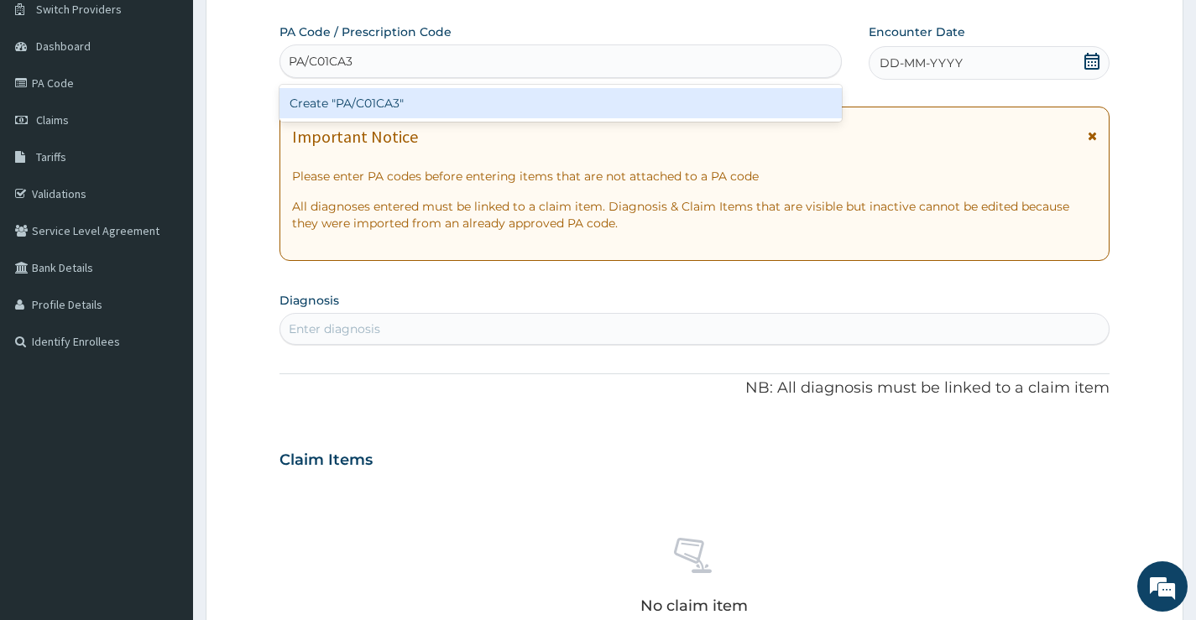
click at [439, 110] on div "Create "PA/C01CA3"" at bounding box center [560, 103] width 562 height 30
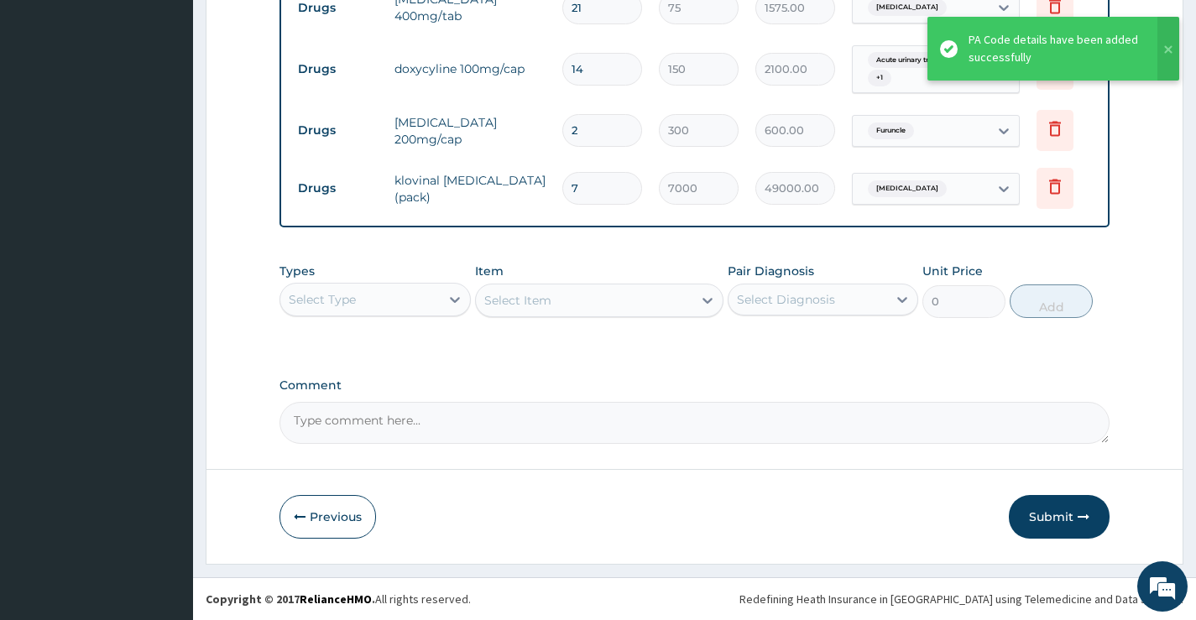
scroll to position [703, 0]
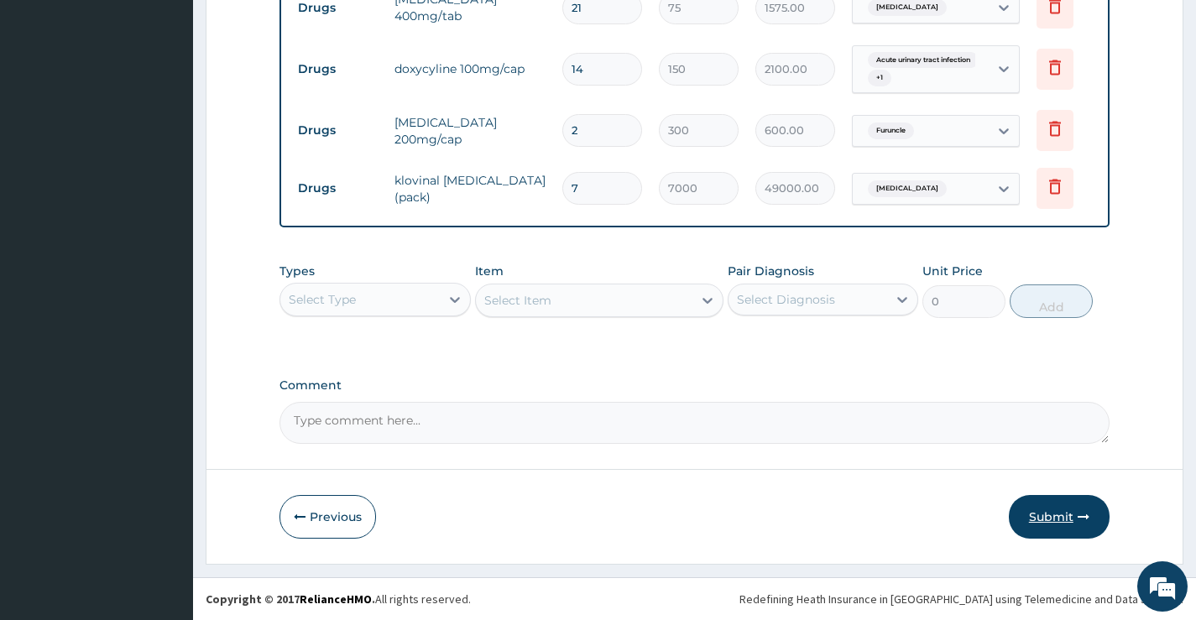
click at [1051, 512] on button "Submit" at bounding box center [1059, 517] width 101 height 44
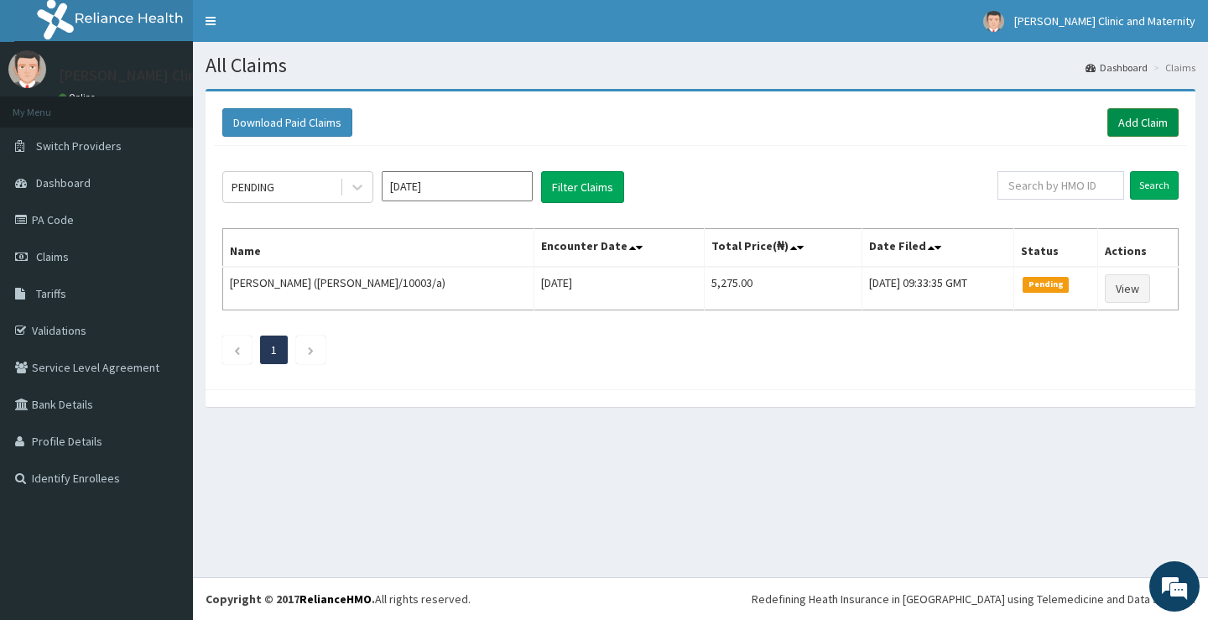
click at [1147, 118] on link "Add Claim" at bounding box center [1143, 122] width 71 height 29
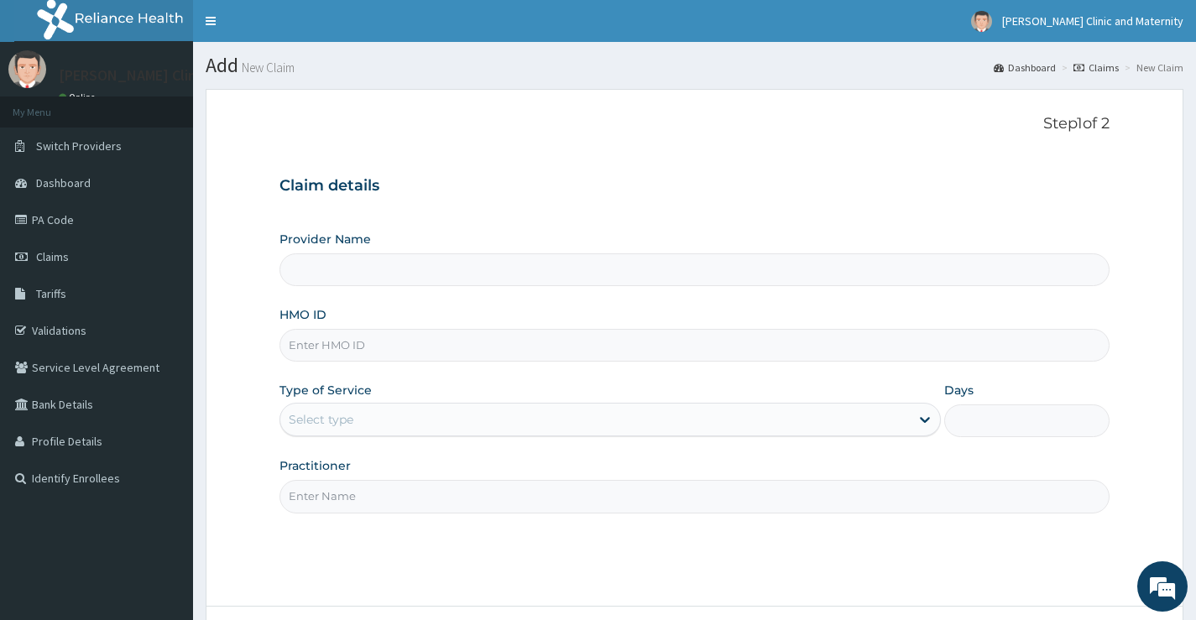
type input "[PERSON_NAME] Clinic and Maternity"
click at [316, 342] on input "HMO ID" at bounding box center [694, 345] width 830 height 33
paste input "NNI/10189/A"
type input "NNI/10189/A"
click at [323, 422] on div "Select type" at bounding box center [321, 419] width 65 height 17
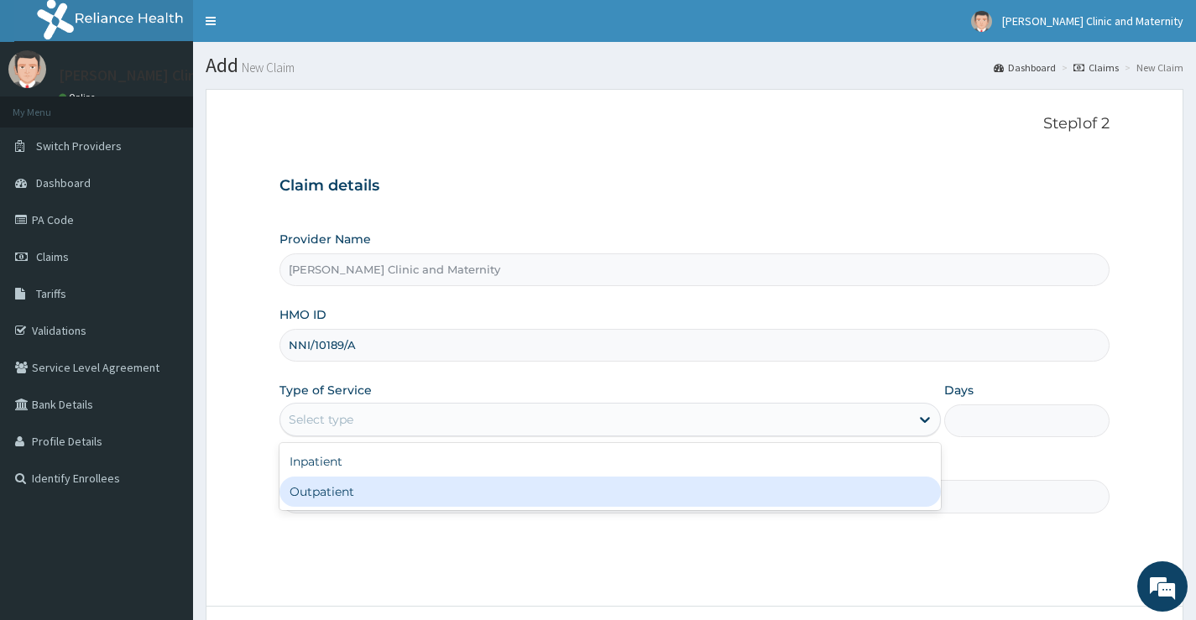
click at [314, 494] on div "Outpatient" at bounding box center [609, 492] width 661 height 30
type input "1"
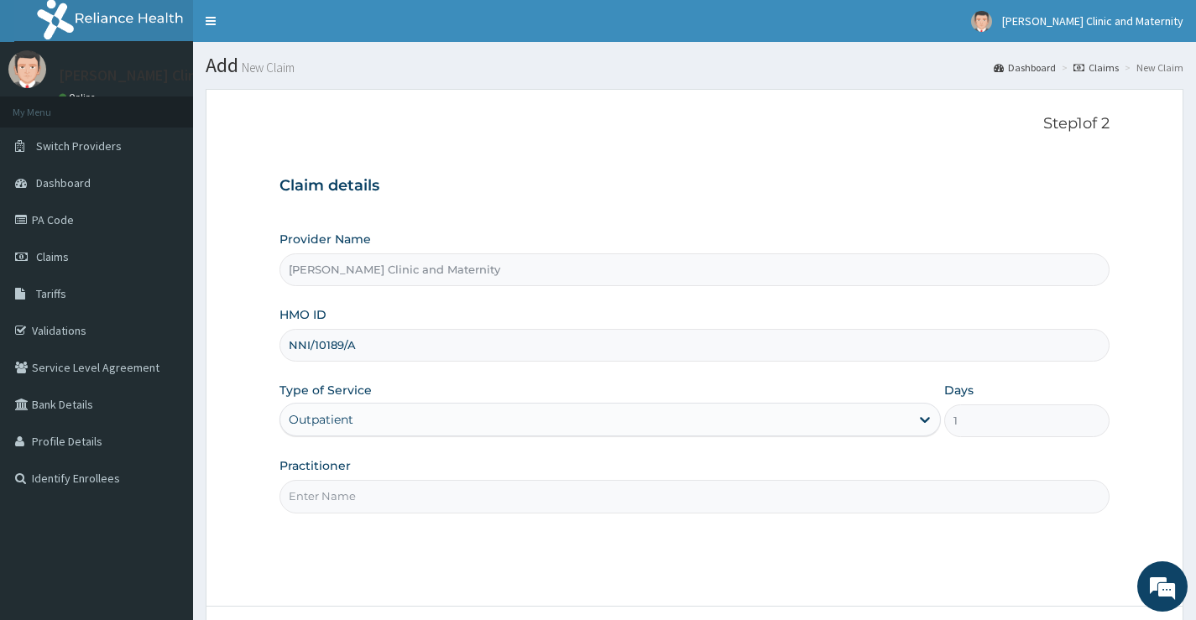
click at [314, 494] on input "Practitioner" at bounding box center [694, 496] width 830 height 33
type input "Dr [PERSON_NAME]"
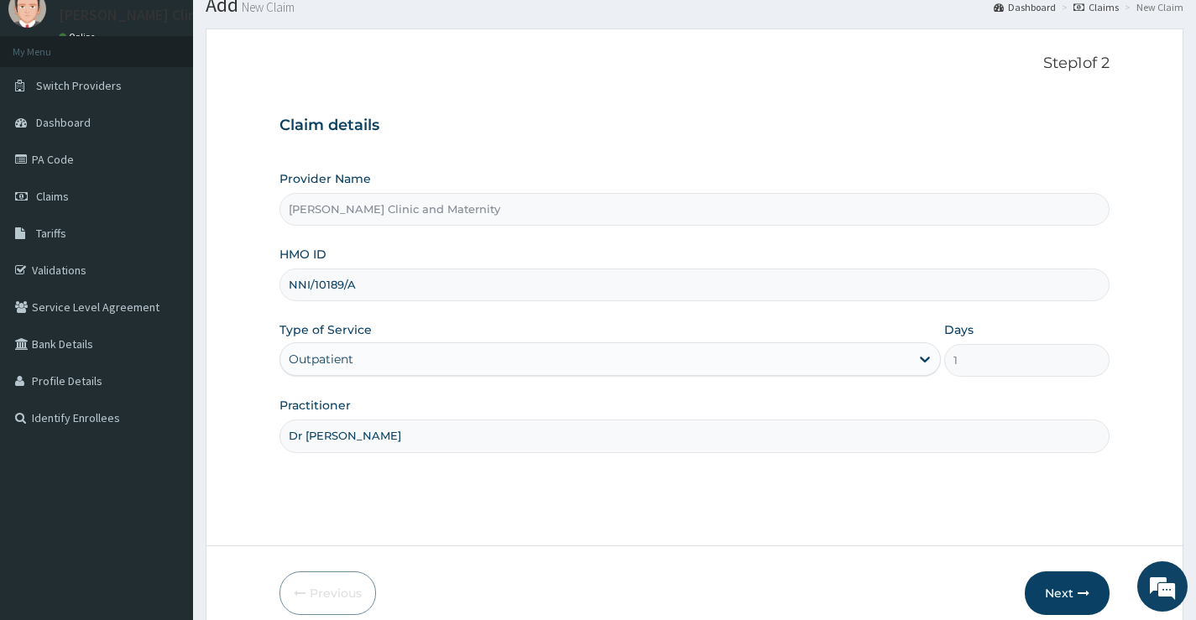
scroll to position [137, 0]
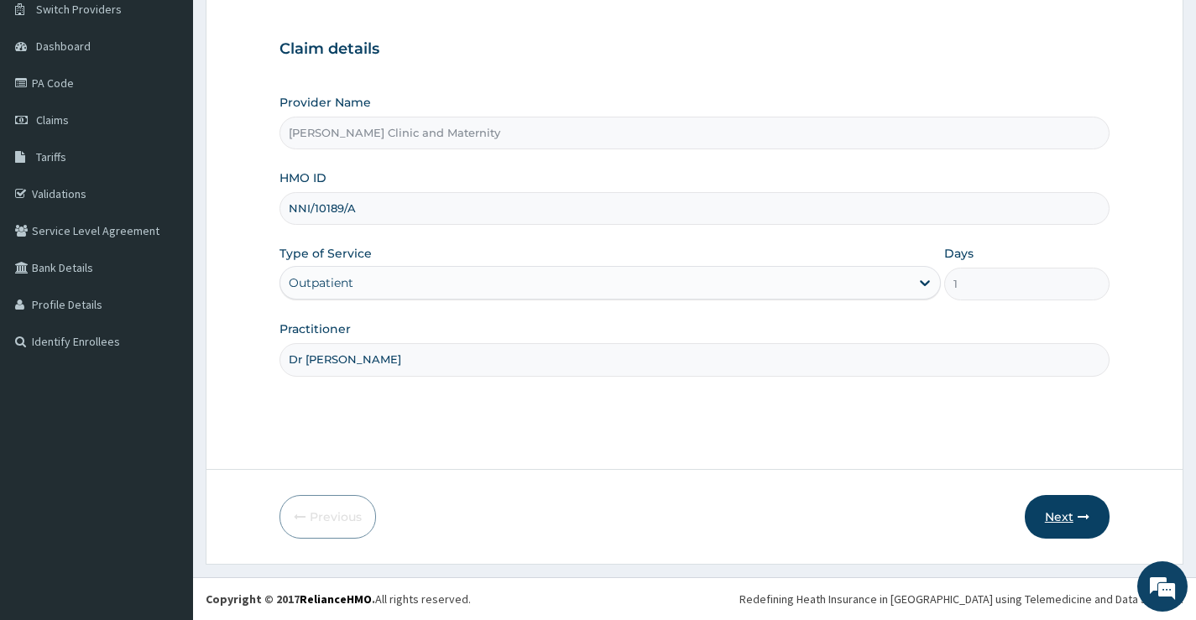
click at [1065, 510] on button "Next" at bounding box center [1067, 517] width 85 height 44
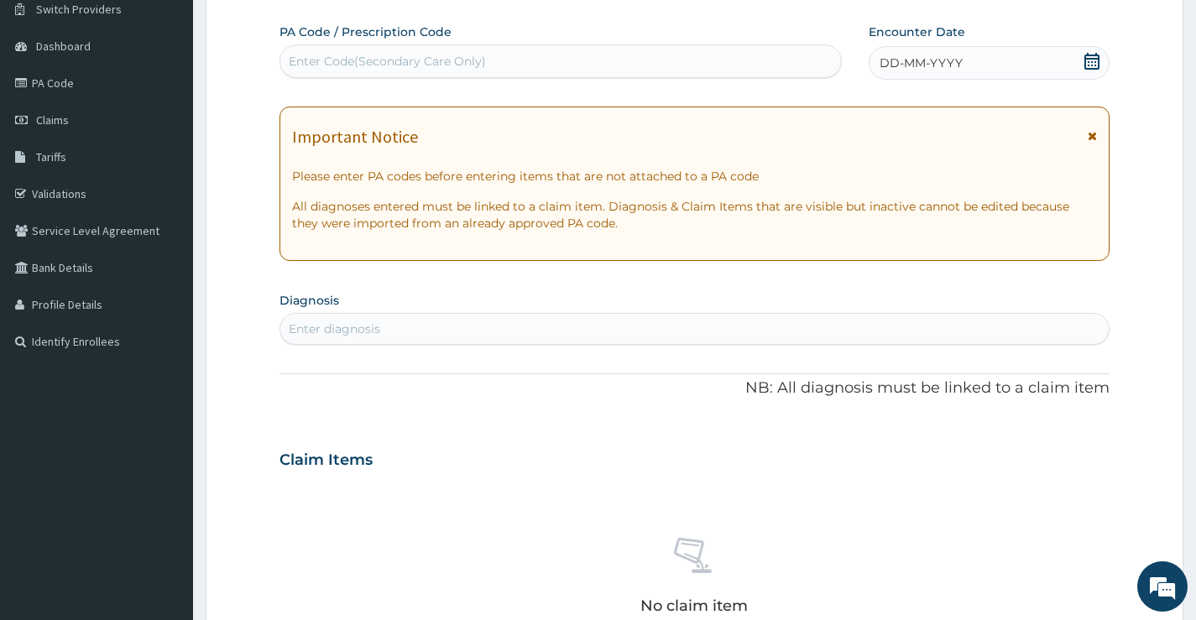
click at [400, 64] on div "Enter Code(Secondary Care Only)" at bounding box center [387, 61] width 197 height 17
type input "PA/43AF9C"
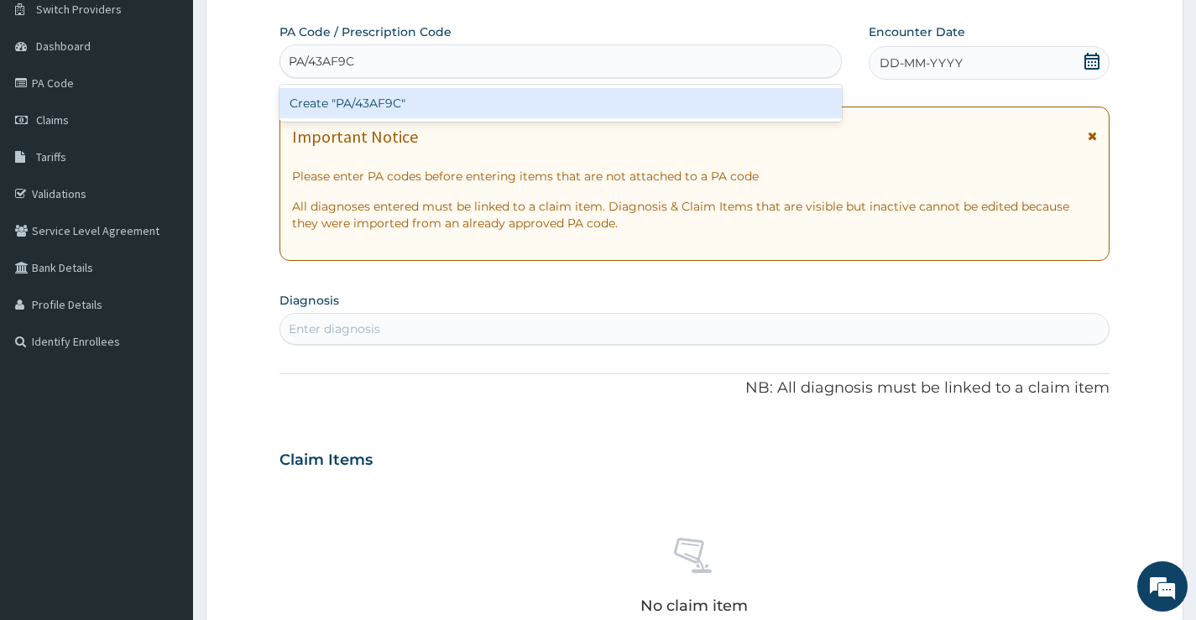
click at [441, 117] on div "Create "PA/43AF9C"" at bounding box center [560, 103] width 562 height 30
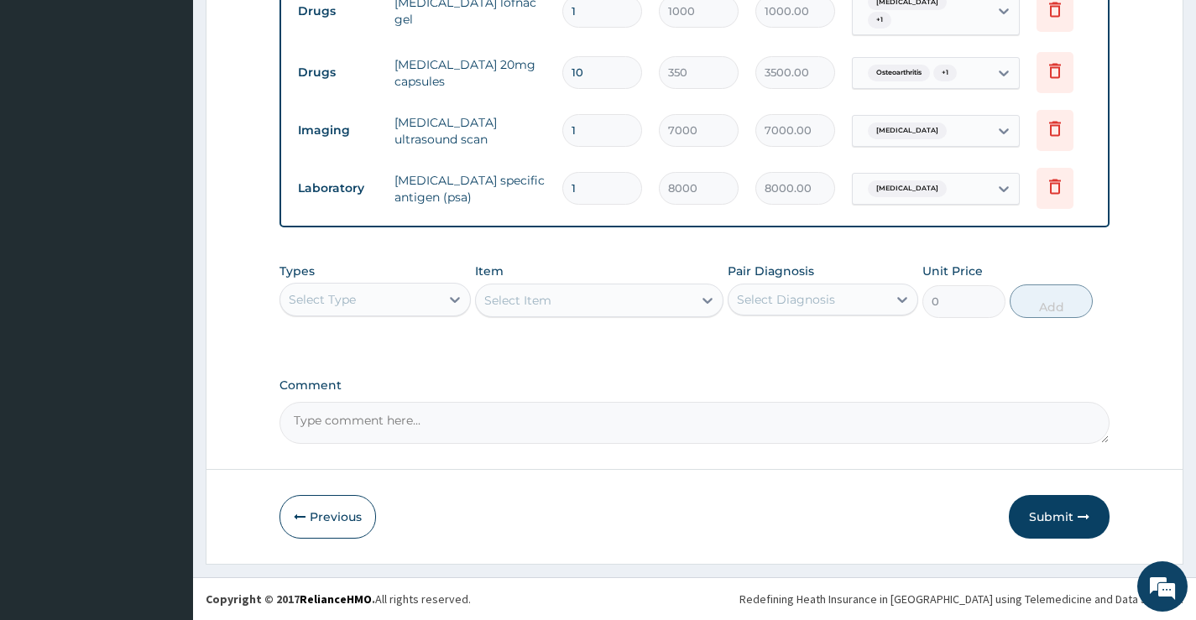
scroll to position [754, 0]
click at [1050, 512] on button "Submit" at bounding box center [1059, 517] width 101 height 44
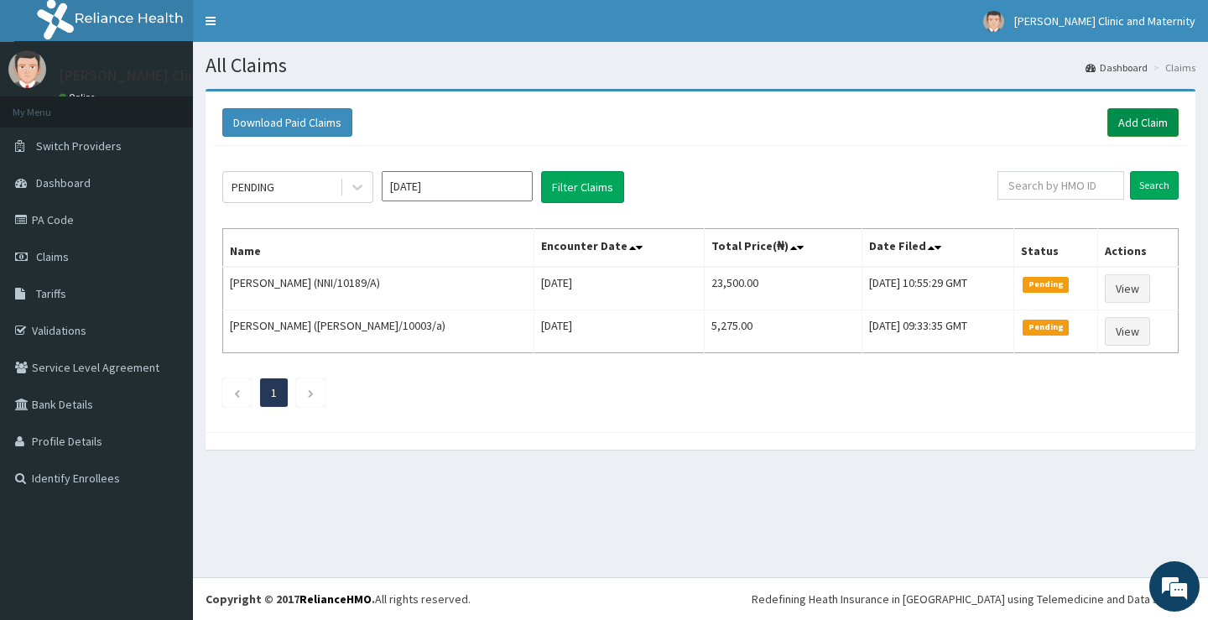
click at [1129, 112] on link "Add Claim" at bounding box center [1143, 122] width 71 height 29
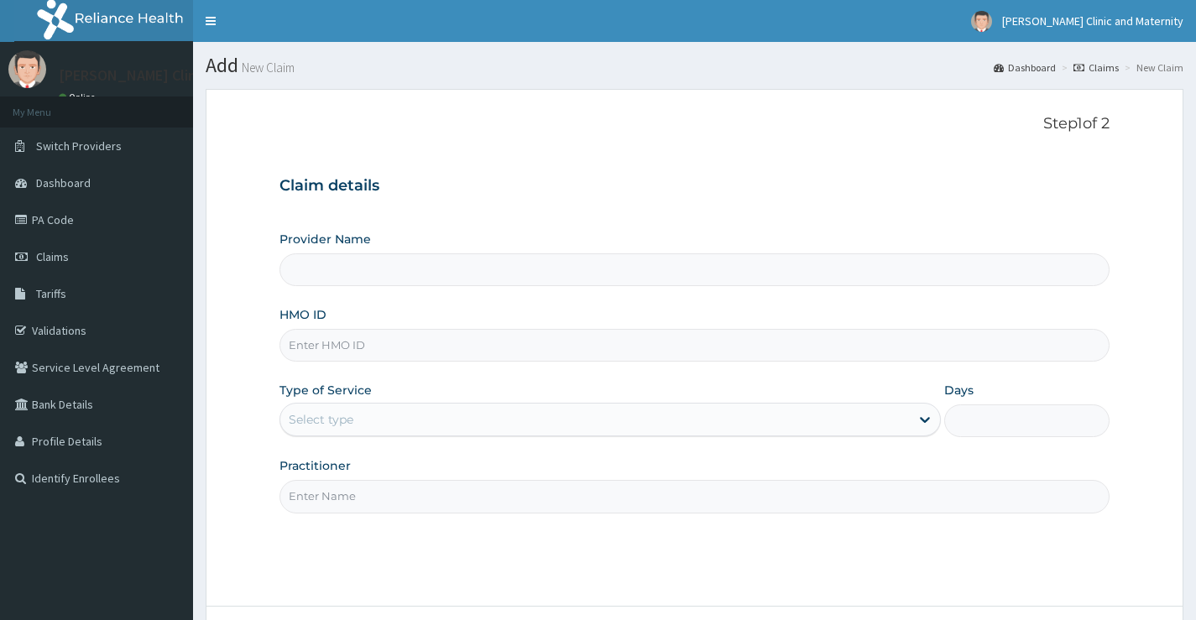
type input "[PERSON_NAME] Clinic and Maternity"
click at [375, 344] on input "HMO ID" at bounding box center [694, 345] width 830 height 33
click at [298, 356] on input "HMO ID" at bounding box center [694, 345] width 830 height 33
paste input "NNI/10189/A"
type input "NNI/10189/A"
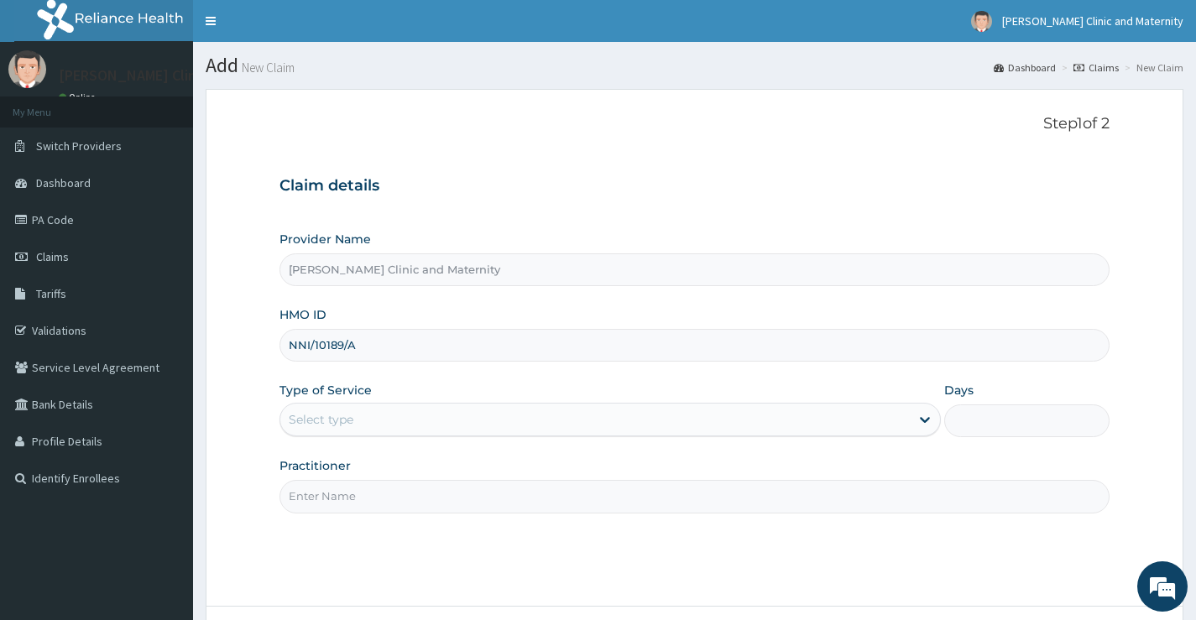
click at [338, 416] on div "Select type" at bounding box center [321, 419] width 65 height 17
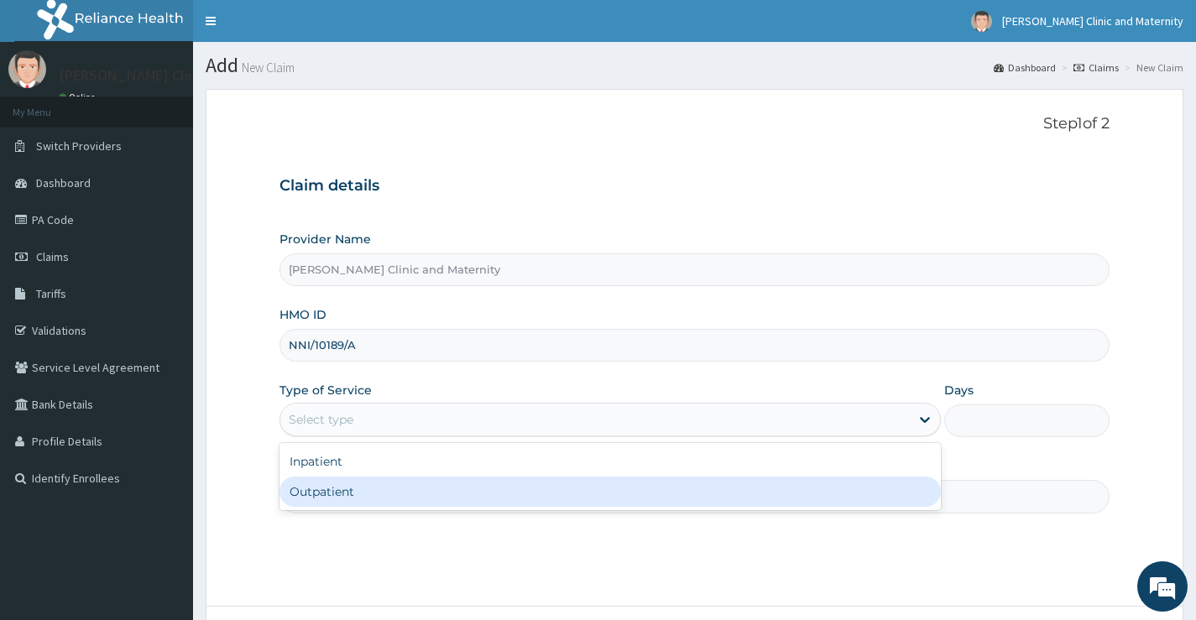
click at [342, 495] on div "Outpatient" at bounding box center [609, 492] width 661 height 30
type input "1"
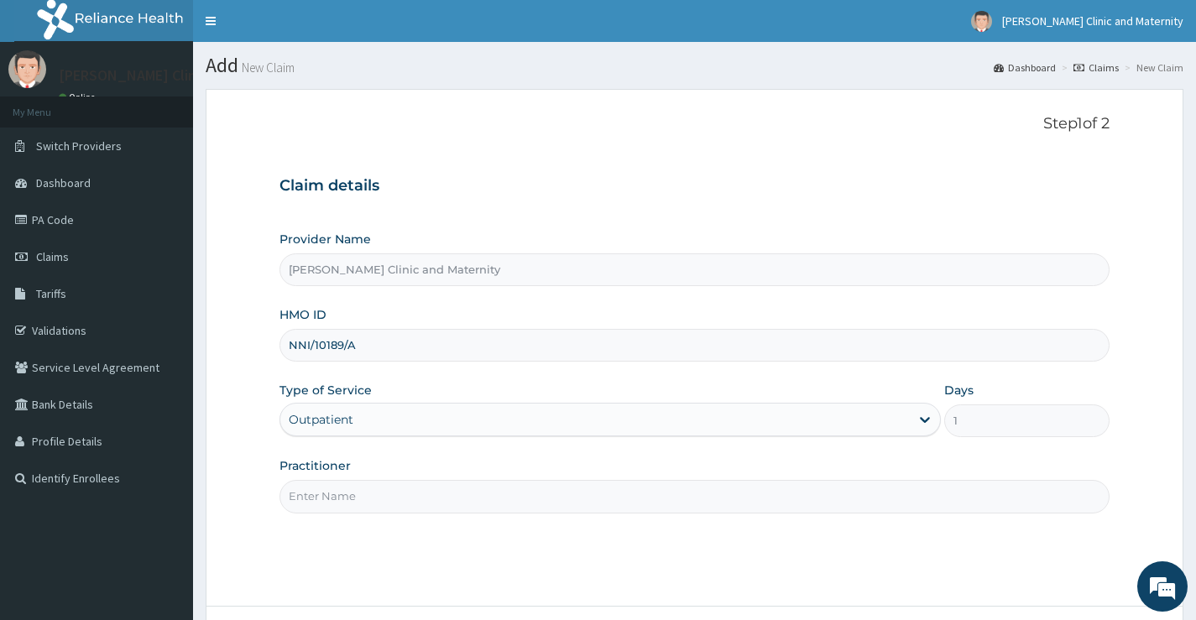
click at [342, 495] on input "Practitioner" at bounding box center [694, 496] width 830 height 33
type input "Dr [PERSON_NAME]"
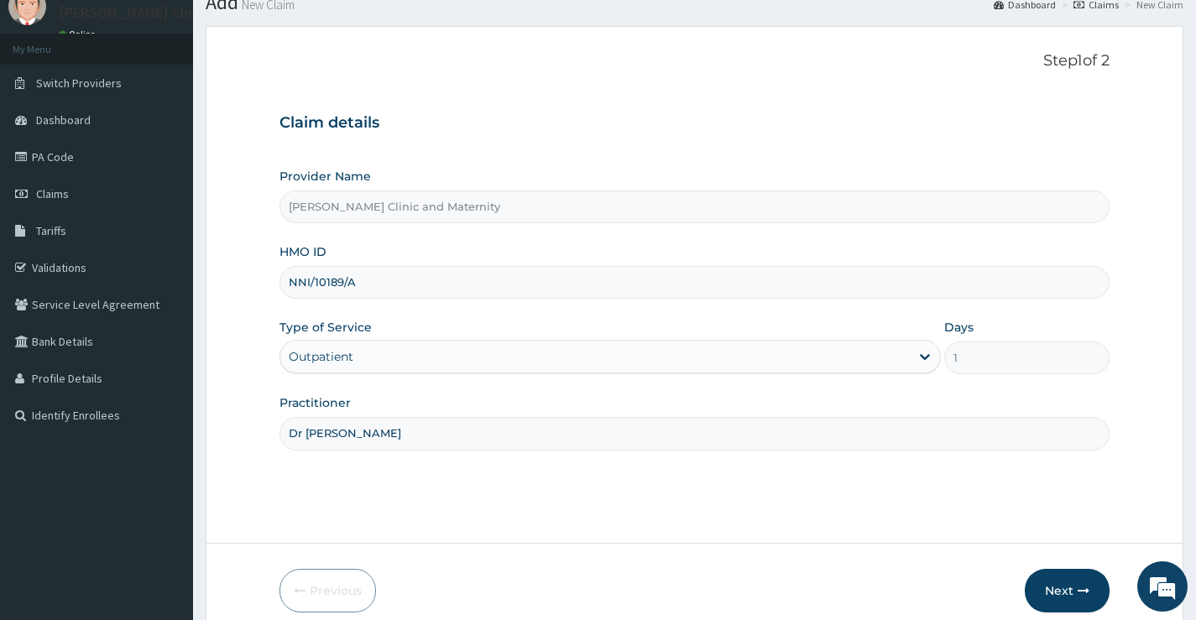
scroll to position [137, 0]
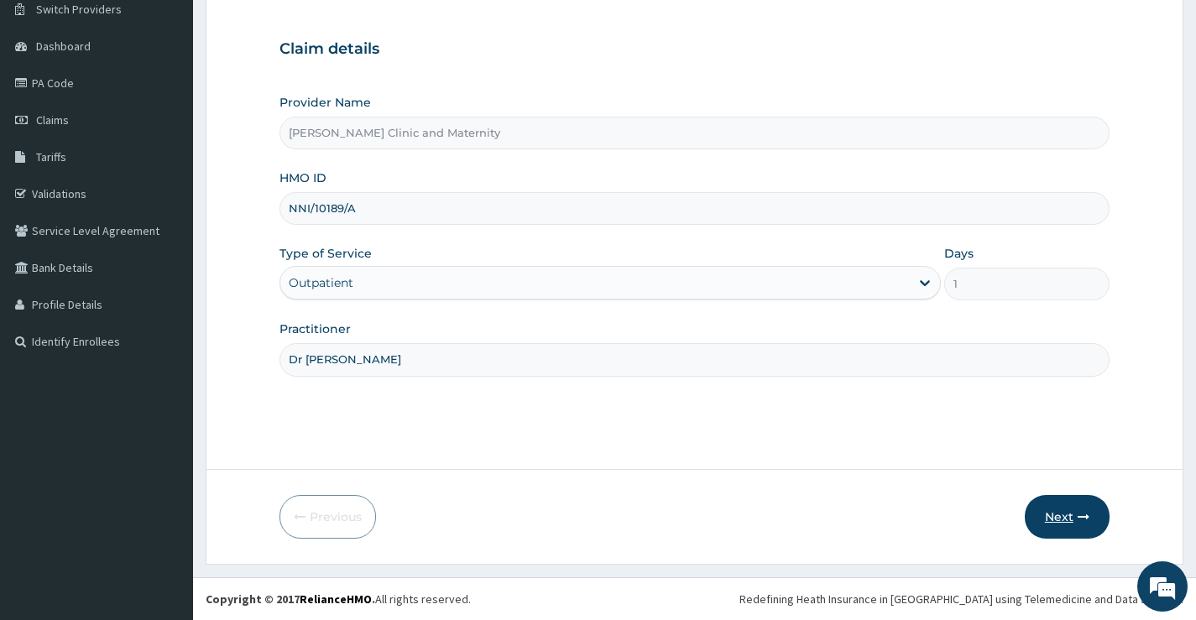
click at [1060, 516] on button "Next" at bounding box center [1067, 517] width 85 height 44
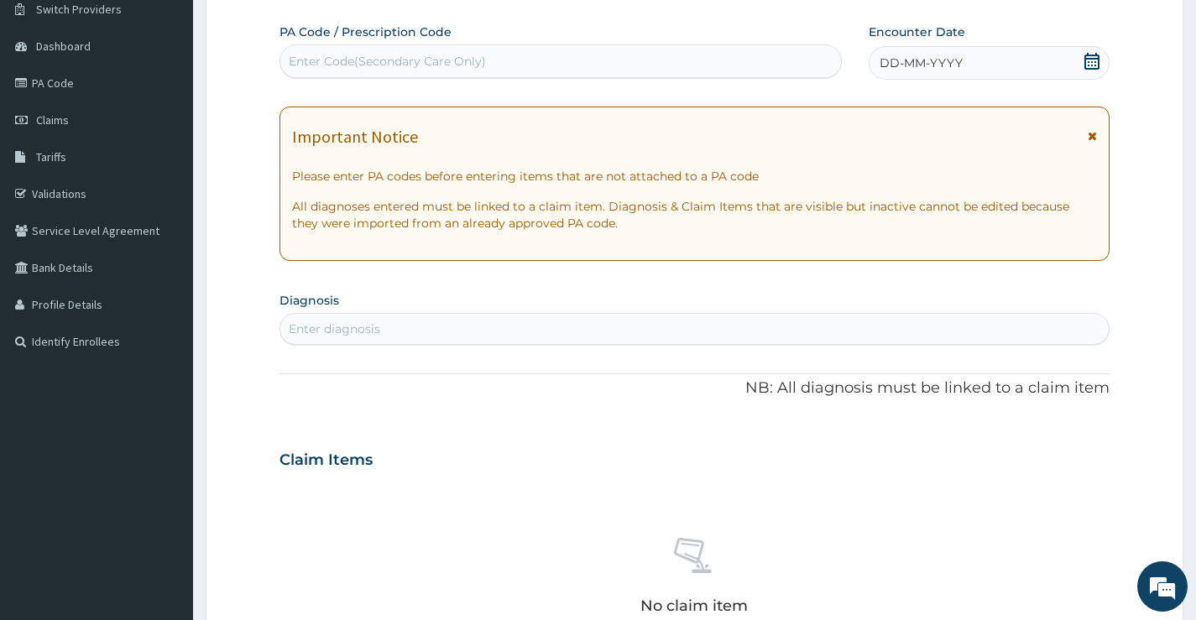
click at [906, 70] on span "DD-MM-YYYY" at bounding box center [920, 63] width 83 height 17
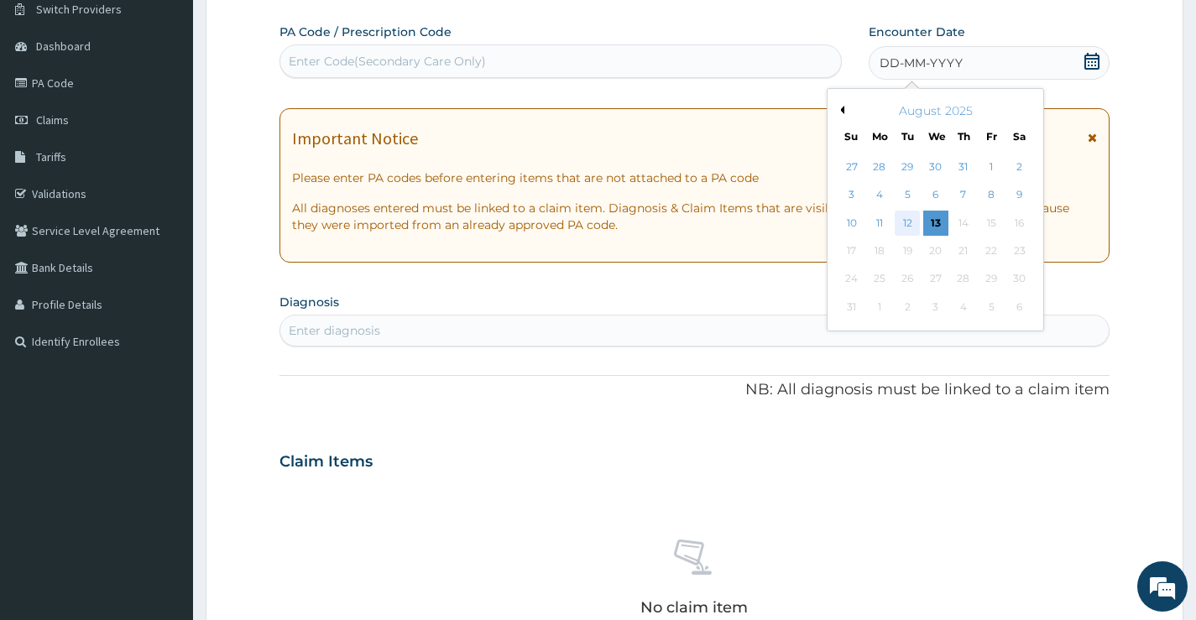
click at [905, 225] on div "12" at bounding box center [907, 223] width 25 height 25
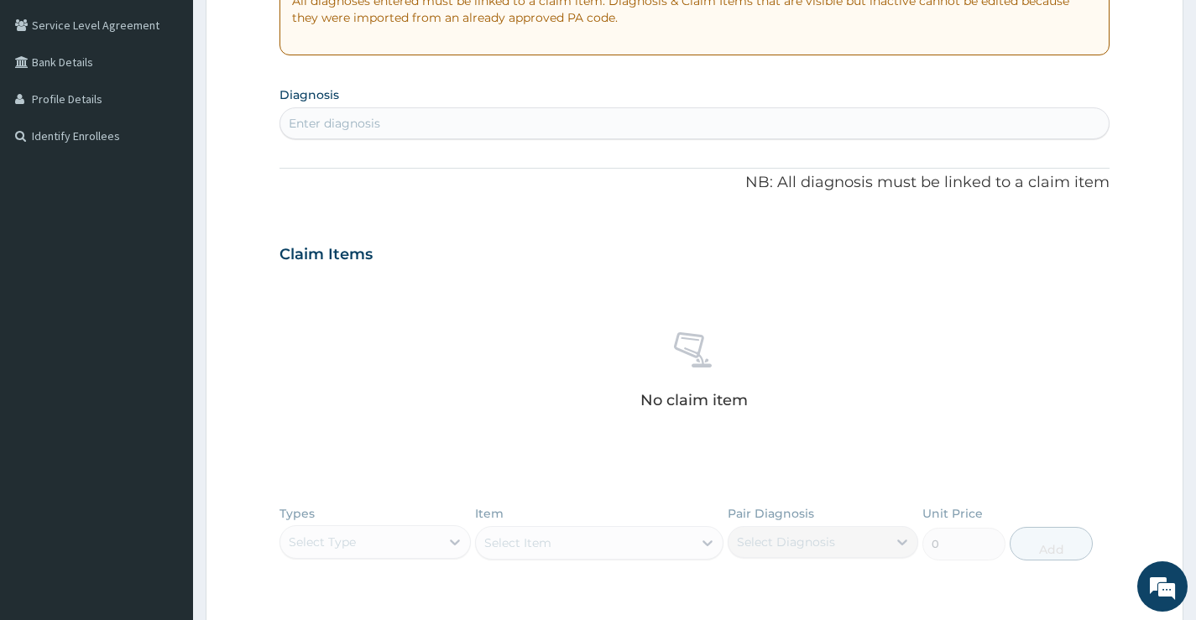
scroll to position [389, 0]
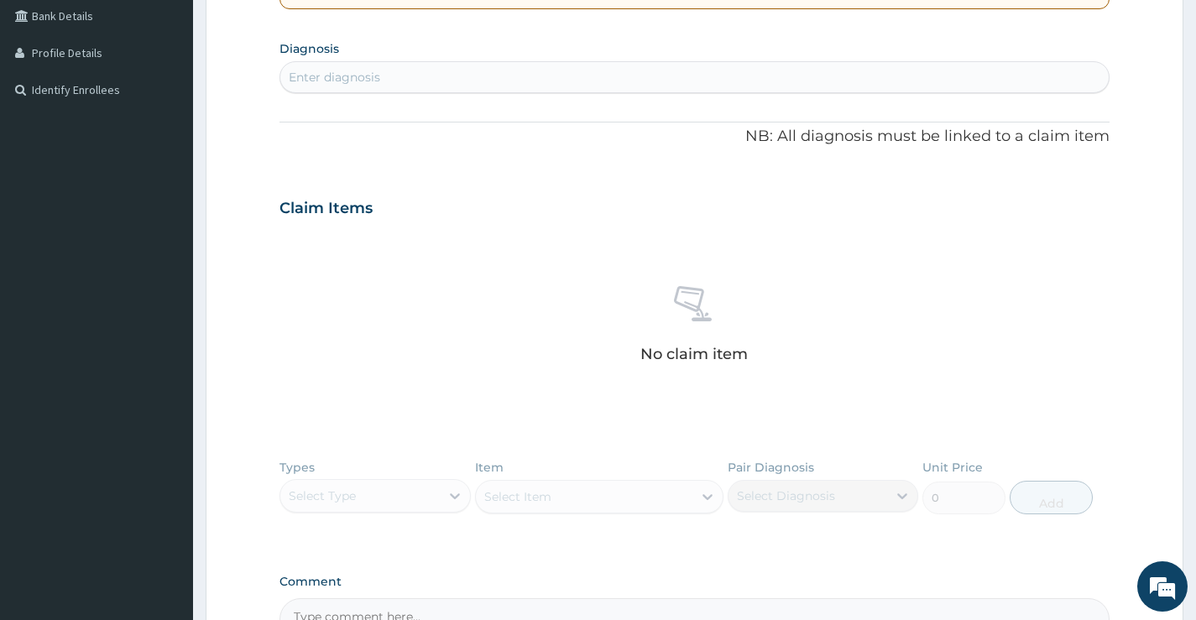
click at [329, 74] on div "Enter diagnosis" at bounding box center [334, 77] width 91 height 17
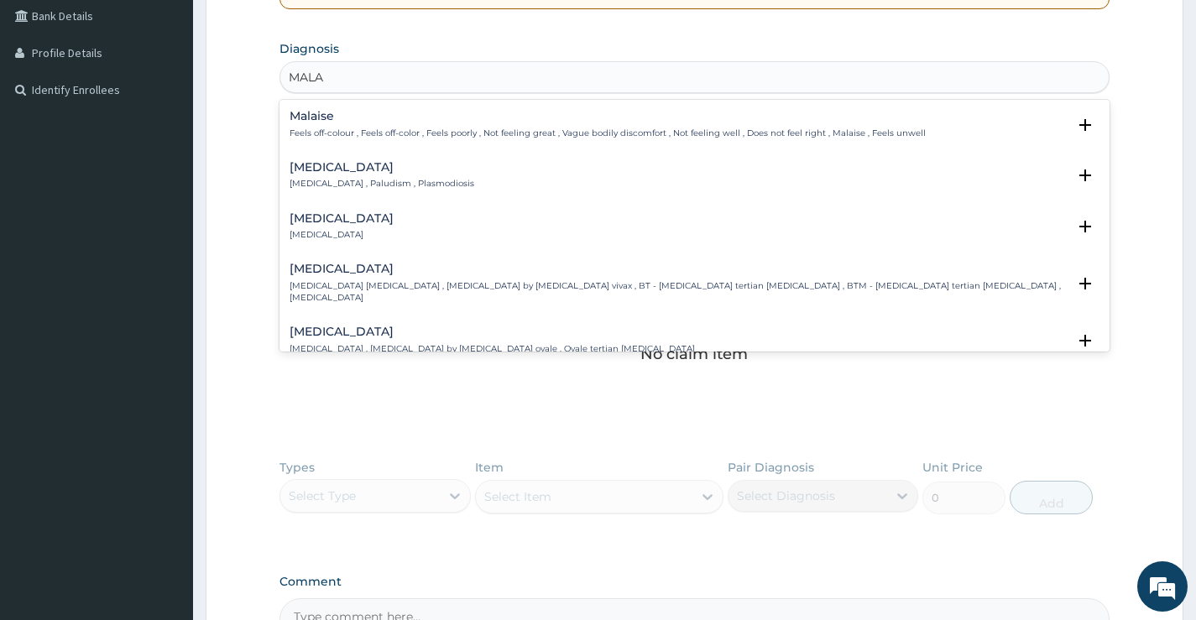
type input "MALAR"
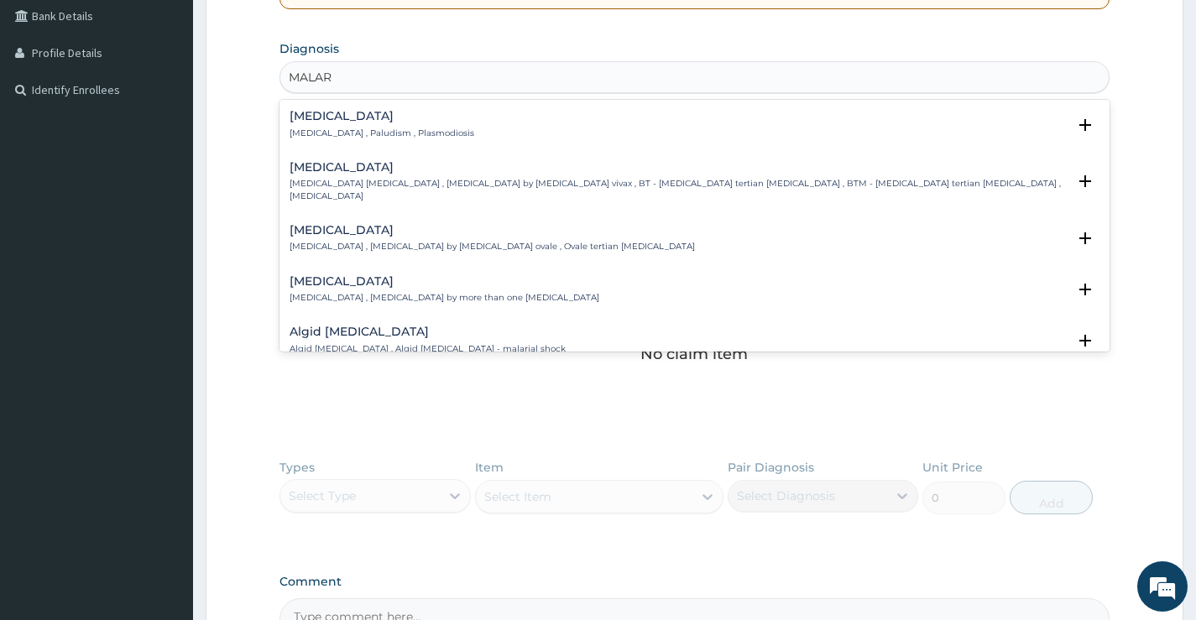
click at [321, 119] on h4 "[MEDICAL_DATA]" at bounding box center [381, 116] width 185 height 13
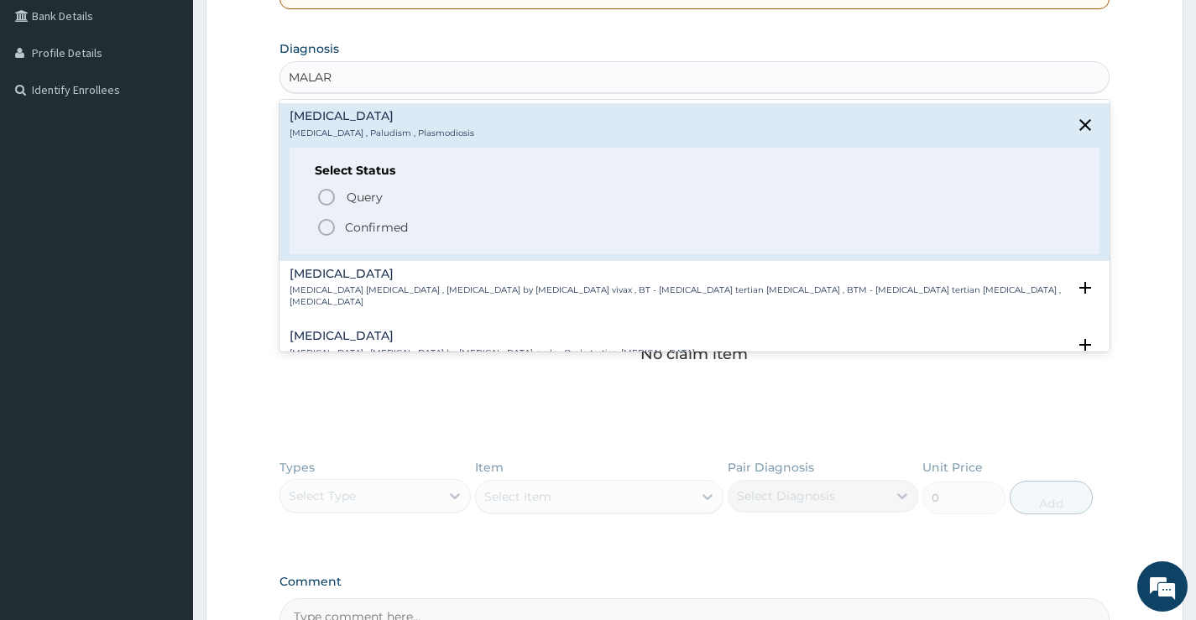
click at [323, 222] on icon "status option filled" at bounding box center [326, 227] width 20 height 20
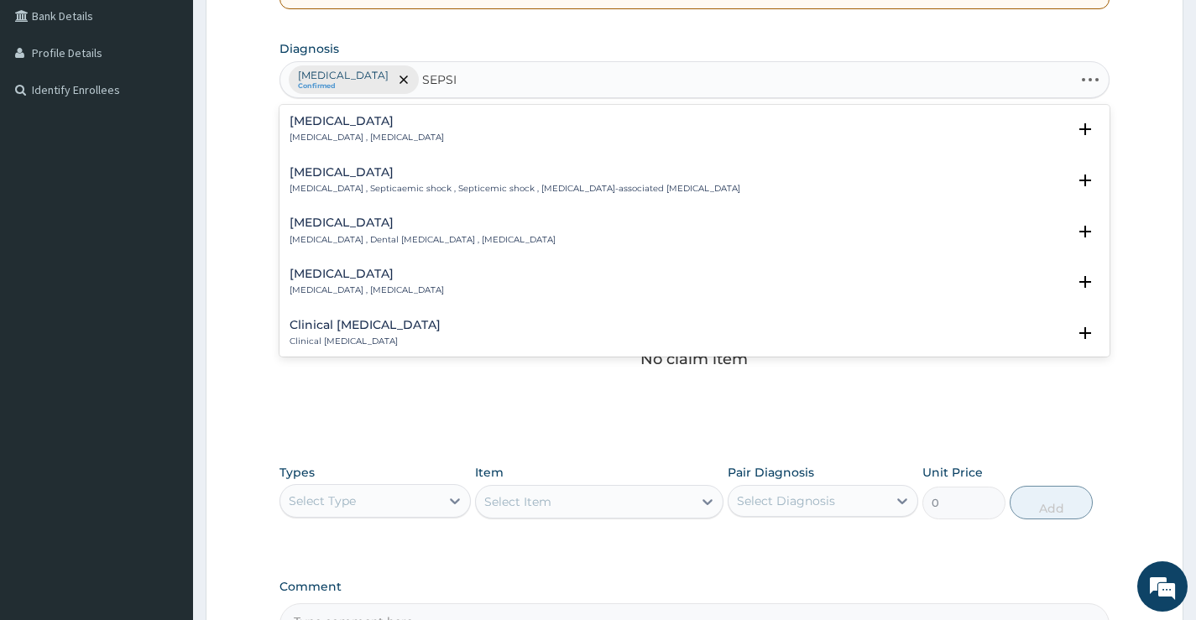
type input "[MEDICAL_DATA]"
click at [333, 126] on h4 "[MEDICAL_DATA]" at bounding box center [366, 121] width 154 height 13
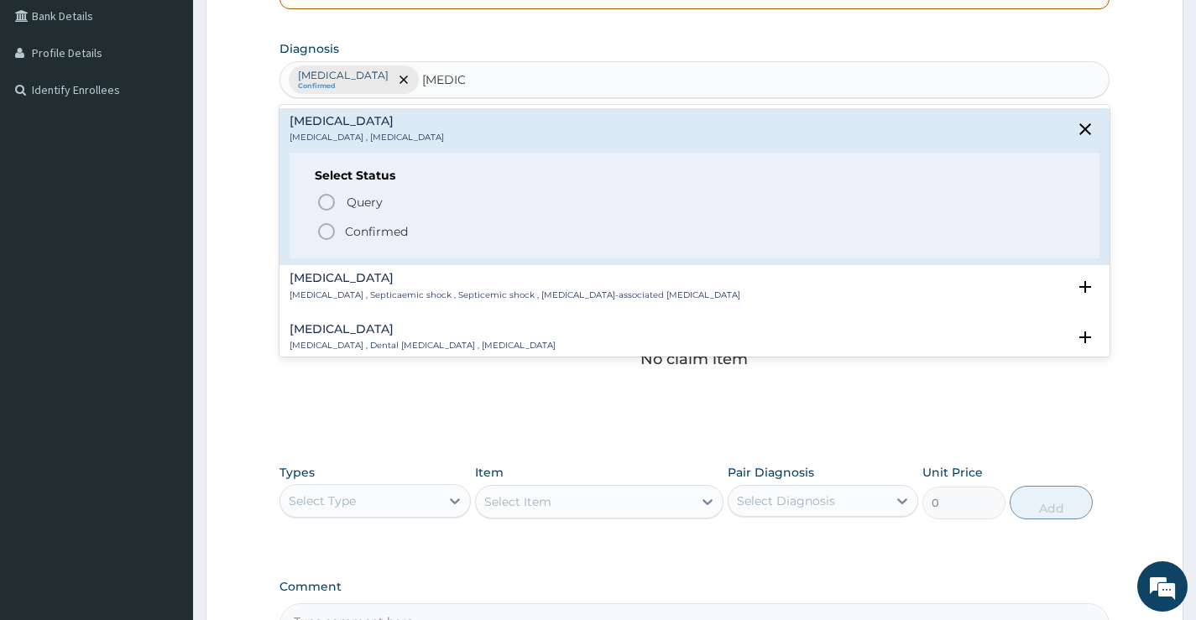
click at [326, 222] on icon "status option filled" at bounding box center [326, 232] width 20 height 20
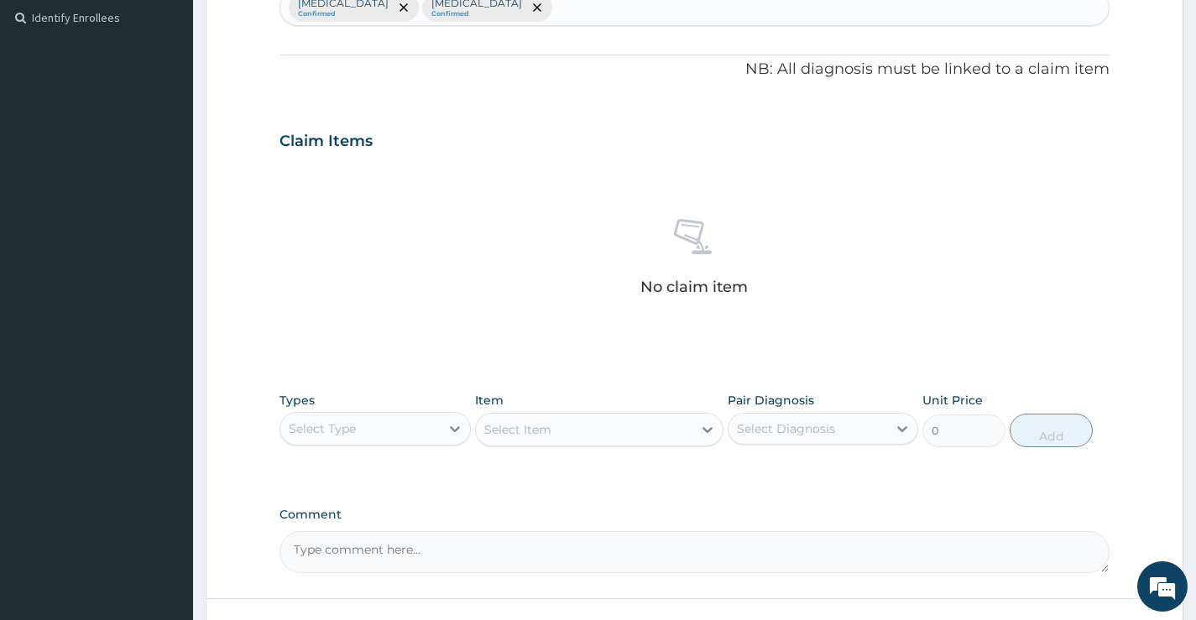
scroll to position [590, 0]
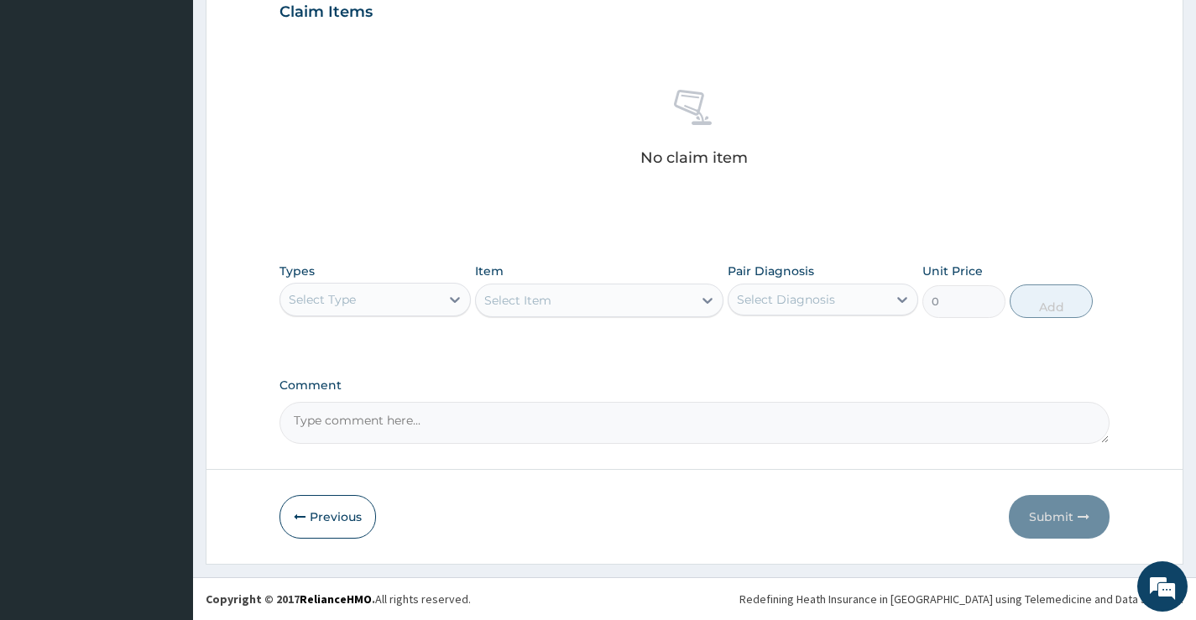
click at [424, 298] on div "Select Type" at bounding box center [359, 299] width 159 height 27
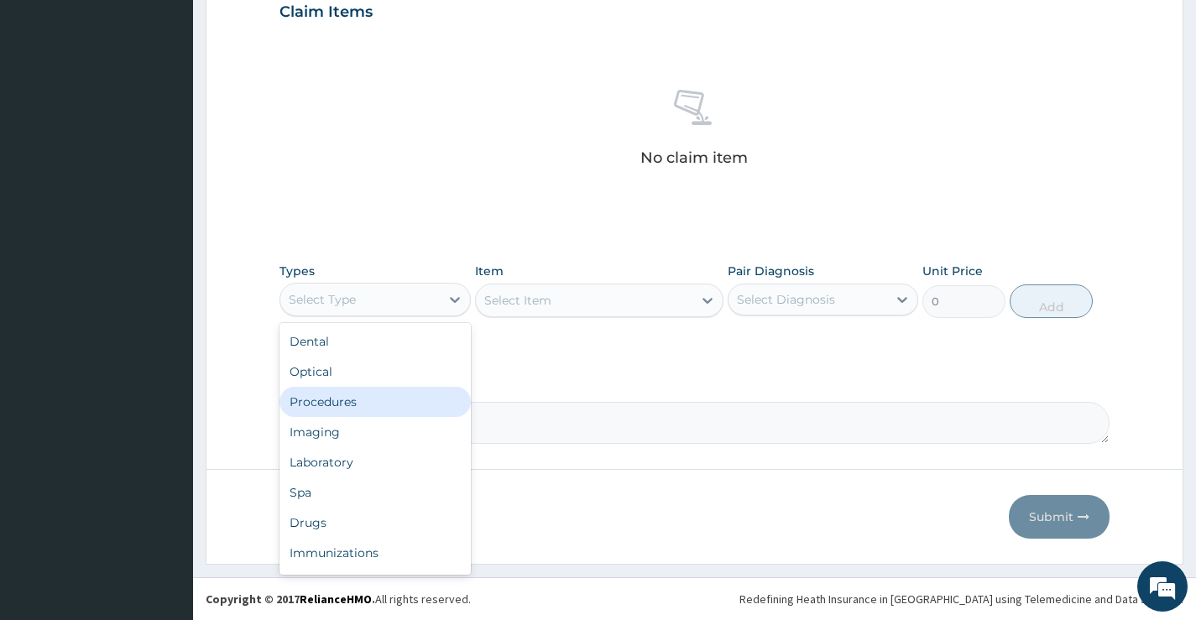
click at [365, 404] on div "Procedures" at bounding box center [374, 402] width 190 height 30
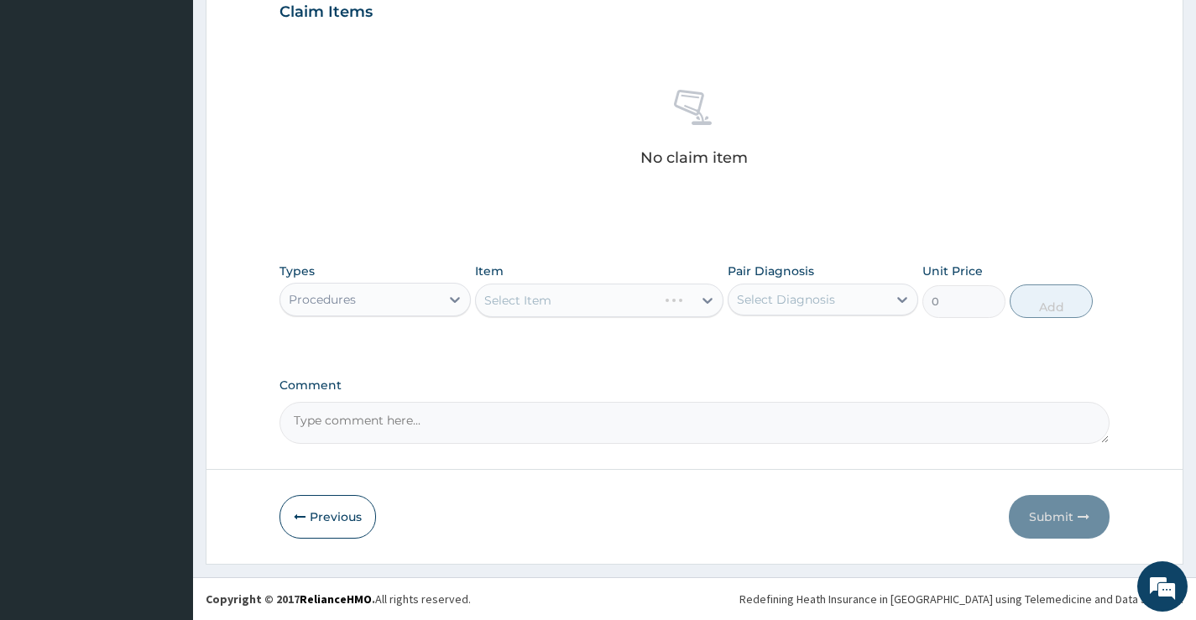
click at [815, 307] on div "Select Diagnosis" at bounding box center [786, 299] width 98 height 17
click at [807, 344] on div "[MEDICAL_DATA]" at bounding box center [823, 343] width 190 height 34
checkbox input "true"
click at [608, 295] on div "Select Item" at bounding box center [599, 301] width 249 height 34
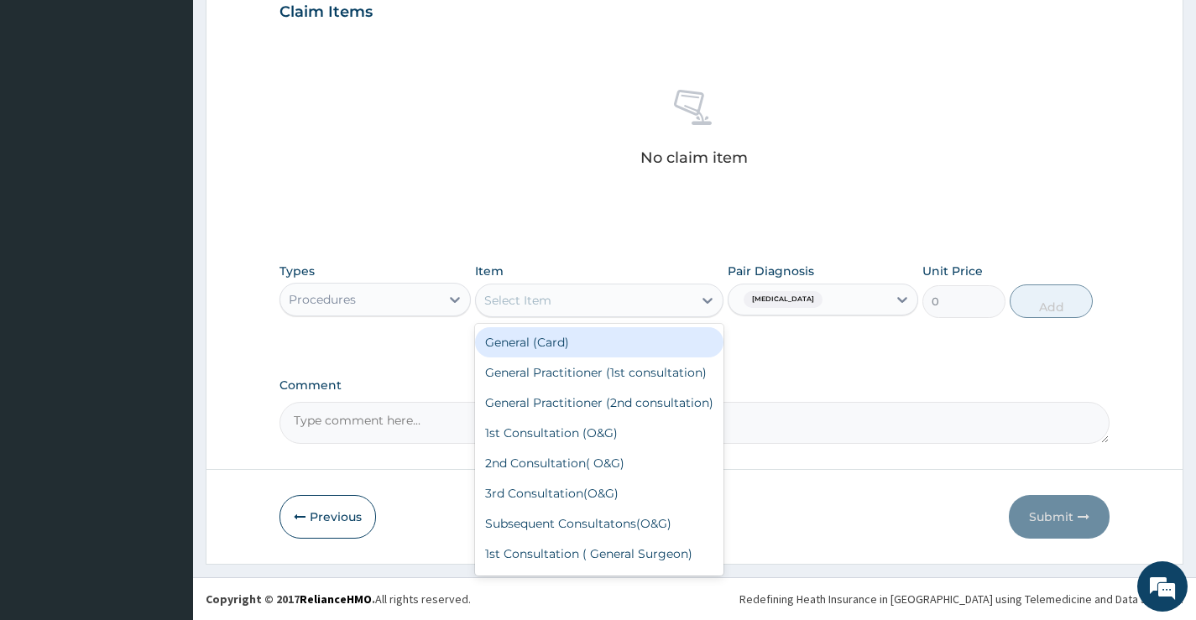
click at [574, 300] on div "Select Item" at bounding box center [584, 300] width 217 height 27
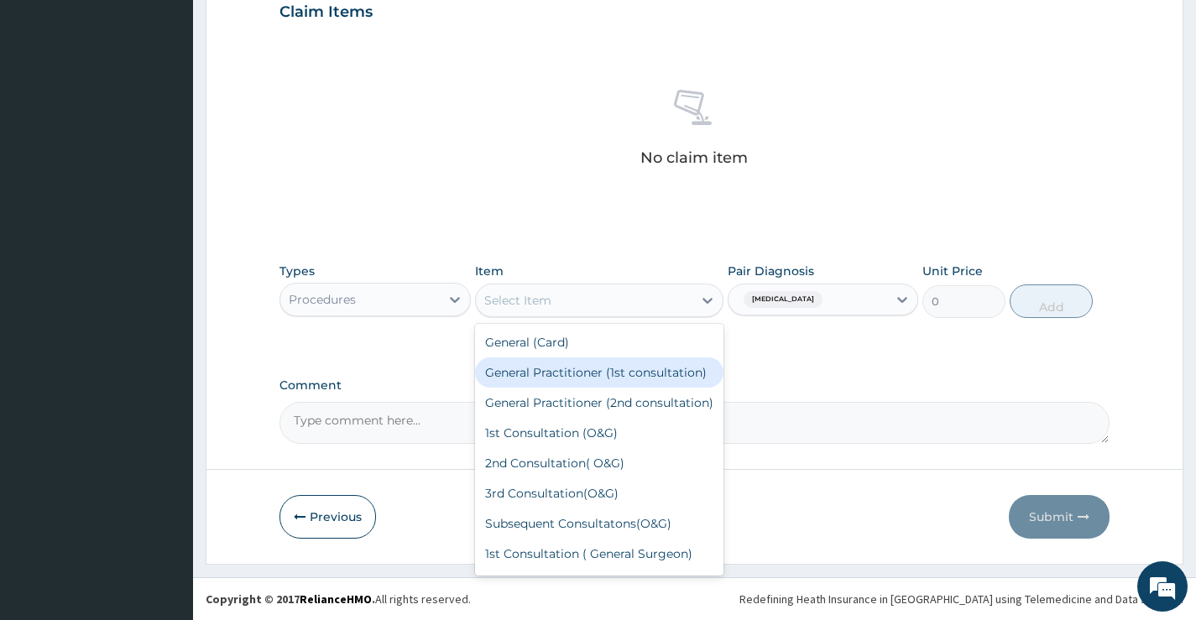
click at [556, 378] on div "General Practitioner (1st consultation)" at bounding box center [599, 372] width 249 height 30
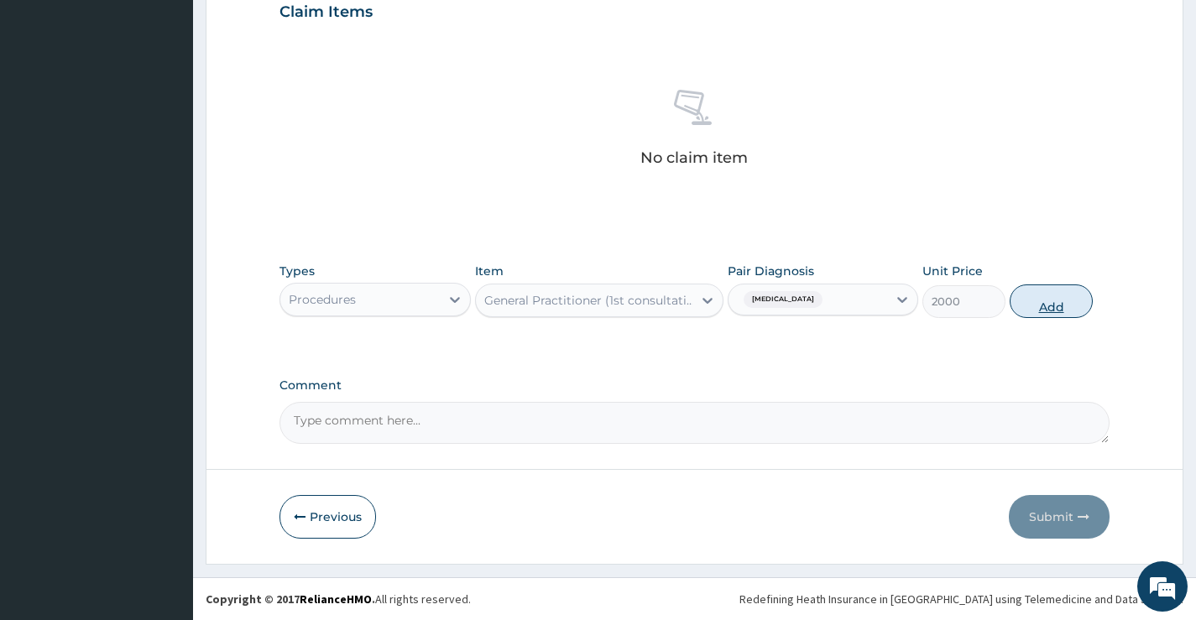
click at [1031, 302] on button "Add" at bounding box center [1050, 301] width 83 height 34
type input "0"
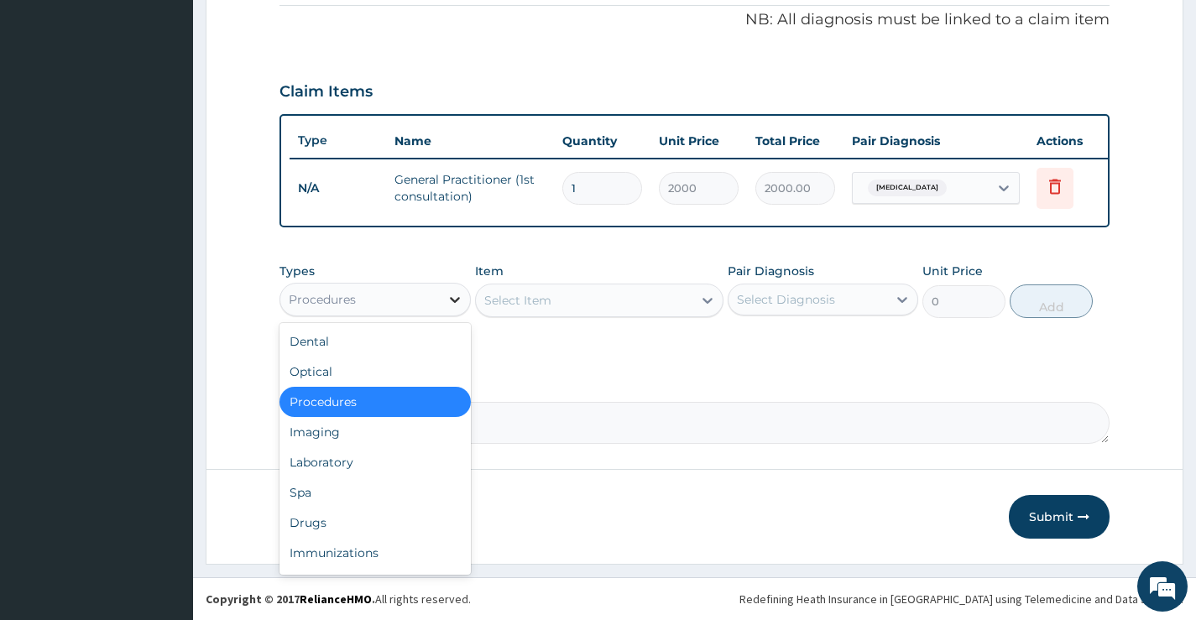
click at [440, 295] on div at bounding box center [455, 299] width 30 height 30
click at [349, 462] on div "Laboratory" at bounding box center [374, 462] width 190 height 30
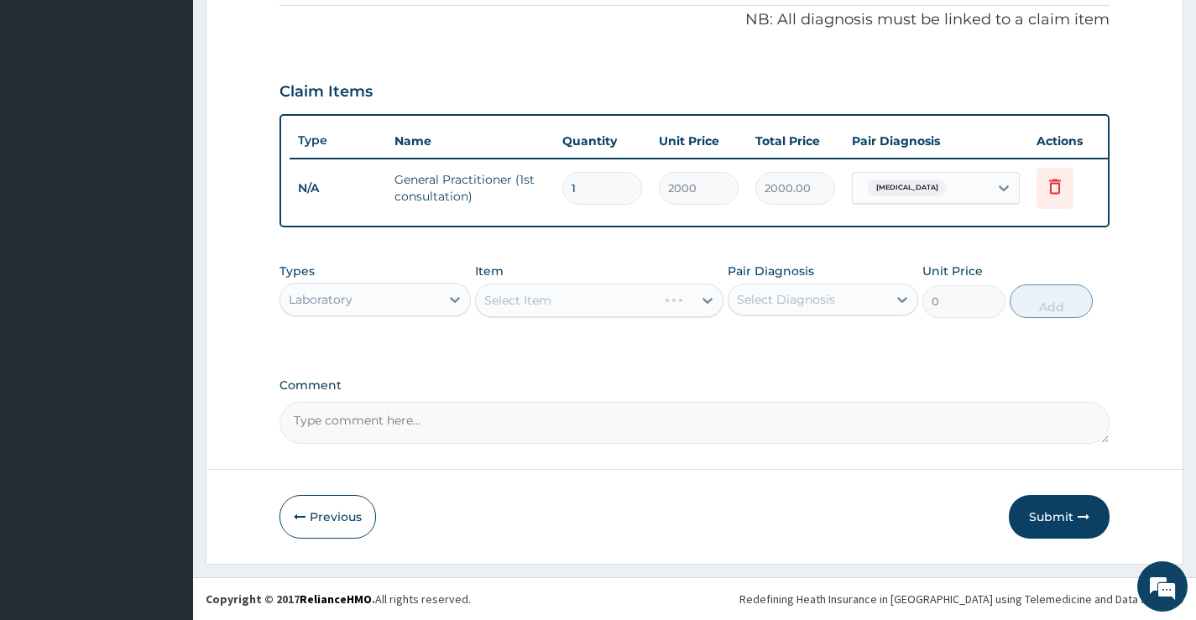
click at [759, 295] on div "Select Diagnosis" at bounding box center [786, 299] width 98 height 17
click at [759, 360] on div "Sepsis" at bounding box center [823, 377] width 190 height 34
checkbox input "true"
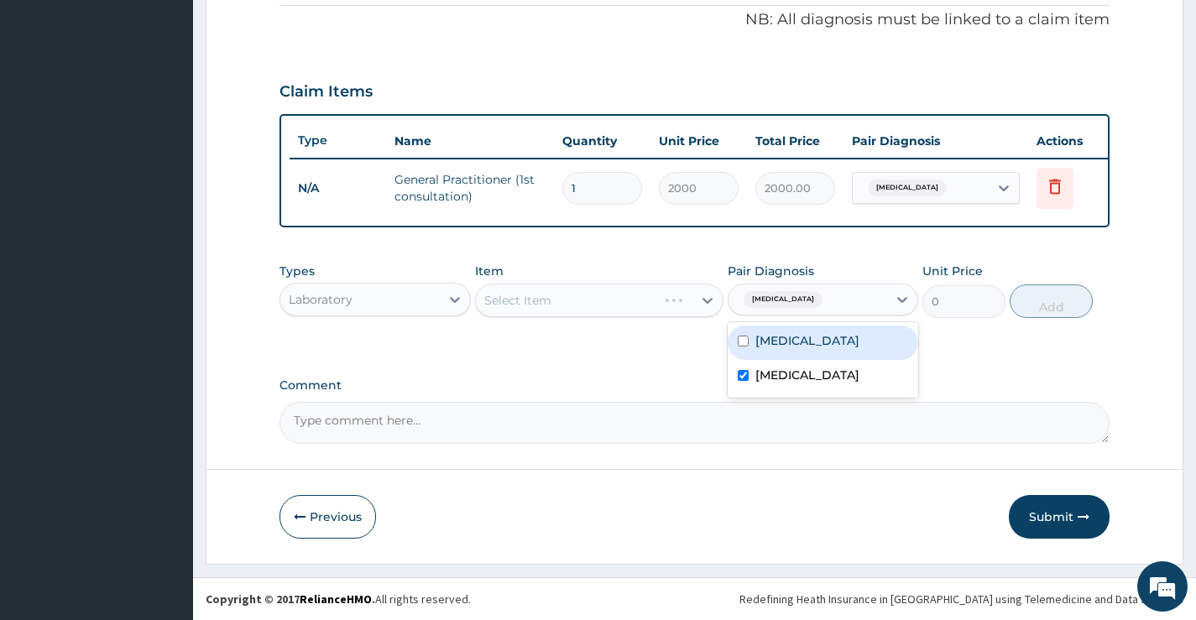
click at [615, 302] on div "Select Item" at bounding box center [599, 301] width 249 height 34
click at [615, 302] on div "Select Item" at bounding box center [584, 300] width 217 height 27
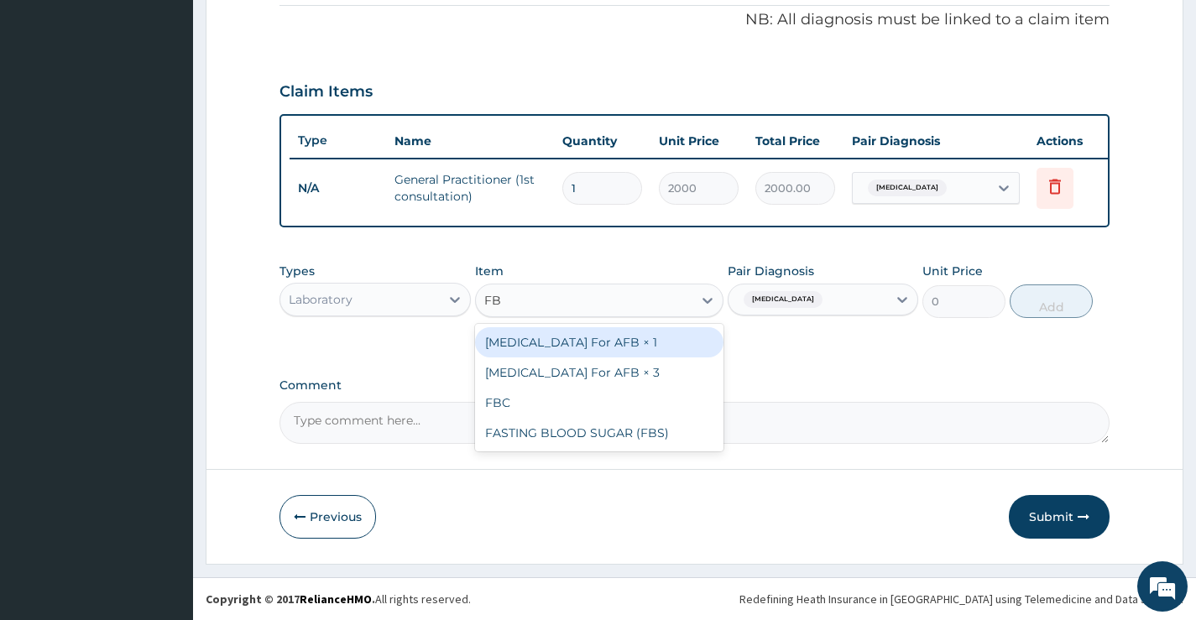
type input "FBC"
click at [529, 331] on div "FBC" at bounding box center [599, 342] width 249 height 30
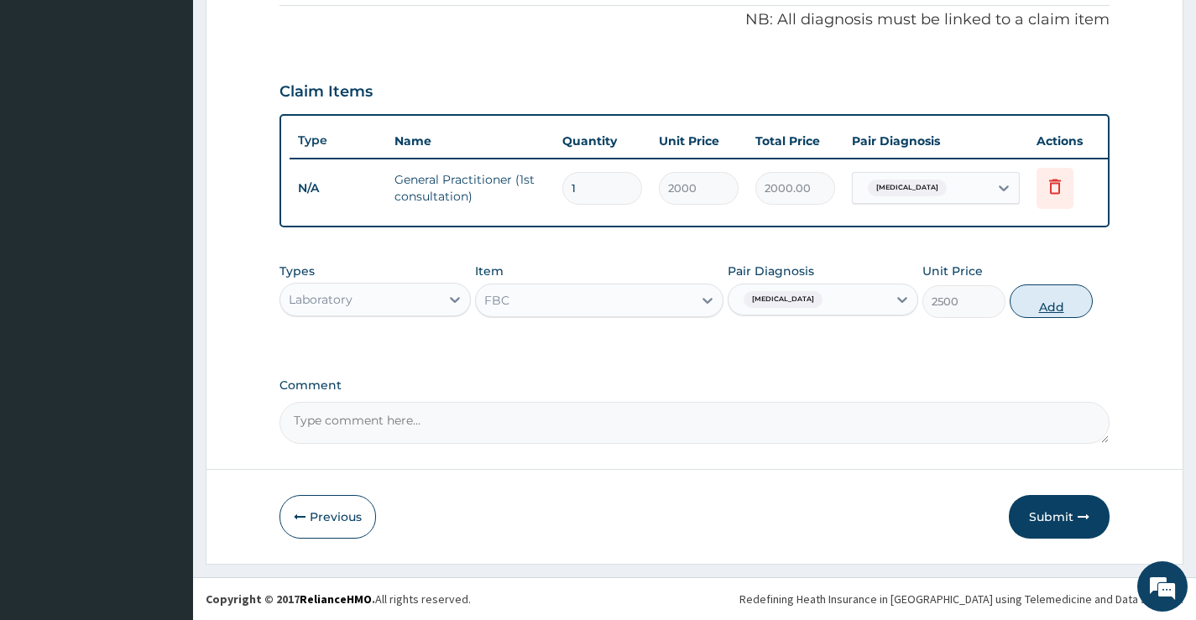
click at [1077, 291] on button "Add" at bounding box center [1050, 301] width 83 height 34
type input "0"
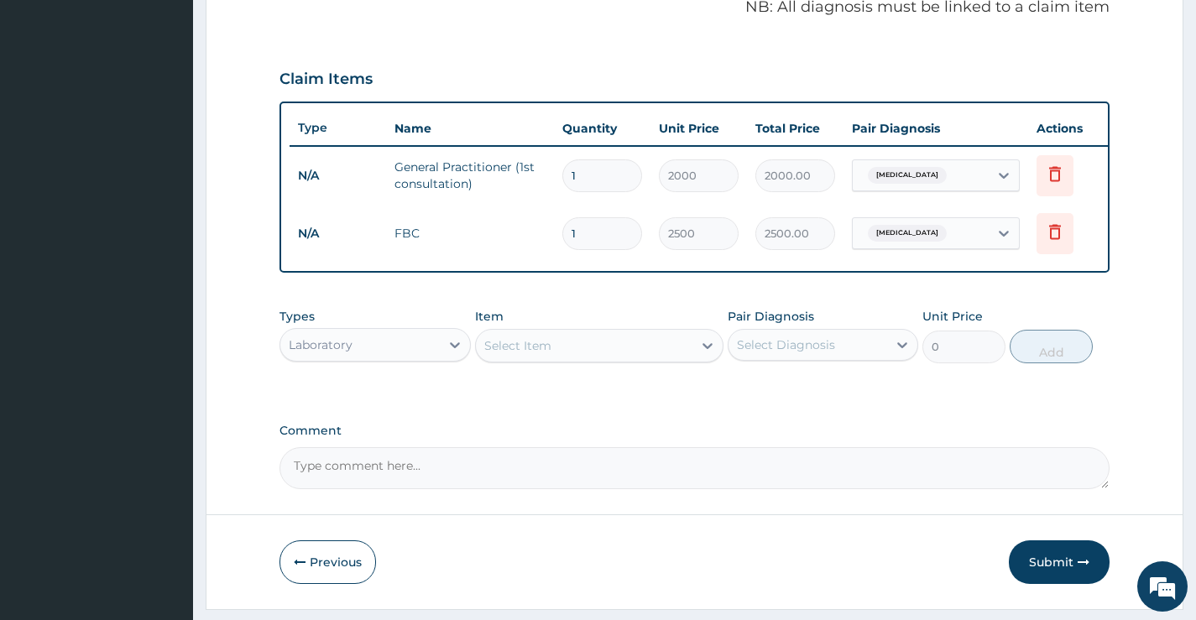
click at [615, 359] on div "Select Item" at bounding box center [584, 345] width 217 height 27
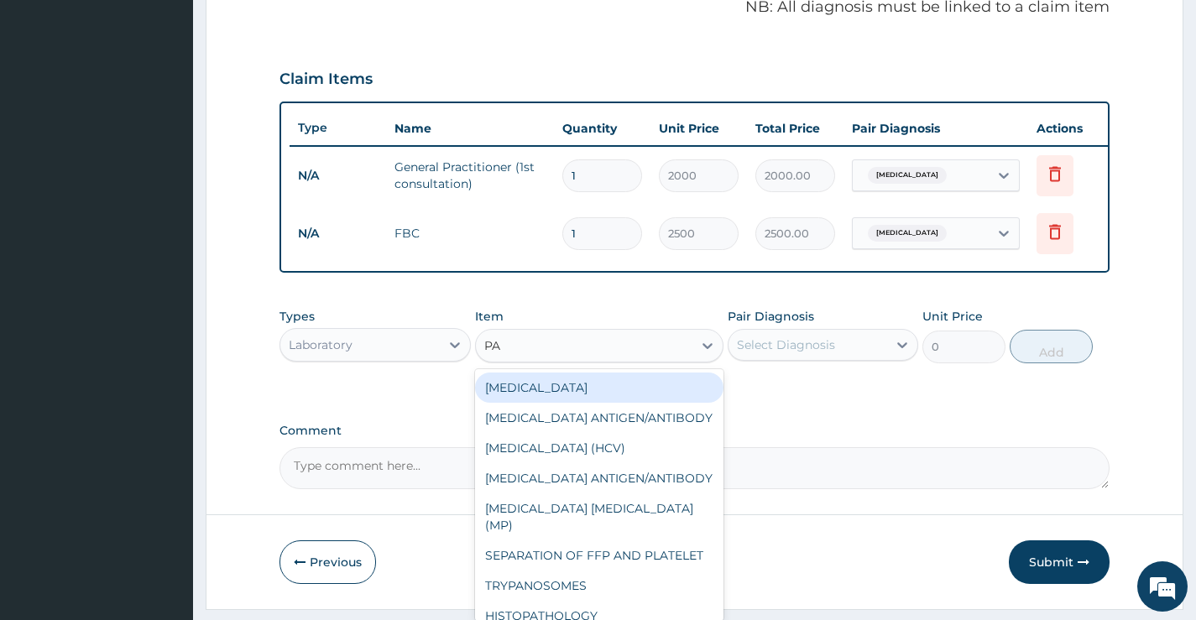
type input "PAR"
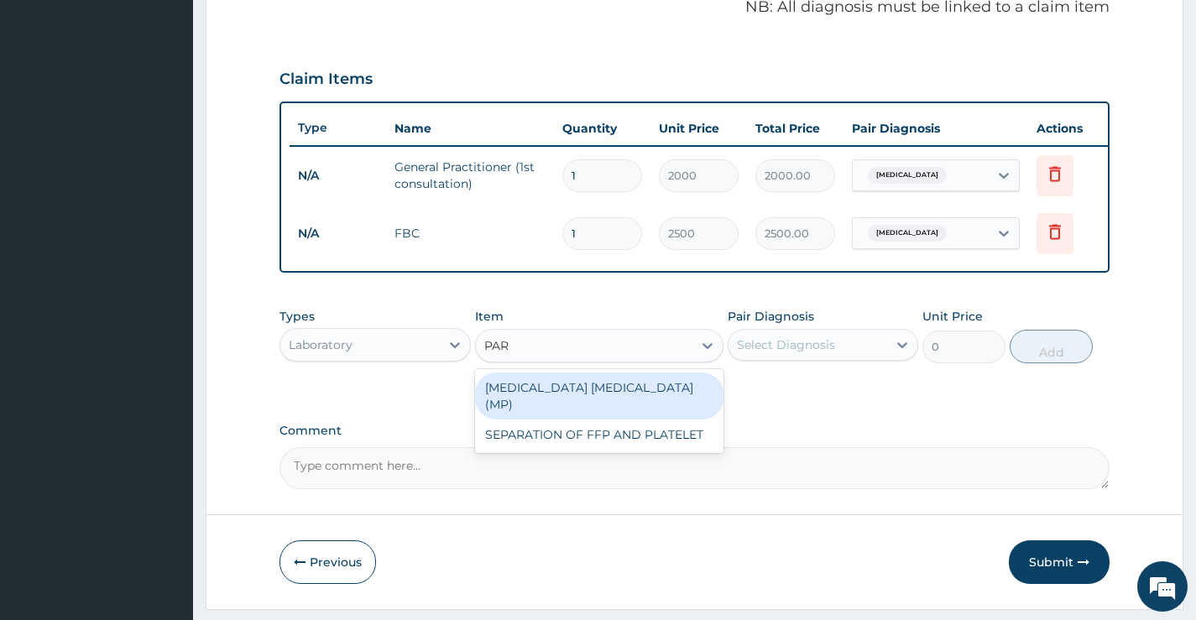
click at [600, 399] on div "MALARIA PARASITE (MP)" at bounding box center [599, 396] width 249 height 47
type input "560"
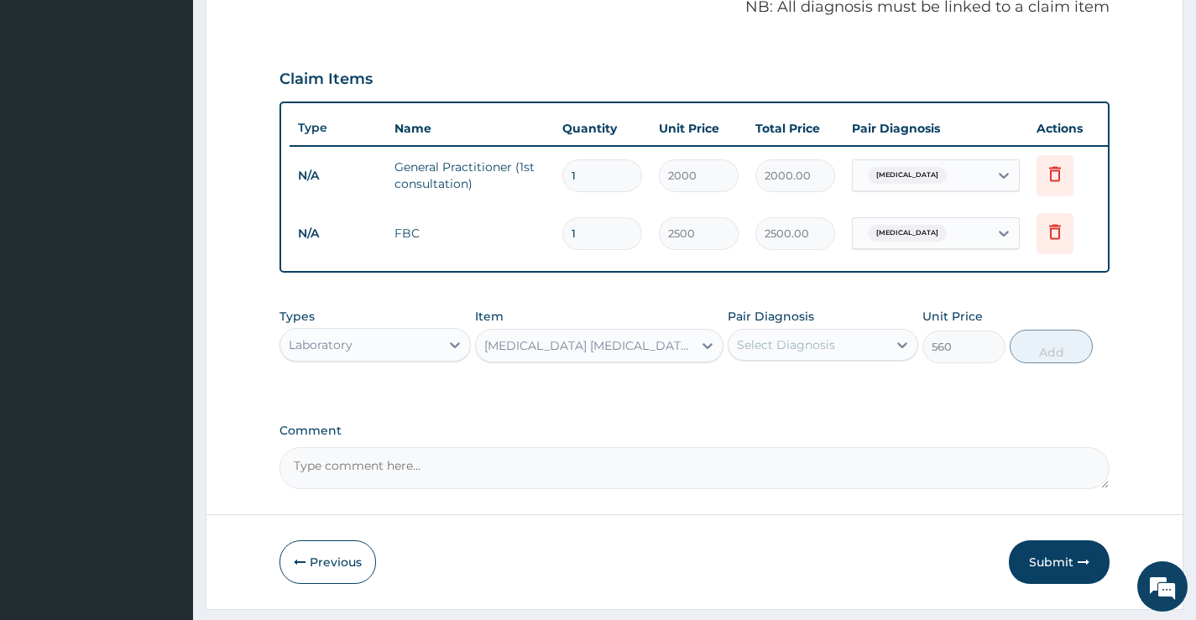
click at [781, 353] on div "Select Diagnosis" at bounding box center [786, 344] width 98 height 17
click at [785, 394] on label "Malaria" at bounding box center [807, 386] width 104 height 17
checkbox input "true"
click at [1039, 361] on button "Add" at bounding box center [1050, 347] width 83 height 34
type input "0"
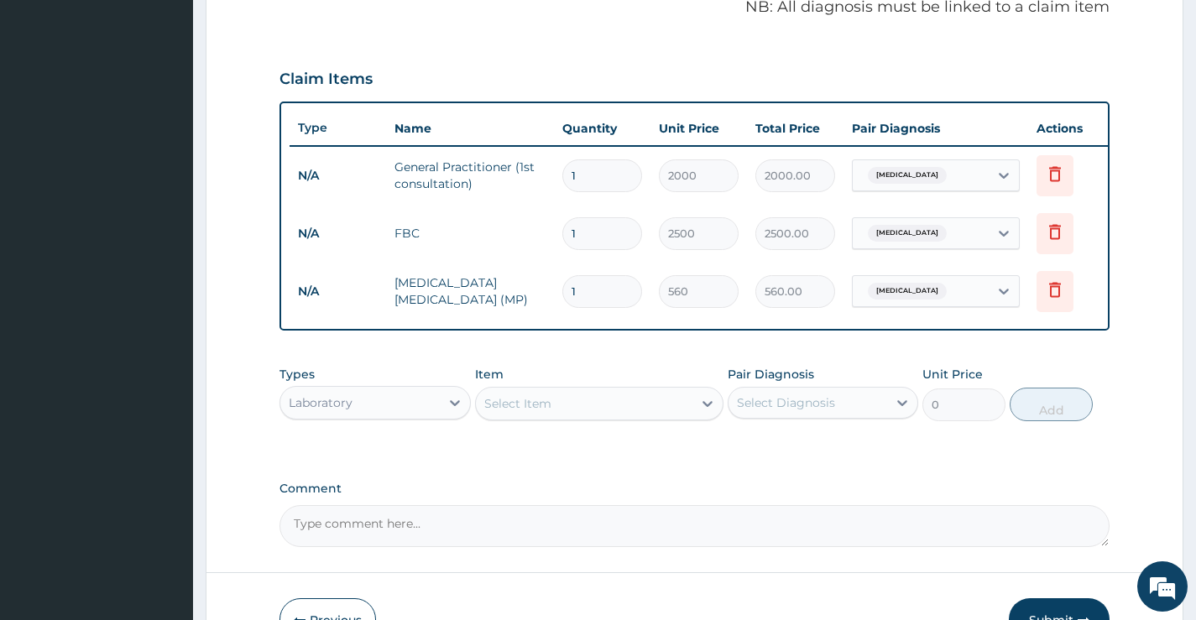
click at [415, 416] on div "Laboratory" at bounding box center [359, 402] width 159 height 27
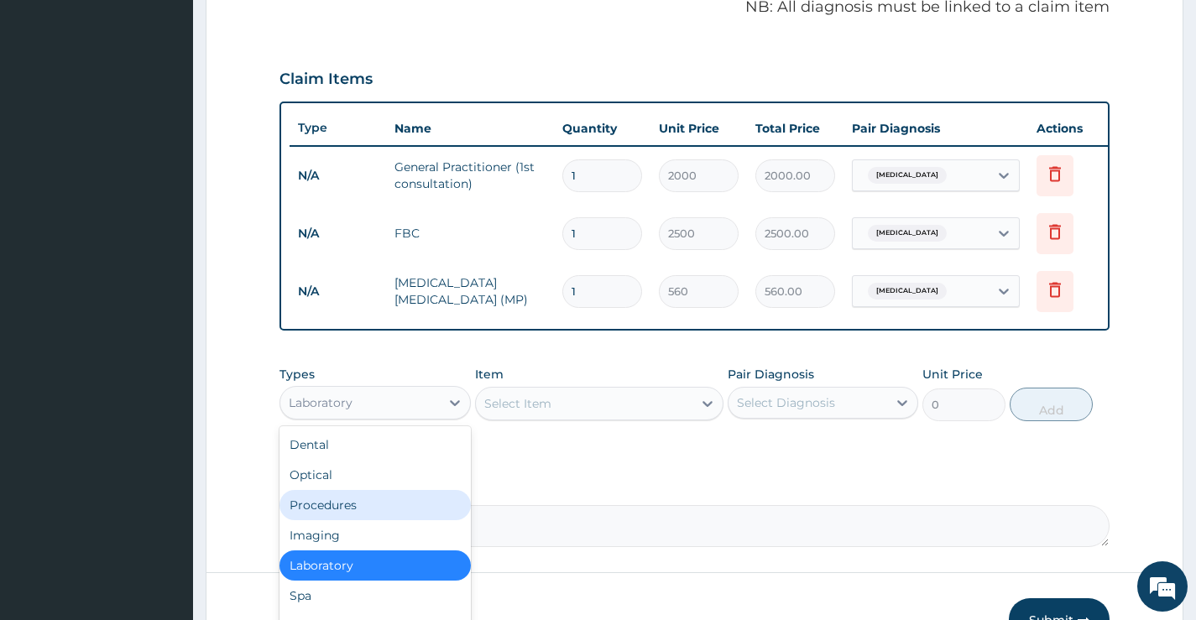
scroll to position [57, 0]
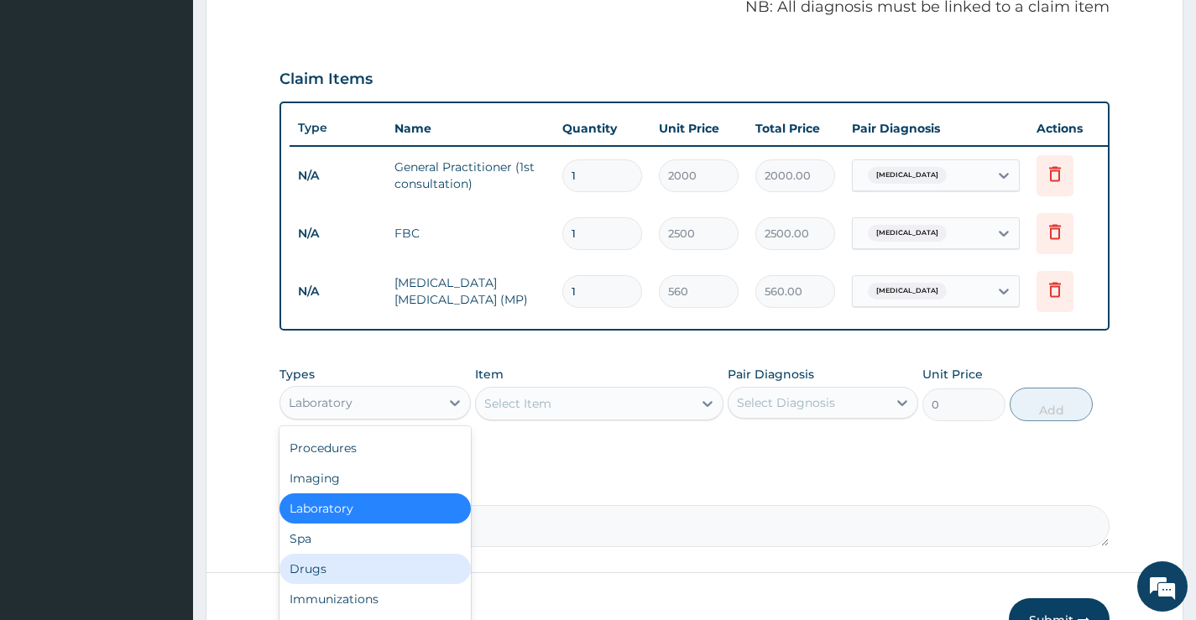
click at [323, 578] on div "Drugs" at bounding box center [374, 569] width 190 height 30
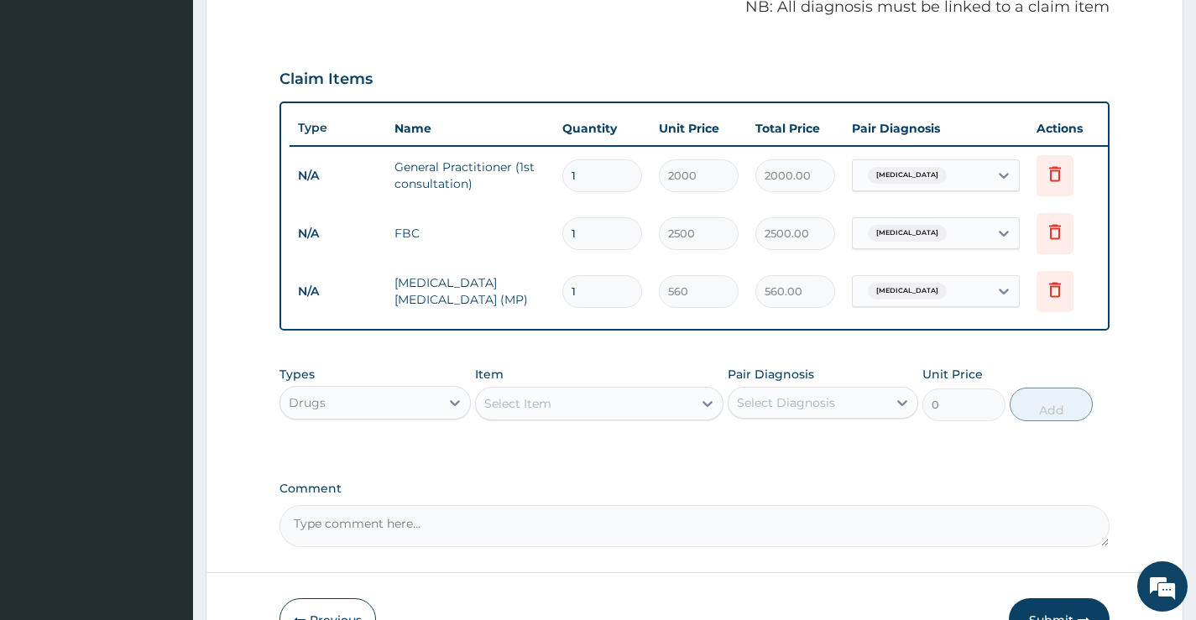
click at [563, 413] on div "Select Item" at bounding box center [584, 403] width 217 height 27
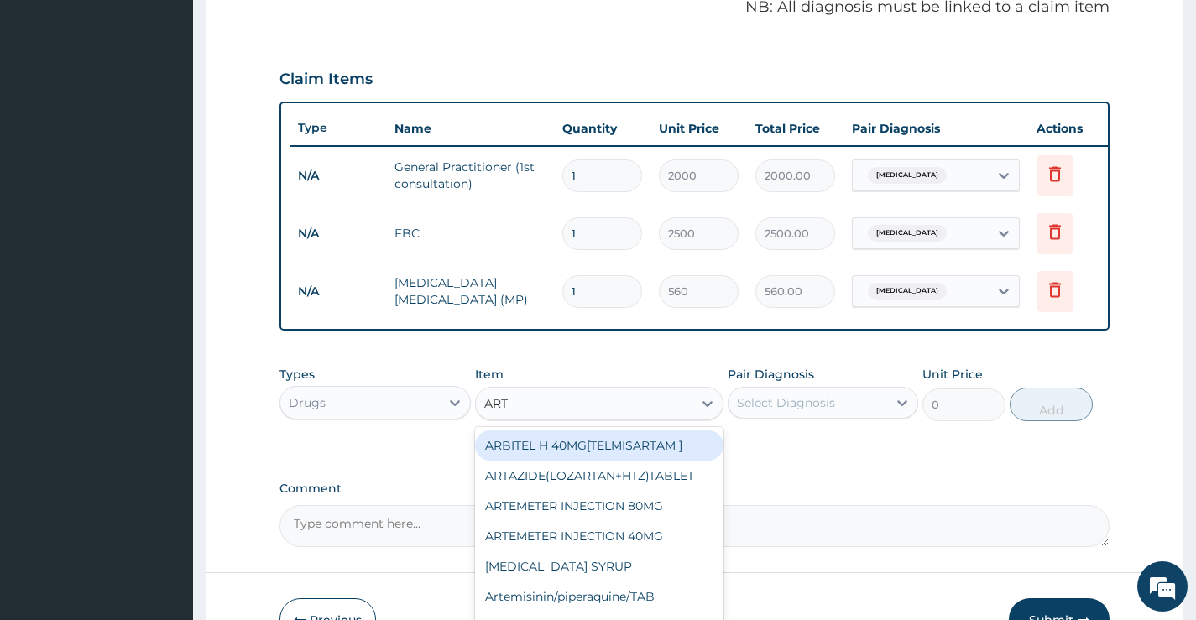
type input "ARTE"
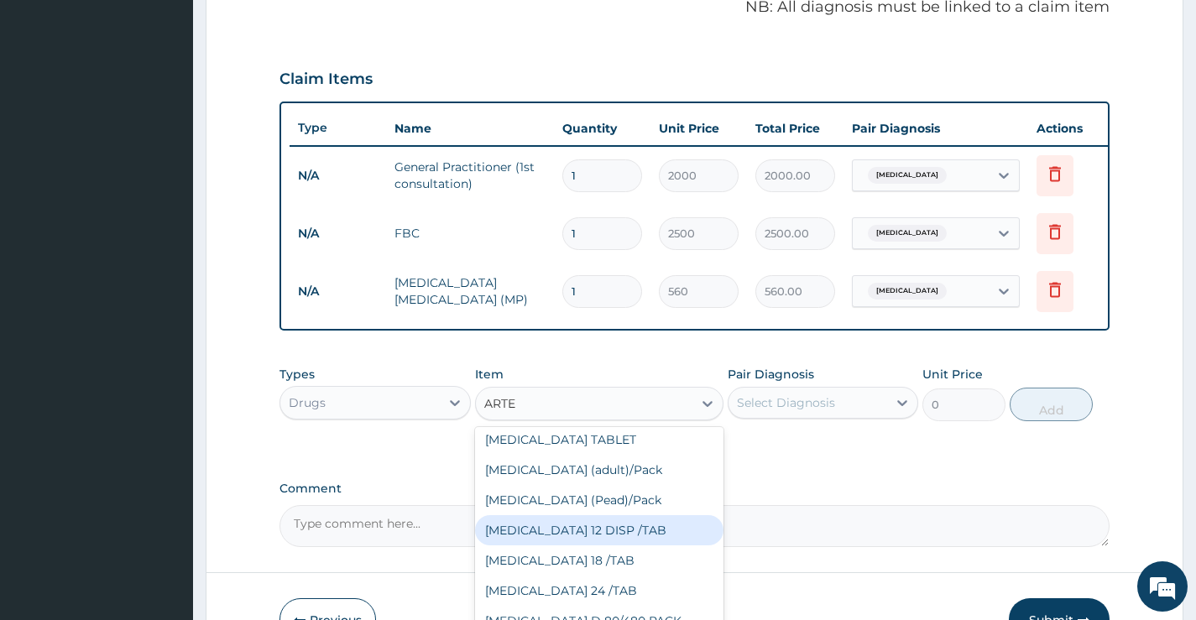
scroll to position [336, 0]
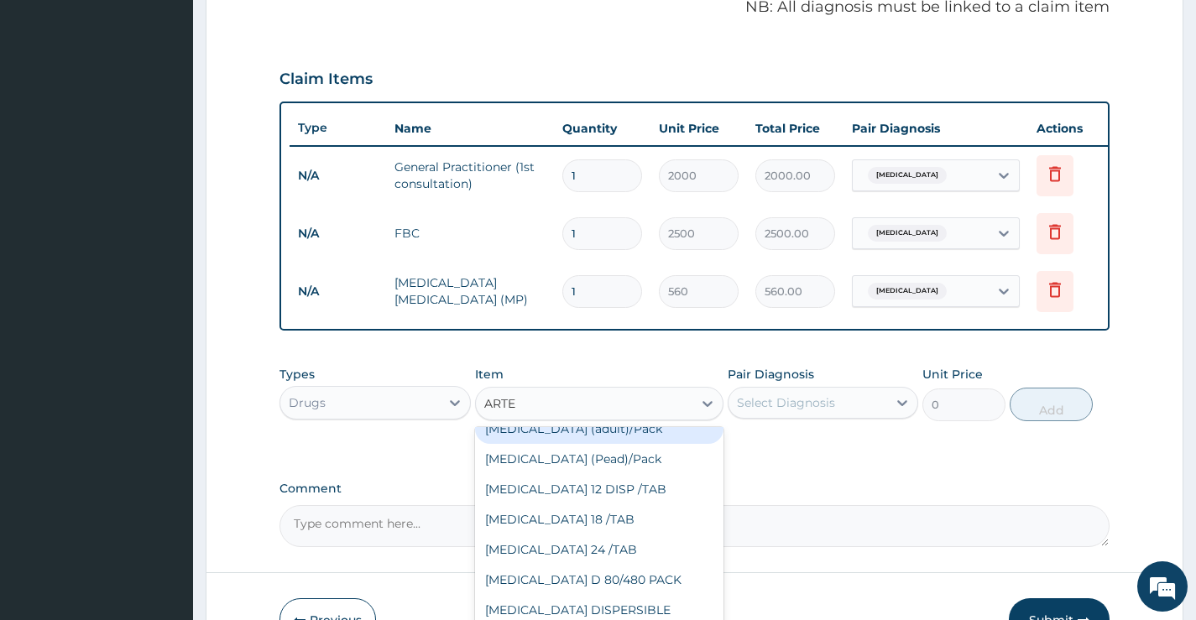
click at [595, 441] on div "Coartem (adult)/Pack" at bounding box center [599, 429] width 249 height 30
type input "2500"
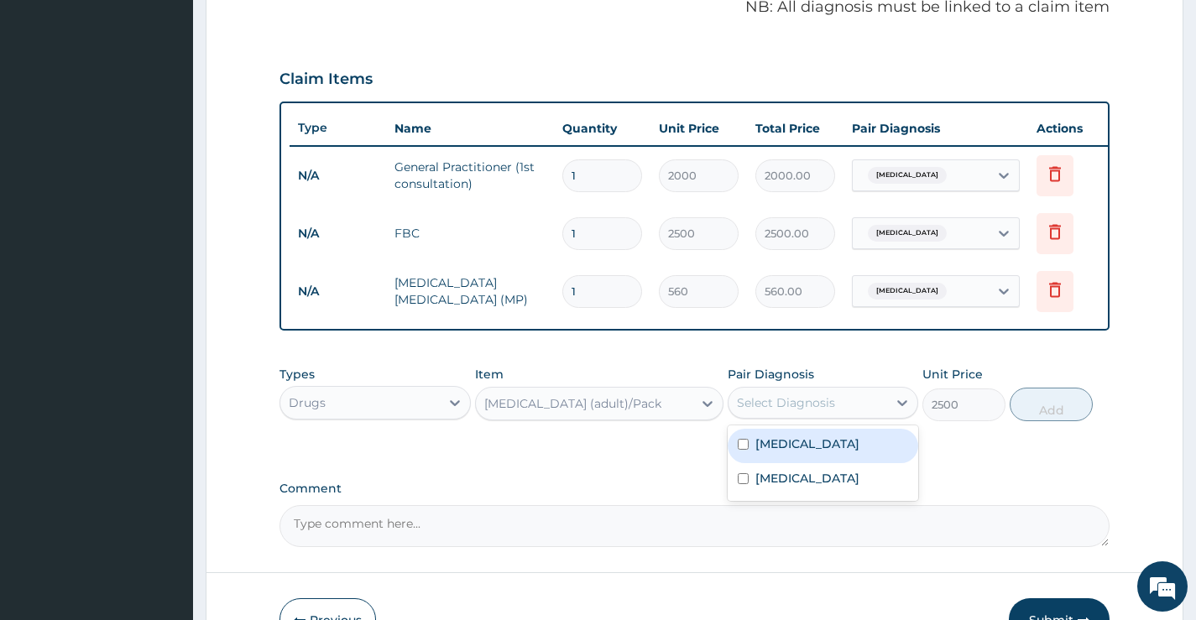
click at [786, 411] on div "Select Diagnosis" at bounding box center [786, 402] width 98 height 17
click at [772, 452] on label "Malaria" at bounding box center [807, 444] width 104 height 17
checkbox input "true"
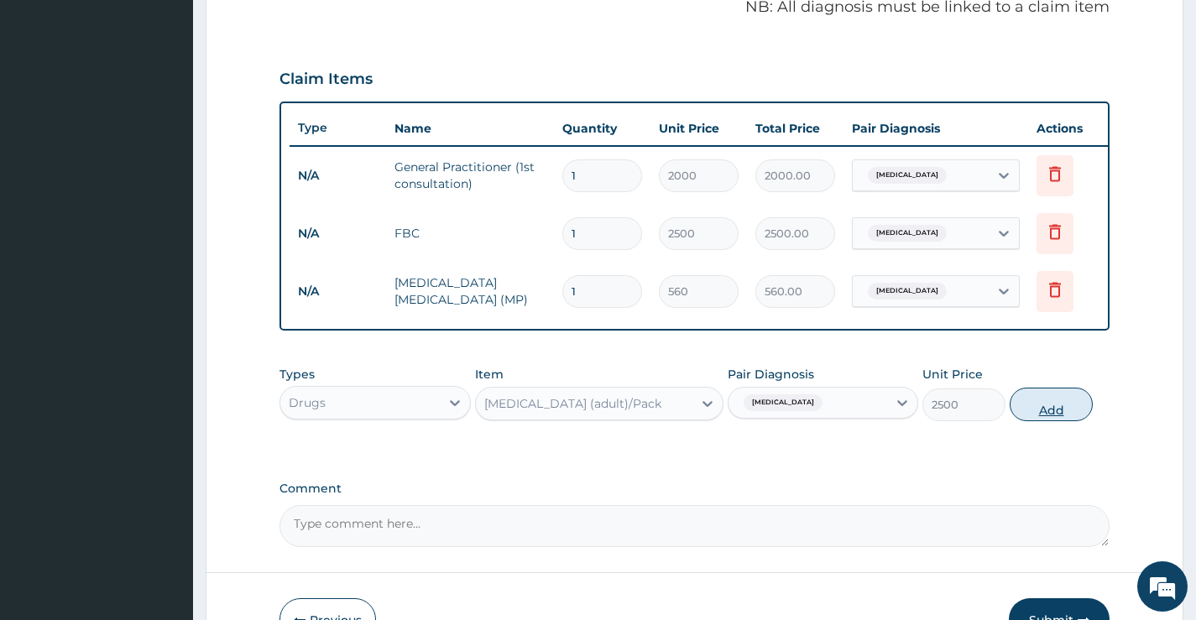
click at [1044, 412] on button "Add" at bounding box center [1050, 405] width 83 height 34
type input "0"
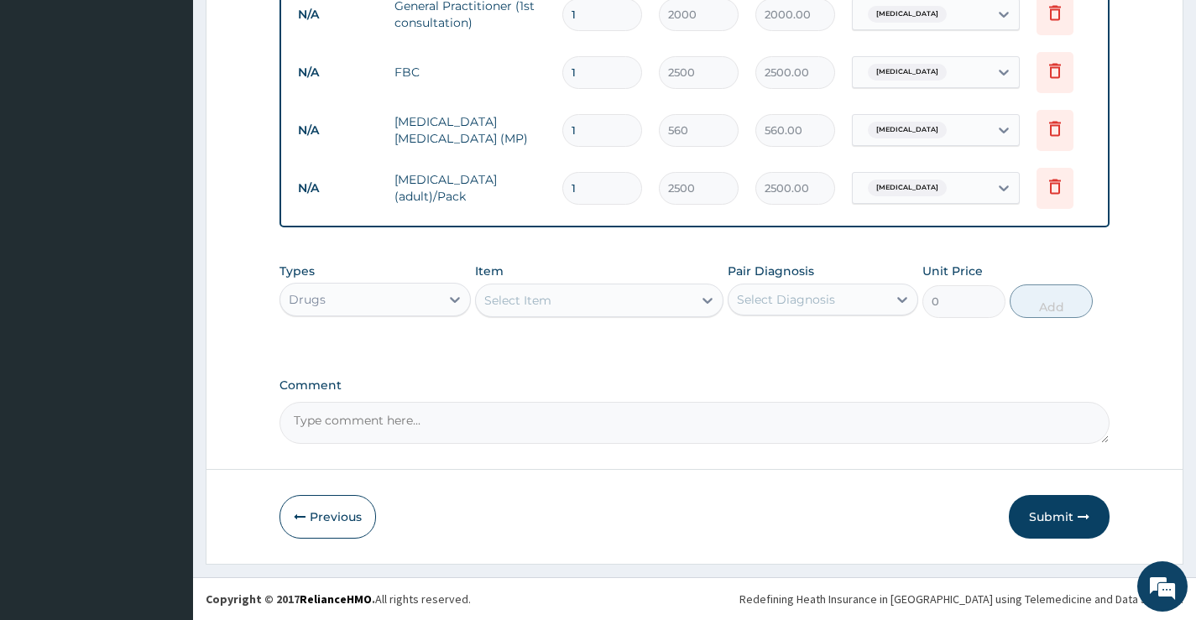
scroll to position [696, 0]
click at [1065, 514] on button "Submit" at bounding box center [1059, 517] width 101 height 44
